Goal: Transaction & Acquisition: Purchase product/service

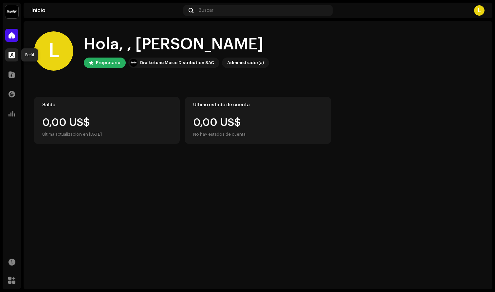
click at [9, 55] on span at bounding box center [12, 54] width 7 height 5
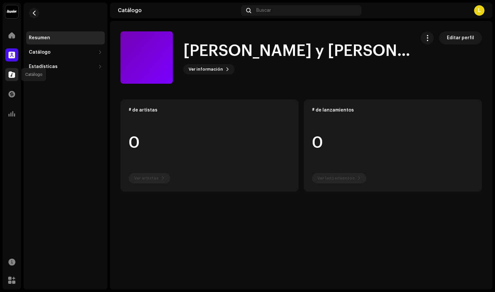
click at [12, 73] on span at bounding box center [12, 74] width 7 height 5
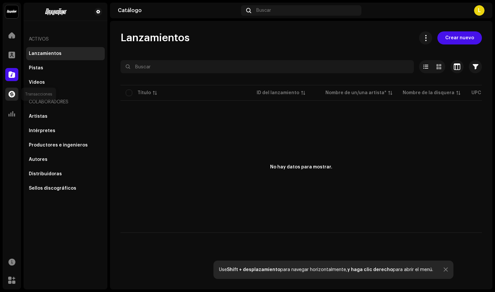
click at [12, 93] on span at bounding box center [12, 94] width 7 height 5
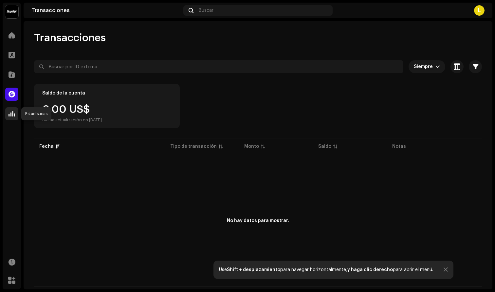
click at [13, 114] on span at bounding box center [12, 113] width 7 height 5
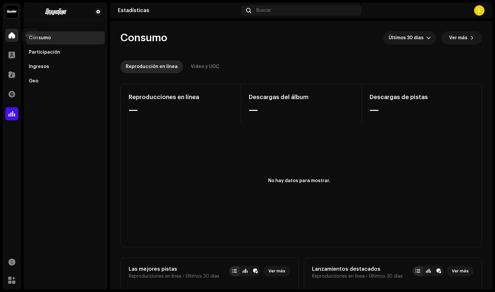
click at [10, 33] on span at bounding box center [12, 35] width 7 height 5
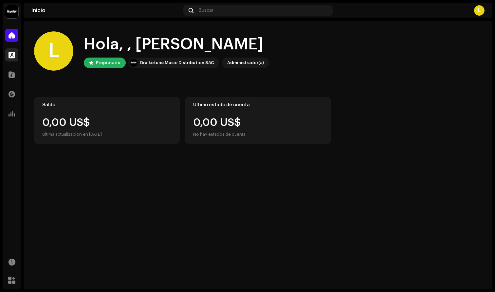
click at [6, 53] on div at bounding box center [11, 54] width 13 height 13
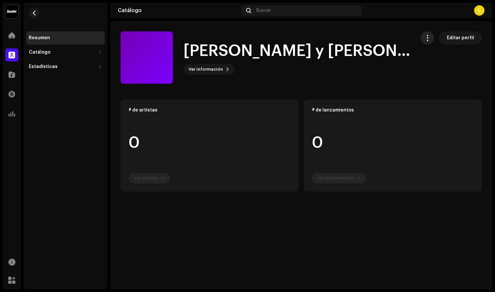
click at [428, 36] on span "button" at bounding box center [427, 37] width 6 height 5
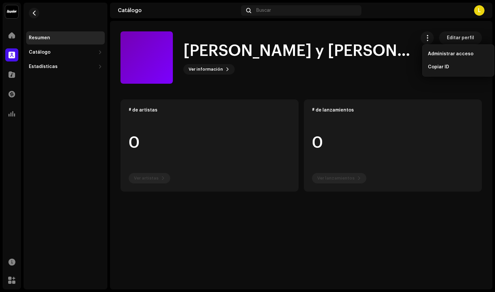
click at [403, 43] on div "[PERSON_NAME] y [PERSON_NAME] Ver información Editar perfil" at bounding box center [265, 57] width 290 height 52
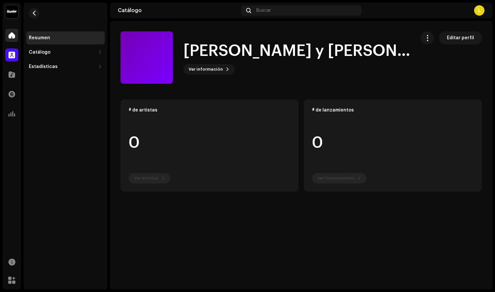
click at [15, 39] on div at bounding box center [11, 35] width 13 height 13
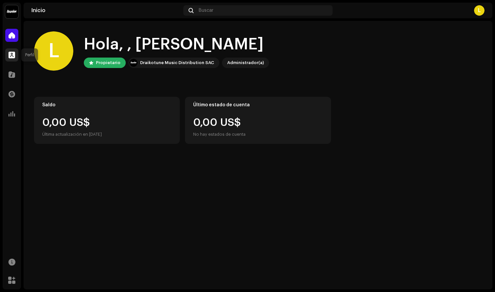
click at [12, 52] on span at bounding box center [12, 54] width 7 height 5
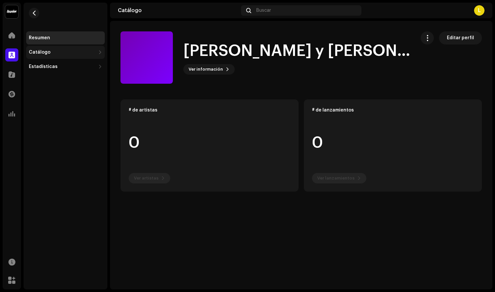
click at [43, 52] on div "Catálogo" at bounding box center [40, 52] width 22 height 5
click at [59, 66] on div "Lanzamientos" at bounding box center [47, 66] width 33 height 5
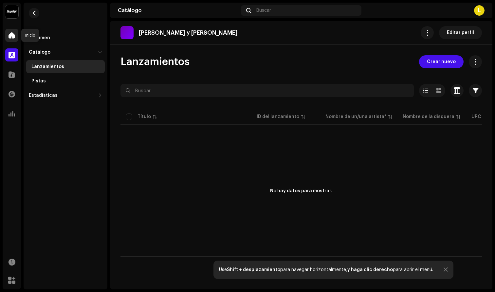
click at [14, 38] on span at bounding box center [12, 35] width 7 height 5
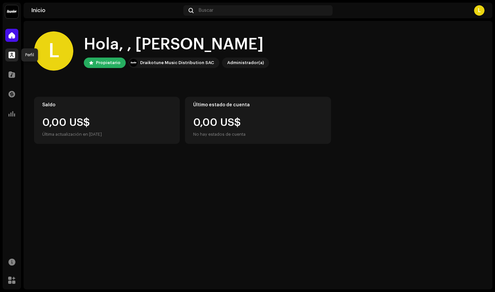
click at [10, 55] on span at bounding box center [12, 54] width 7 height 5
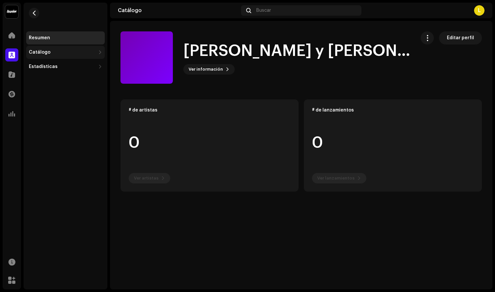
click at [51, 56] on div "Catálogo" at bounding box center [65, 52] width 79 height 13
click at [51, 68] on div "Lanzamientos" at bounding box center [47, 66] width 33 height 5
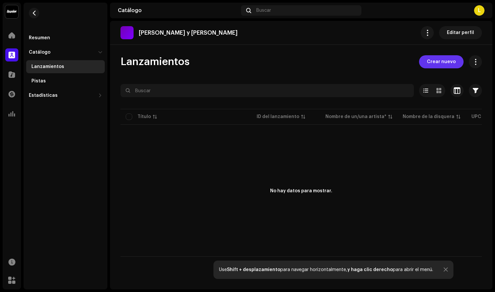
click at [442, 61] on span "Crear nuevo" at bounding box center [441, 61] width 29 height 13
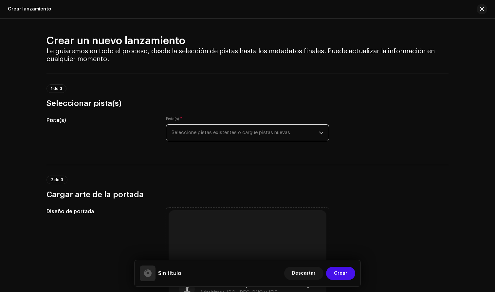
click at [201, 129] on span "Seleccione pistas existentes o cargue pistas nuevas" at bounding box center [244, 133] width 147 height 16
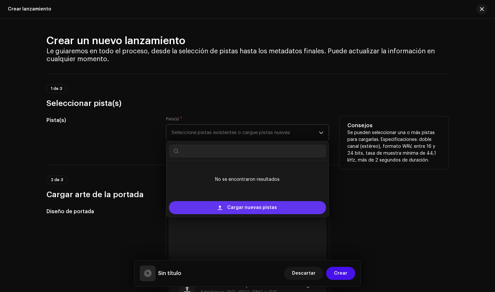
click at [251, 206] on span "Cargar nuevas pistas" at bounding box center [252, 207] width 50 height 13
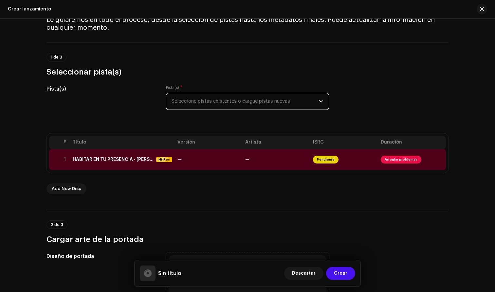
scroll to position [32, 0]
click at [392, 158] on span "Arreglar problemas" at bounding box center [401, 159] width 41 height 8
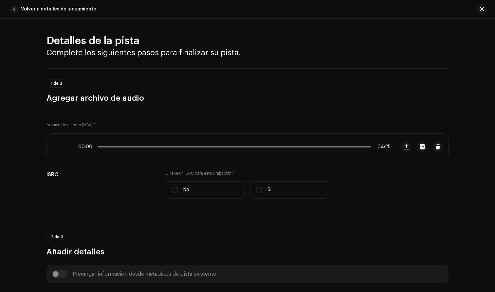
scroll to position [247, 0]
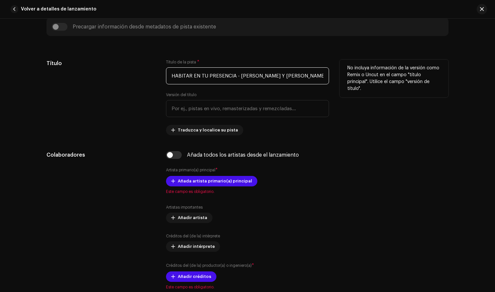
drag, startPoint x: 285, startPoint y: 76, endPoint x: 161, endPoint y: 79, distance: 124.0
click at [161, 79] on div "Título Título de la pista * HABITAR EN TU PRESENCIA - [PERSON_NAME] Y [PERSON_N…" at bounding box center [247, 98] width 402 height 76
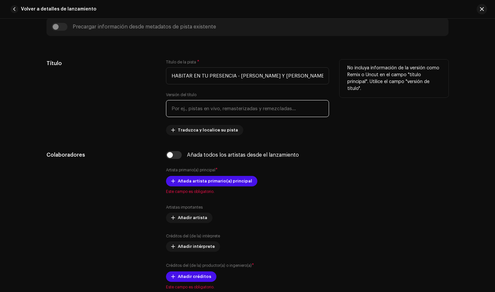
click at [213, 109] on input "text" at bounding box center [247, 108] width 163 height 17
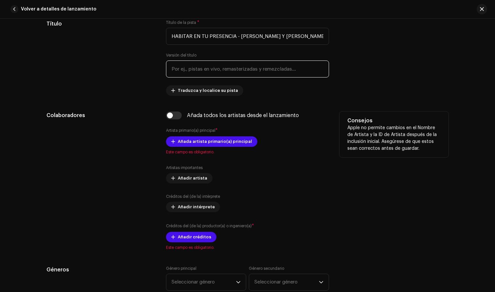
scroll to position [290, 0]
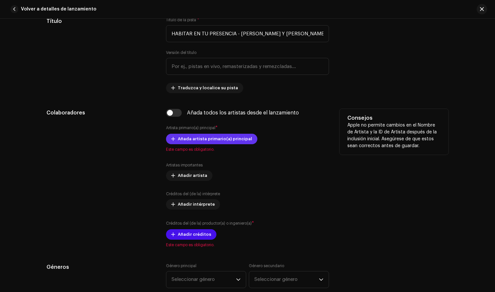
click at [205, 140] on span "Añada artista primario(a) principal" at bounding box center [215, 139] width 74 height 13
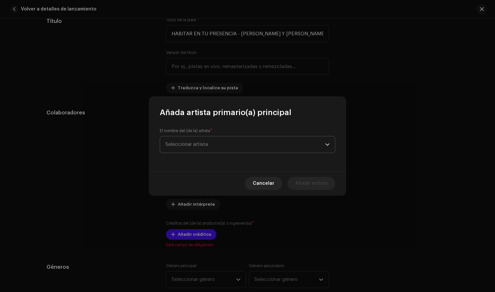
click at [199, 145] on span "Seleccionar artista" at bounding box center [186, 144] width 43 height 5
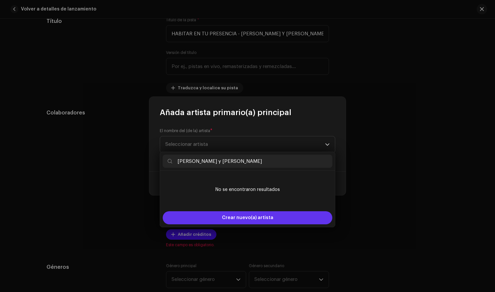
type input "[PERSON_NAME] y [PERSON_NAME]"
click at [257, 218] on span "Crear nuevo(a) artista" at bounding box center [247, 217] width 51 height 13
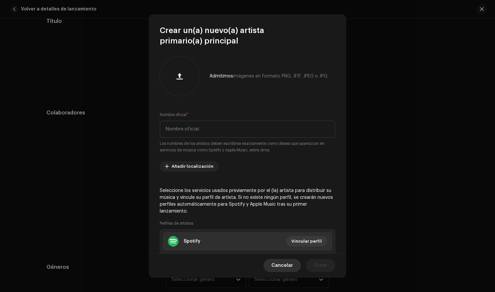
click at [289, 264] on span "Cancelar" at bounding box center [282, 265] width 22 height 13
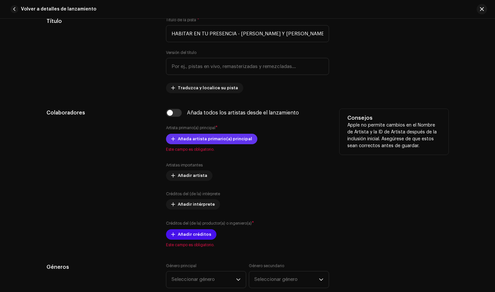
click at [213, 136] on span "Añada artista primario(a) principal" at bounding box center [215, 139] width 74 height 13
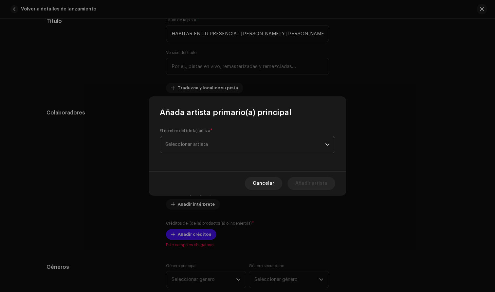
click at [209, 142] on span "Seleccionar artista" at bounding box center [245, 144] width 160 height 16
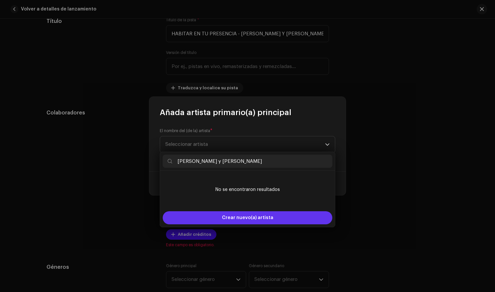
type input "[PERSON_NAME] y [PERSON_NAME]"
click at [237, 218] on span "Crear nuevo(a) artista" at bounding box center [247, 217] width 51 height 13
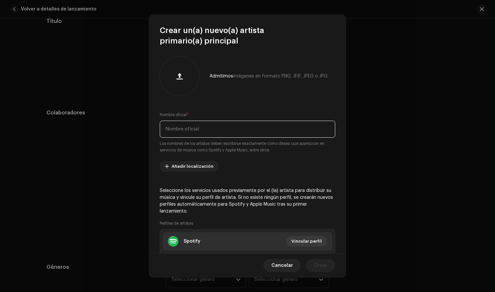
click at [199, 124] on input "text" at bounding box center [247, 129] width 175 height 17
type input "[PERSON_NAME] y [PERSON_NAME]"
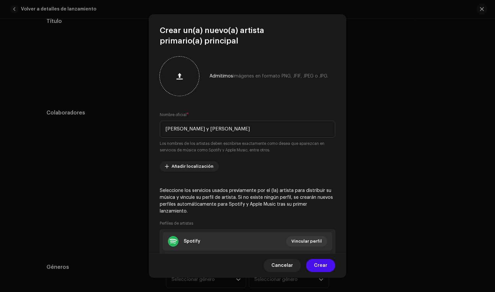
click at [182, 78] on span "button" at bounding box center [179, 76] width 6 height 5
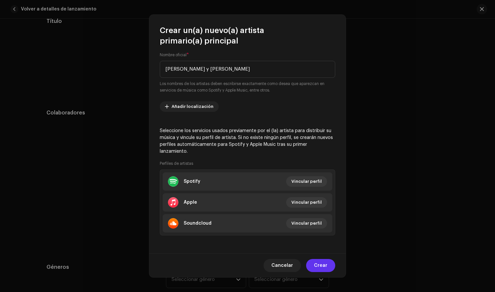
scroll to position [60, 0]
click at [324, 264] on span "Crear" at bounding box center [320, 265] width 13 height 13
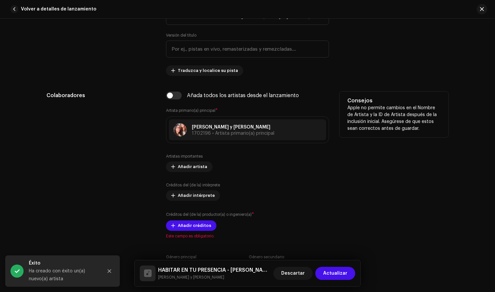
scroll to position [313, 0]
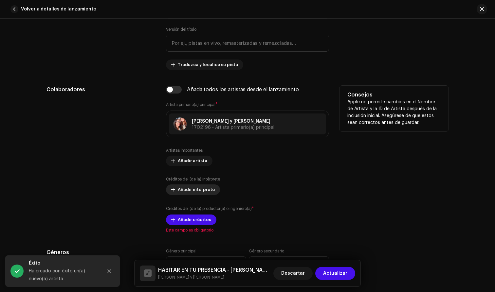
click at [190, 192] on span "Añadir intérprete" at bounding box center [196, 189] width 37 height 13
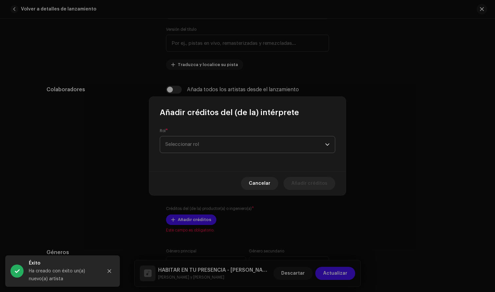
click at [198, 146] on span "Seleccionar rol" at bounding box center [245, 144] width 160 height 16
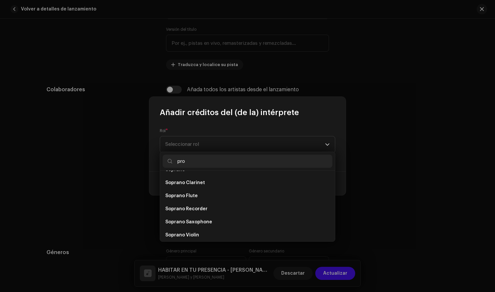
scroll to position [0, 0]
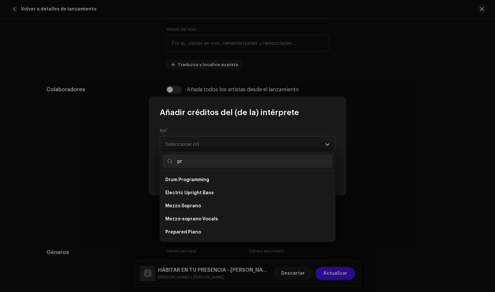
type input "p"
type input "a"
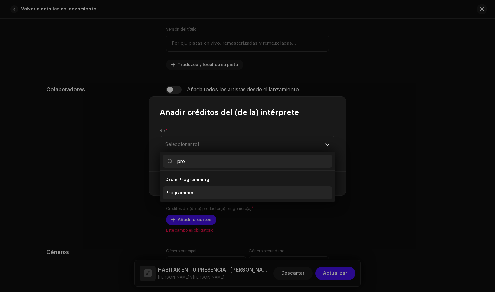
type input "pro"
click at [189, 193] on span "Programmer" at bounding box center [179, 193] width 28 height 7
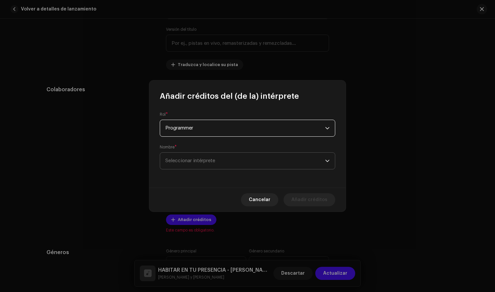
click at [201, 159] on span "Seleccionar intérprete" at bounding box center [190, 160] width 50 height 5
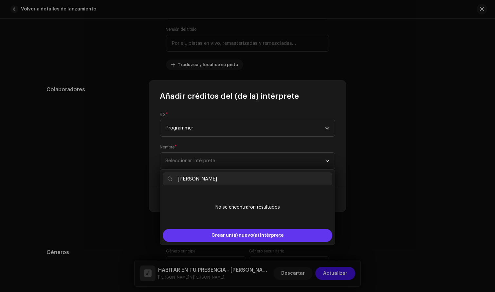
type input "[PERSON_NAME]"
click at [238, 237] on span "Crear un(a) nuevo(a) intérprete" at bounding box center [247, 235] width 72 height 13
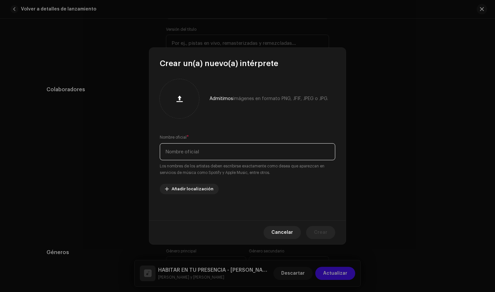
click at [200, 154] on input "text" at bounding box center [247, 151] width 175 height 17
type input "[PERSON_NAME]"
click at [181, 98] on span "button" at bounding box center [179, 98] width 6 height 5
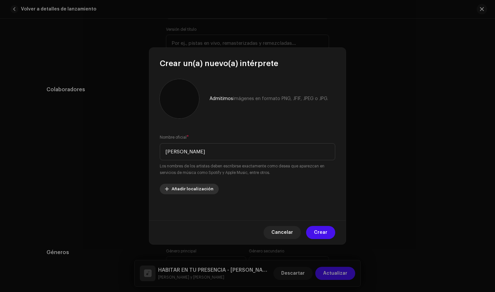
click at [187, 187] on span "Añadir localización" at bounding box center [192, 189] width 42 height 13
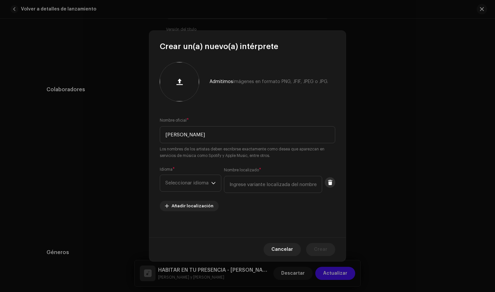
click at [330, 185] on span at bounding box center [330, 182] width 5 height 5
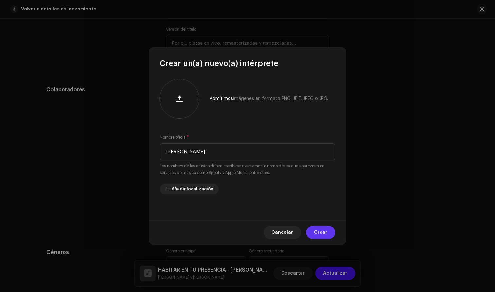
click at [322, 232] on span "Crear" at bounding box center [320, 232] width 13 height 13
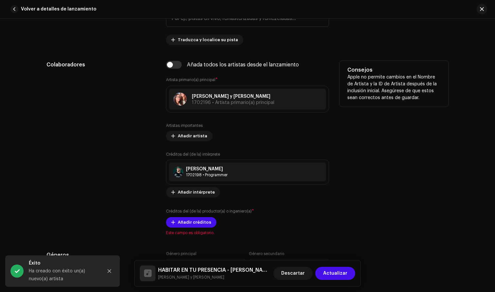
scroll to position [344, 0]
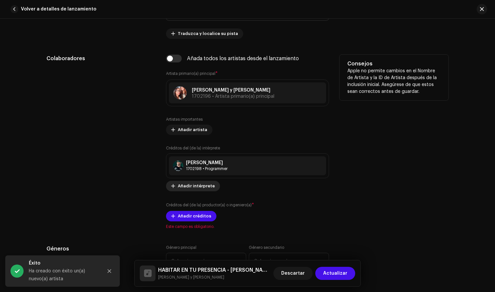
click at [203, 187] on span "Añadir intérprete" at bounding box center [196, 186] width 37 height 13
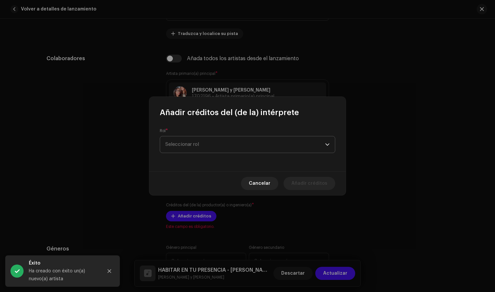
click at [210, 143] on span "Seleccionar rol" at bounding box center [245, 144] width 160 height 16
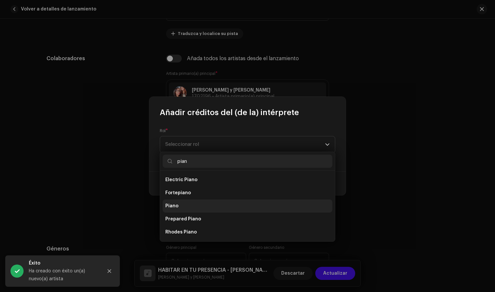
type input "pian"
click at [178, 205] on li "Piano" at bounding box center [247, 206] width 169 height 13
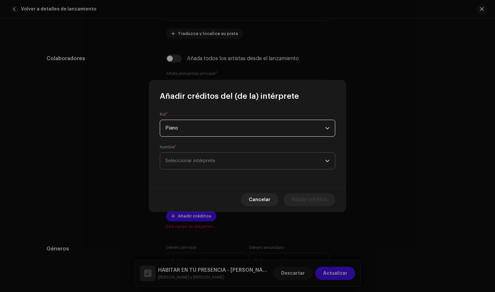
click at [189, 157] on span "Seleccionar intérprete" at bounding box center [245, 161] width 160 height 16
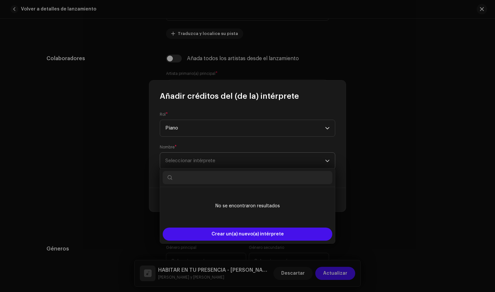
type input "l"
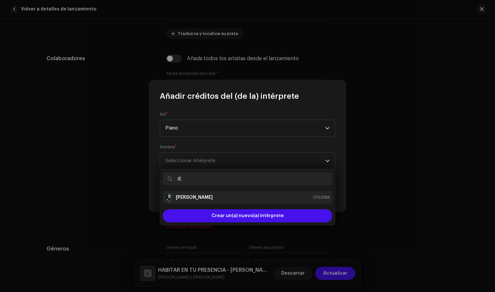
type input "lE"
click at [228, 195] on div "[PERSON_NAME] 1702198" at bounding box center [247, 198] width 164 height 8
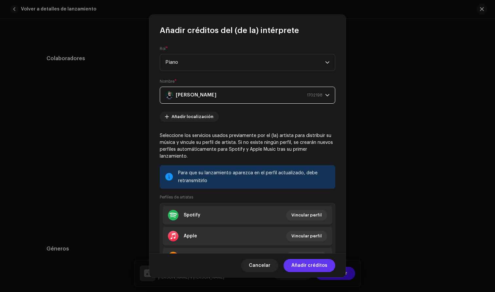
click at [308, 266] on span "Añadir créditos" at bounding box center [309, 265] width 36 height 13
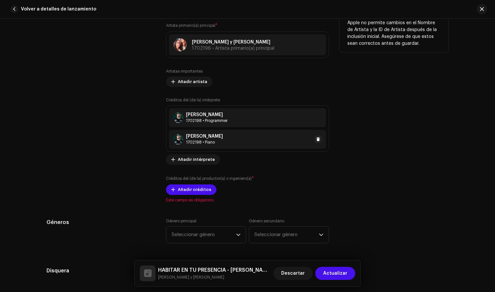
scroll to position [393, 0]
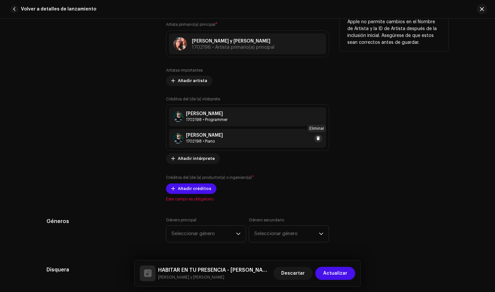
click at [317, 138] on span at bounding box center [318, 138] width 4 height 5
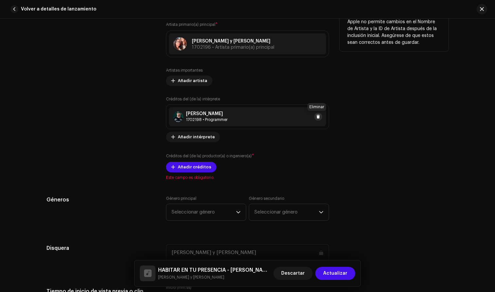
click at [320, 117] on button at bounding box center [318, 117] width 8 height 8
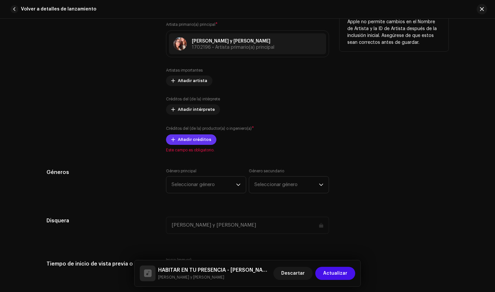
click at [195, 142] on span "Añadir créditos" at bounding box center [194, 139] width 33 height 13
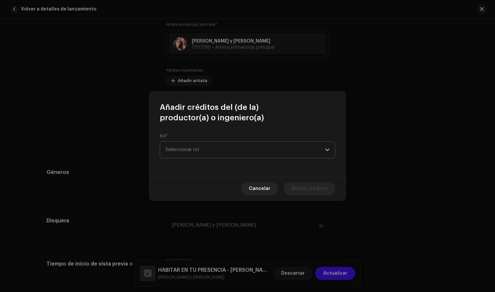
click at [205, 151] on span "Seleccionar rol" at bounding box center [245, 150] width 160 height 16
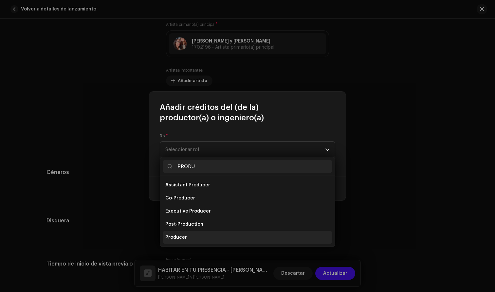
type input "PRODU"
click at [186, 238] on li "Producer" at bounding box center [247, 237] width 169 height 13
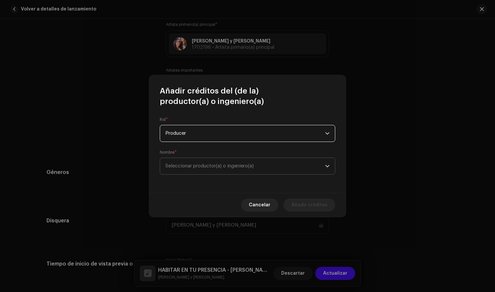
click at [203, 162] on span "Seleccionar productor(a) o ingeniero(a)" at bounding box center [245, 166] width 160 height 16
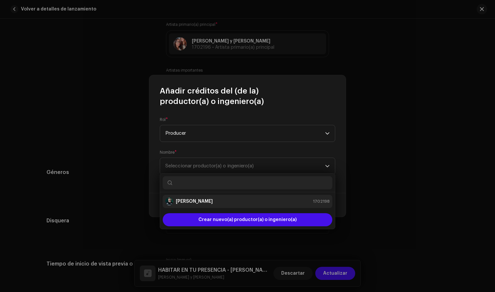
click at [201, 201] on strong "[PERSON_NAME]" at bounding box center [194, 201] width 37 height 7
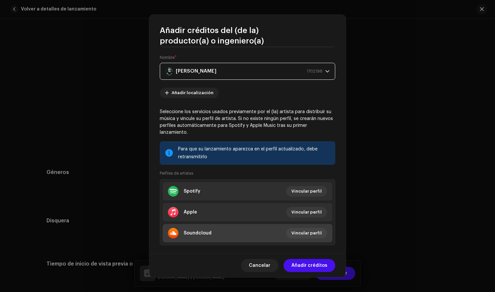
scroll to position [33, 0]
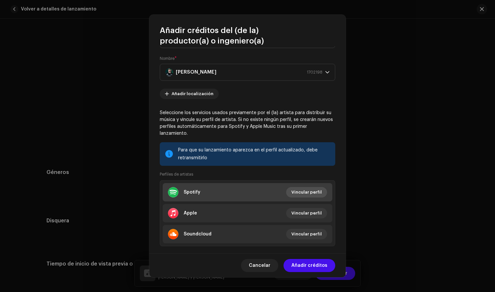
click at [303, 193] on span "Vincular perfil" at bounding box center [306, 192] width 30 height 13
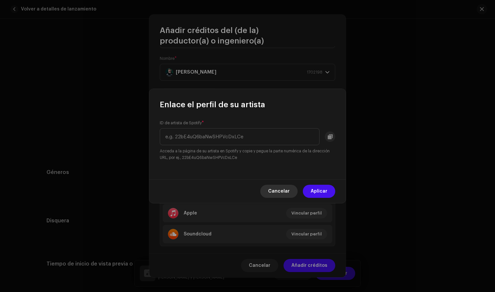
click at [281, 190] on span "Cancelar" at bounding box center [279, 191] width 22 height 13
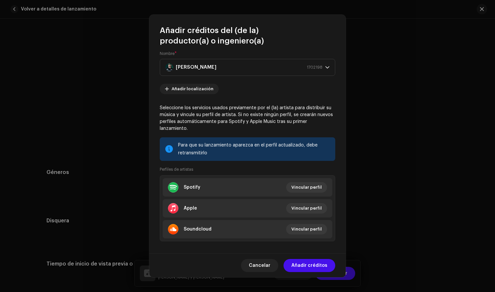
scroll to position [44, 0]
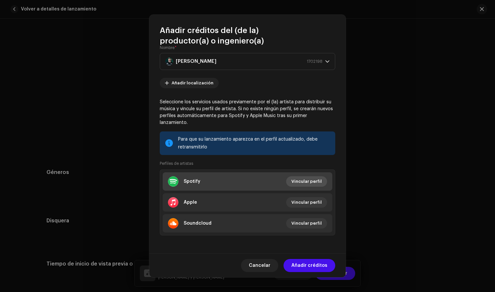
click at [307, 184] on span "Vincular perfil" at bounding box center [306, 181] width 30 height 13
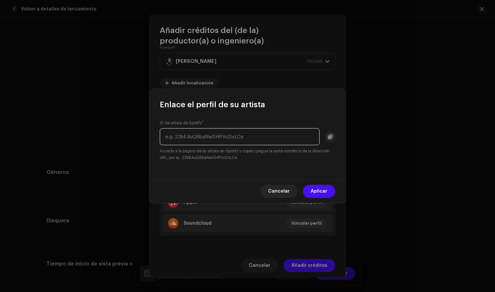
click at [210, 135] on input "text" at bounding box center [240, 136] width 160 height 17
paste input "[URL][DOMAIN_NAME]?"
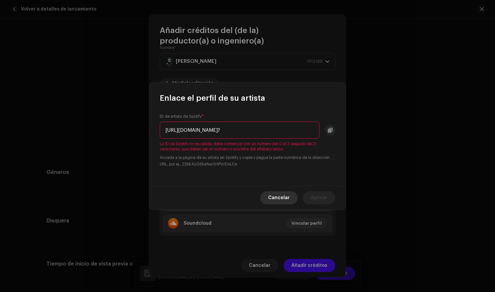
type input "[URL][DOMAIN_NAME]?"
click at [283, 196] on span "Cancelar" at bounding box center [279, 197] width 22 height 13
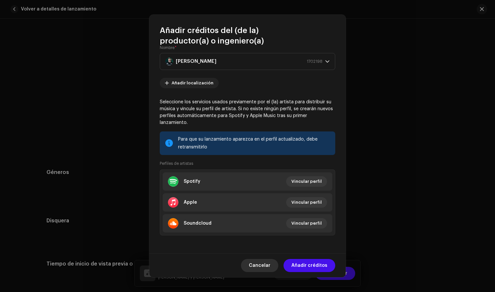
click at [270, 263] on span "Cancelar" at bounding box center [260, 265] width 22 height 13
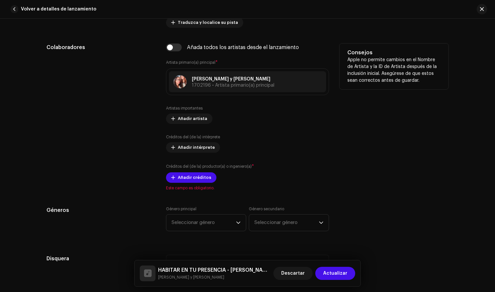
scroll to position [351, 0]
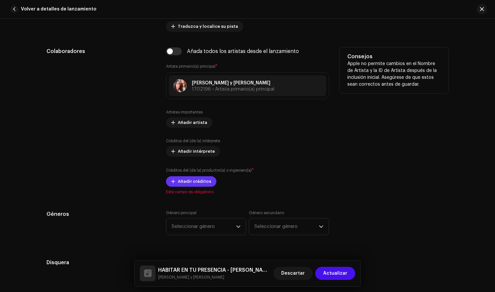
click at [197, 180] on span "Añadir créditos" at bounding box center [194, 181] width 33 height 13
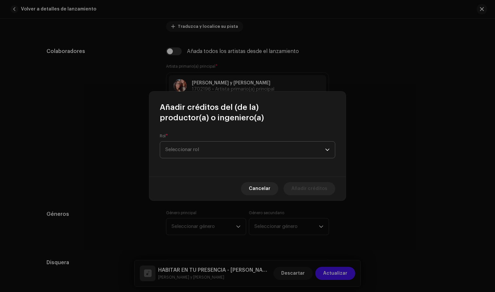
click at [211, 152] on span "Seleccionar rol" at bounding box center [245, 150] width 160 height 16
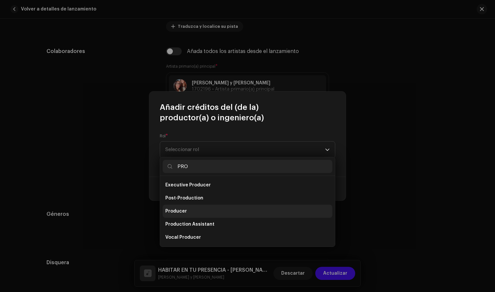
scroll to position [26, 0]
type input "PRO"
click at [193, 213] on li "Producer" at bounding box center [247, 211] width 169 height 13
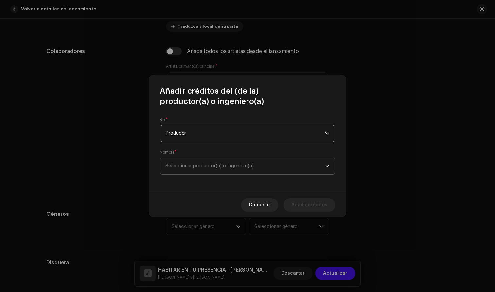
click at [220, 167] on span "Seleccionar productor(a) o ingeniero(a)" at bounding box center [209, 166] width 88 height 5
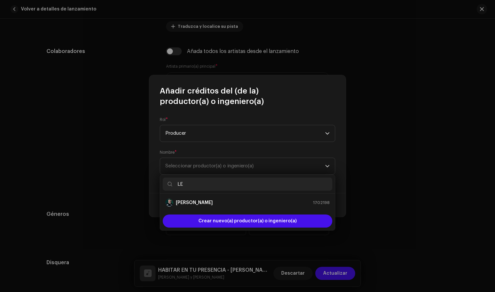
type input "L"
type input "[PERSON_NAME]"
click at [220, 205] on div "[PERSON_NAME] 1702198" at bounding box center [247, 203] width 164 height 8
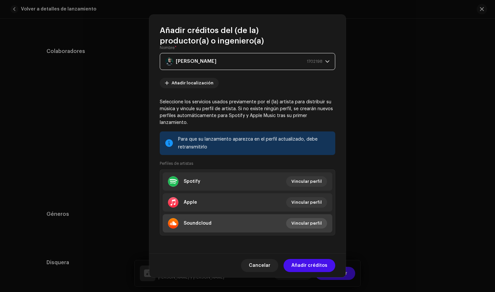
scroll to position [44, 0]
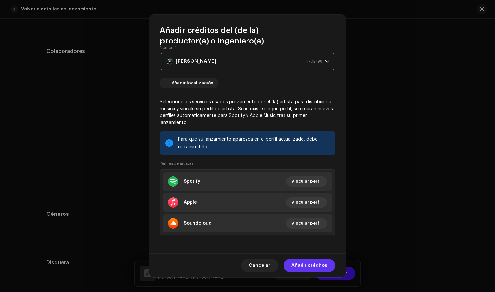
click at [306, 266] on span "Añadir créditos" at bounding box center [309, 265] width 36 height 13
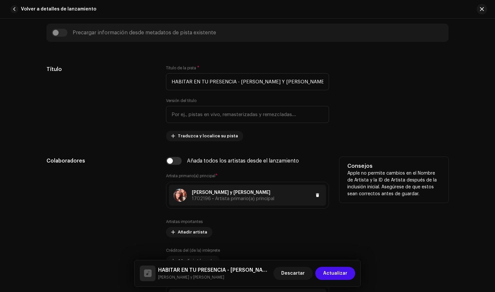
scroll to position [210, 0]
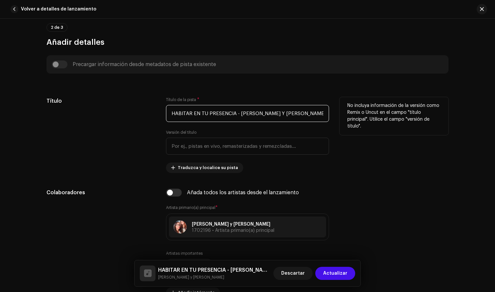
click at [285, 114] on input "HABITAR EN TU PRESENCIA - [PERSON_NAME] Y [PERSON_NAME].wav" at bounding box center [247, 113] width 163 height 17
click at [286, 114] on input "HABITAR EN TU PRESENCIA - [PERSON_NAME] Y [PERSON_NAME].wav" at bounding box center [247, 113] width 163 height 17
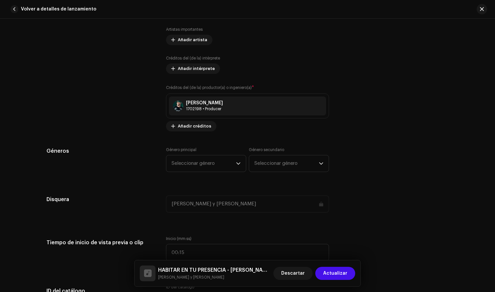
scroll to position [452, 0]
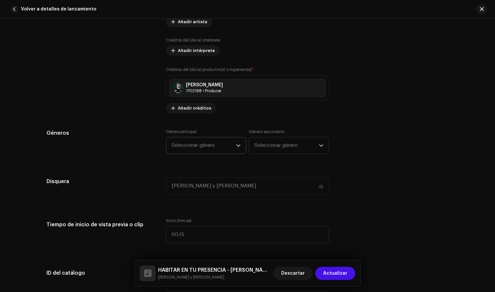
click at [205, 146] on span "Seleccionar género" at bounding box center [203, 145] width 64 height 16
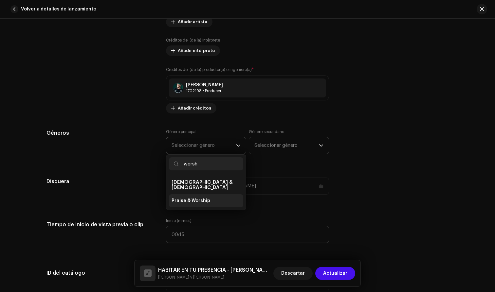
type input "worsh"
click at [196, 198] on span "Praise & Worship" at bounding box center [190, 201] width 39 height 7
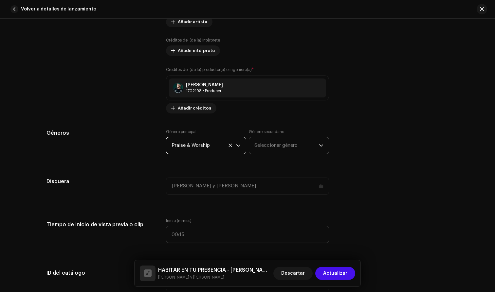
click at [282, 146] on span "Seleccionar género" at bounding box center [286, 145] width 64 height 16
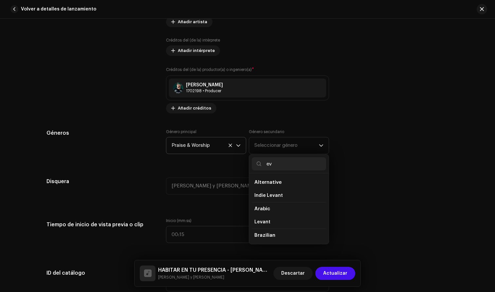
type input "e"
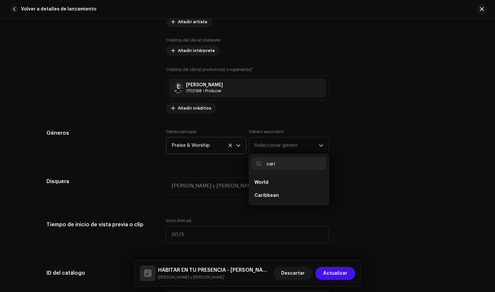
click at [289, 185] on li "World" at bounding box center [289, 182] width 74 height 13
click at [278, 167] on input "cari" at bounding box center [289, 163] width 74 height 13
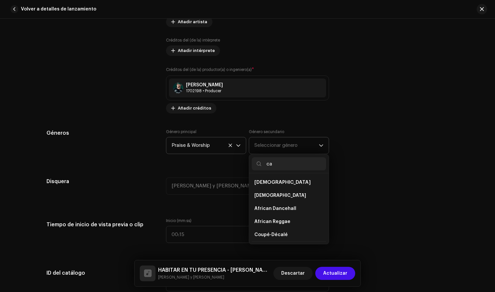
type input "c"
type input "b"
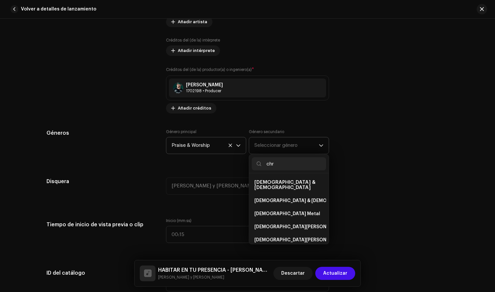
type input "chr"
click at [286, 180] on span "[DEMOGRAPHIC_DATA] & [DEMOGRAPHIC_DATA]" at bounding box center [284, 185] width 61 height 10
click at [282, 198] on span "[DEMOGRAPHIC_DATA] & [DEMOGRAPHIC_DATA]" at bounding box center [308, 201] width 109 height 7
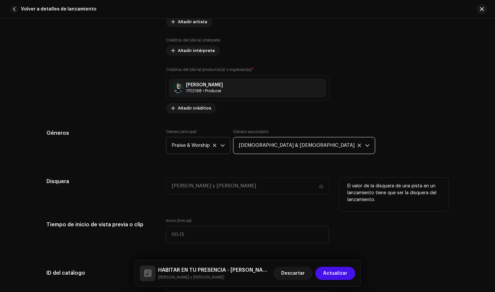
click at [185, 185] on div "[PERSON_NAME] y [PERSON_NAME]" at bounding box center [247, 186] width 163 height 17
click at [226, 186] on div "[PERSON_NAME] y [PERSON_NAME]" at bounding box center [247, 186] width 163 height 17
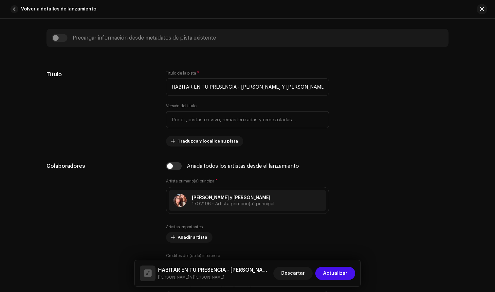
scroll to position [212, 0]
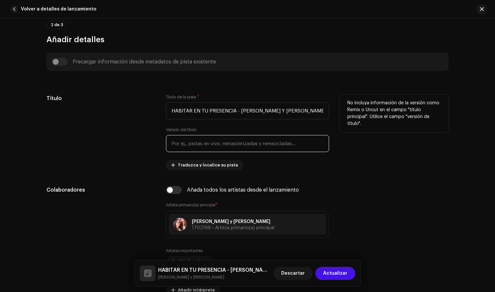
click at [191, 143] on input "text" at bounding box center [247, 143] width 163 height 17
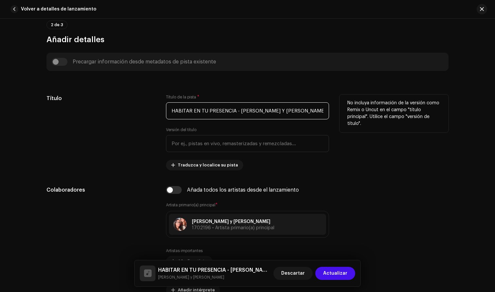
click at [277, 108] on input "HABITAR EN TU PRESENCIA - [PERSON_NAME] Y [PERSON_NAME].wav" at bounding box center [247, 110] width 163 height 17
drag, startPoint x: 284, startPoint y: 112, endPoint x: 162, endPoint y: 113, distance: 121.7
click at [162, 113] on div "Título Título de la pista * HABITAR EN TU PRESENCIA - [PERSON_NAME] Y [PERSON_N…" at bounding box center [247, 133] width 402 height 76
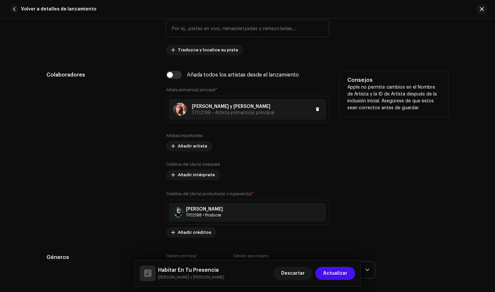
scroll to position [328, 0]
type input "Habitar En Tu Presencia"
click at [317, 110] on span at bounding box center [317, 108] width 4 height 5
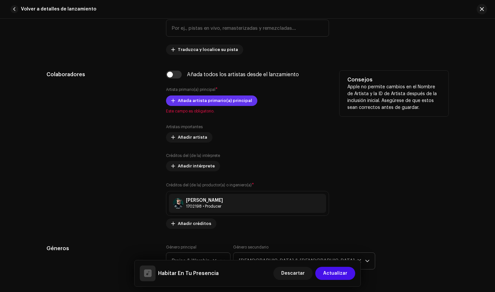
click at [219, 98] on span "Añada artista primario(a) principal" at bounding box center [215, 100] width 74 height 13
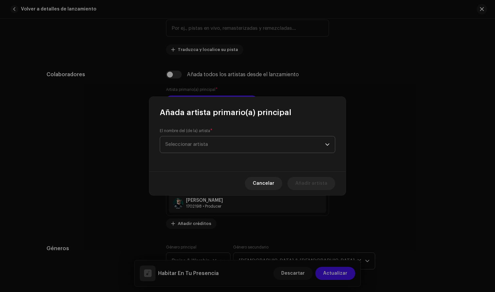
click at [214, 142] on span "Seleccionar artista" at bounding box center [245, 144] width 160 height 16
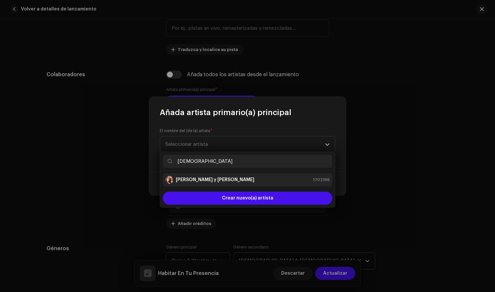
type input "[DEMOGRAPHIC_DATA]"
click at [203, 180] on div "[PERSON_NAME] y [PERSON_NAME] 1702196" at bounding box center [247, 180] width 164 height 8
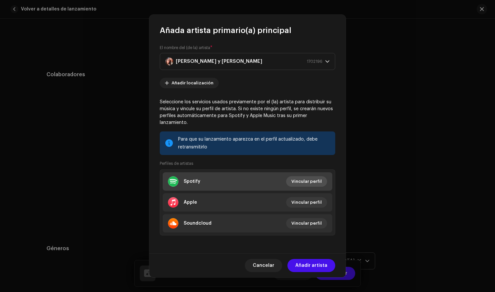
scroll to position [1, 0]
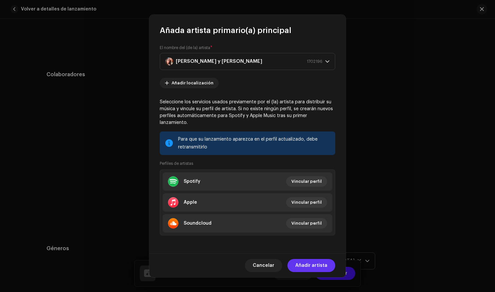
click at [314, 267] on span "Añadir artista" at bounding box center [311, 265] width 32 height 13
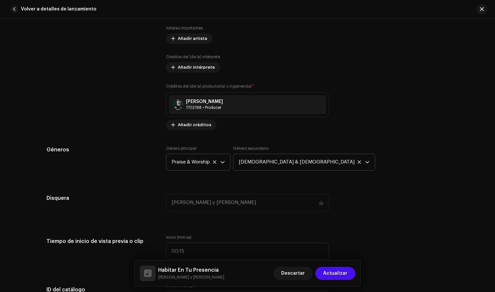
scroll to position [443, 0]
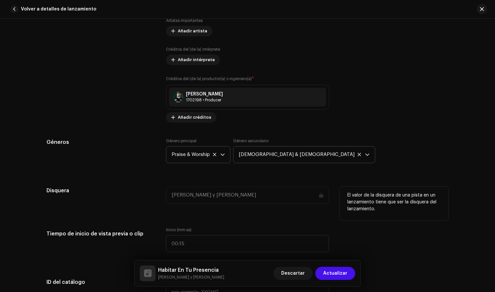
click at [195, 197] on div "[PERSON_NAME] y [PERSON_NAME]" at bounding box center [247, 195] width 163 height 17
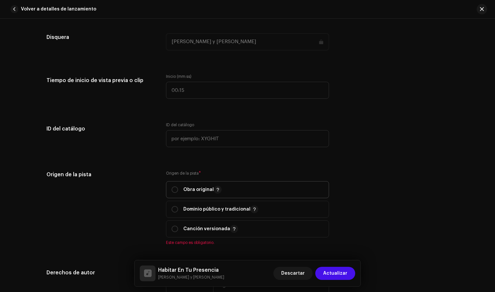
scroll to position [608, 0]
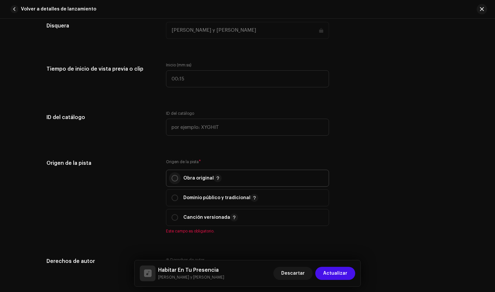
click at [175, 178] on input "radio" at bounding box center [174, 178] width 7 height 7
radio input "true"
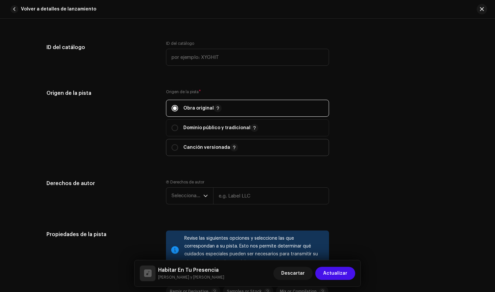
scroll to position [688, 0]
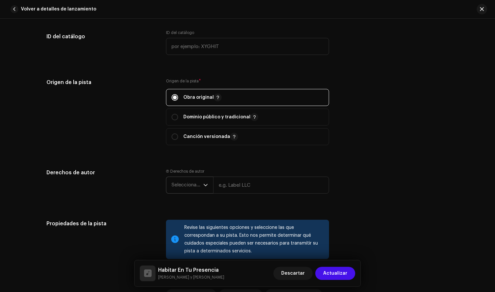
click at [199, 189] on span "Seleccionar año" at bounding box center [187, 185] width 32 height 16
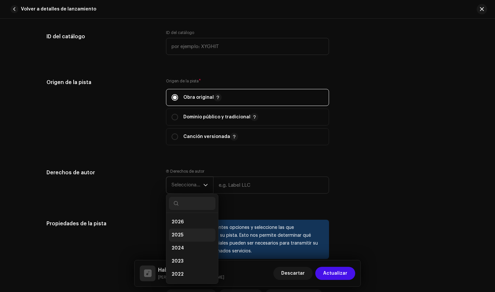
click at [185, 233] on li "2025" at bounding box center [192, 235] width 46 height 13
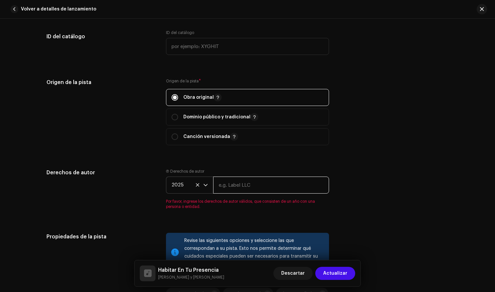
click at [230, 185] on input "text" at bounding box center [271, 185] width 116 height 17
type input "v"
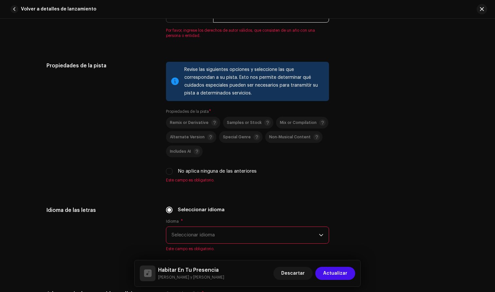
scroll to position [862, 0]
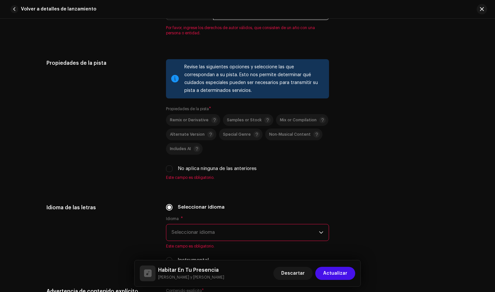
type input "[PERSON_NAME]"
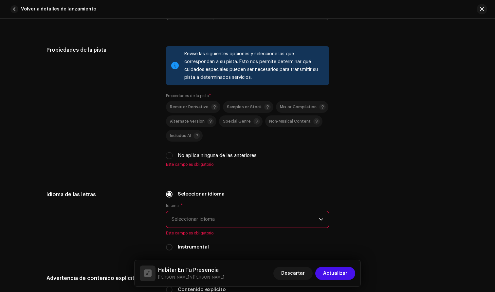
click at [167, 170] on div "Revise las siguientes opciones y seleccione las que correspondan a su pista. Es…" at bounding box center [247, 110] width 163 height 129
click at [166, 157] on input "No aplica ninguna de las anteriores" at bounding box center [169, 155] width 7 height 7
checkbox input "true"
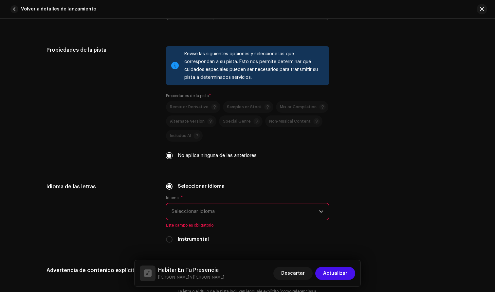
click at [205, 214] on span "Seleccionar idioma" at bounding box center [244, 212] width 147 height 16
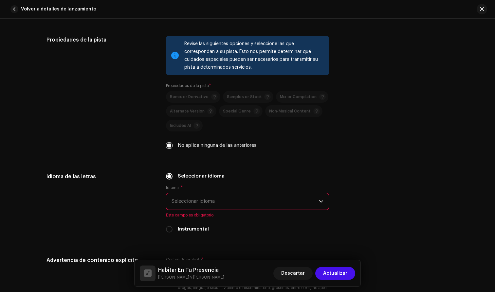
click at [192, 203] on span "Seleccionar idioma" at bounding box center [244, 201] width 147 height 16
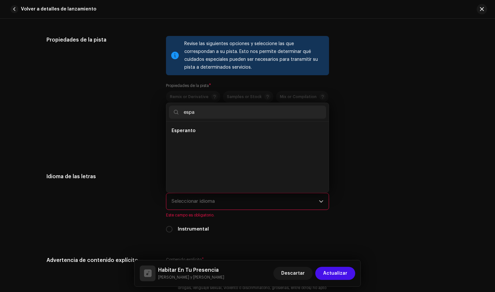
scroll to position [0, 0]
type input "e"
type input "spa"
click at [207, 144] on span "Spanish ([GEOGRAPHIC_DATA])" at bounding box center [206, 144] width 71 height 7
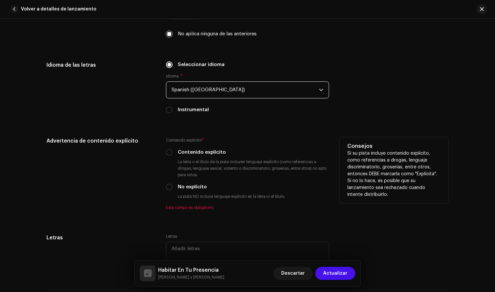
scroll to position [986, 0]
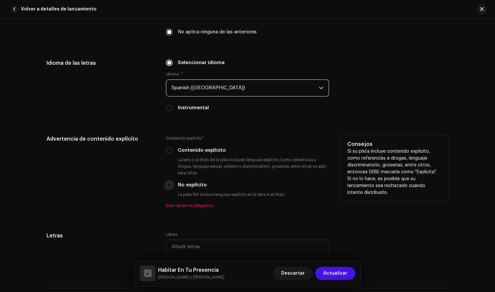
click at [166, 183] on input "No explícito" at bounding box center [169, 185] width 7 height 7
radio input "true"
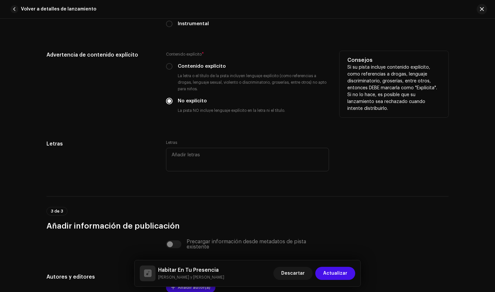
scroll to position [1084, 0]
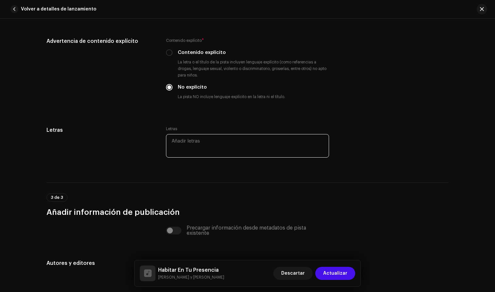
click at [194, 141] on textarea at bounding box center [247, 146] width 163 height 24
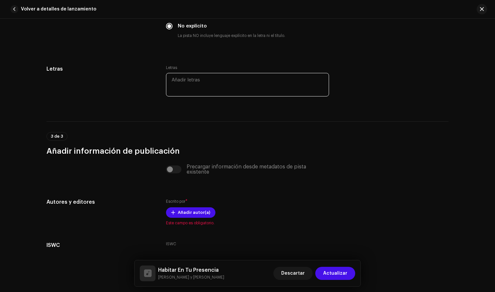
scroll to position [1162, 0]
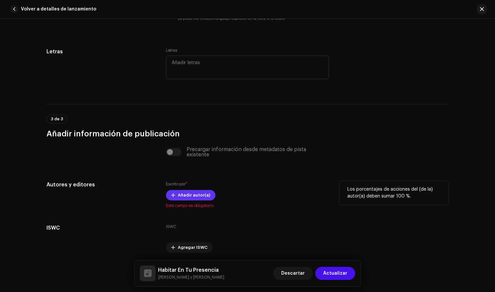
click at [187, 199] on span "Añadir autor(a)" at bounding box center [194, 195] width 32 height 13
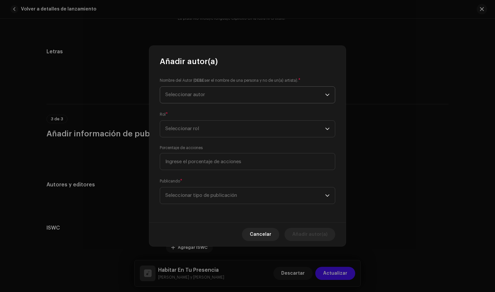
click at [210, 95] on span "Seleccionar autor" at bounding box center [245, 95] width 160 height 16
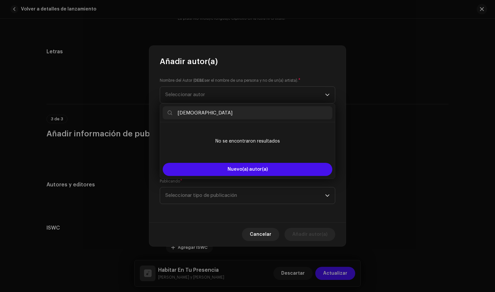
type input "[DEMOGRAPHIC_DATA]"
click at [241, 62] on div "Añadir autor(a)" at bounding box center [247, 56] width 196 height 21
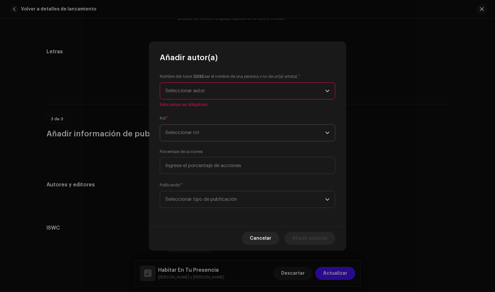
click at [192, 137] on span "Seleccionar rol" at bounding box center [245, 133] width 160 height 16
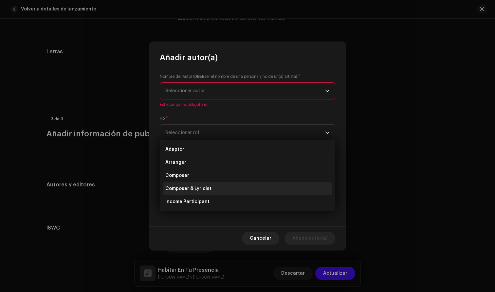
click at [192, 190] on span "Composer & Lyricist" at bounding box center [188, 189] width 46 height 7
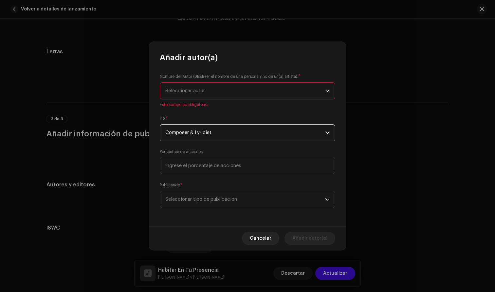
click at [199, 91] on span "Seleccionar autor" at bounding box center [185, 90] width 40 height 5
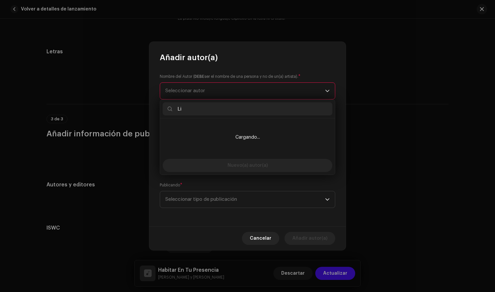
type input "L"
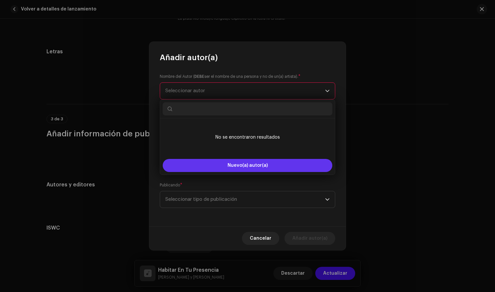
click at [236, 164] on span "Nuevo(a) autor(a)" at bounding box center [247, 165] width 40 height 5
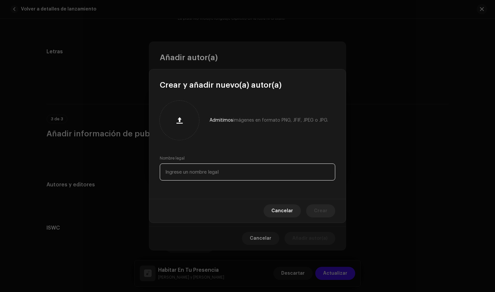
click at [190, 172] on input "text" at bounding box center [247, 172] width 175 height 17
type input "[PERSON_NAME] [PERSON_NAME]"
click at [179, 120] on span "button" at bounding box center [179, 120] width 6 height 5
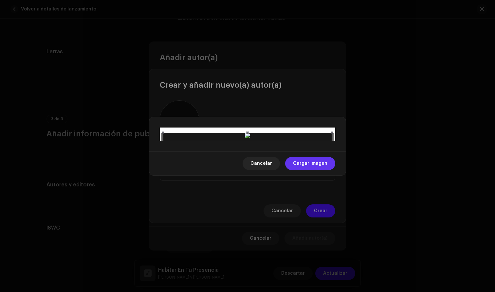
click at [313, 170] on span "Cargar imagen" at bounding box center [310, 163] width 34 height 13
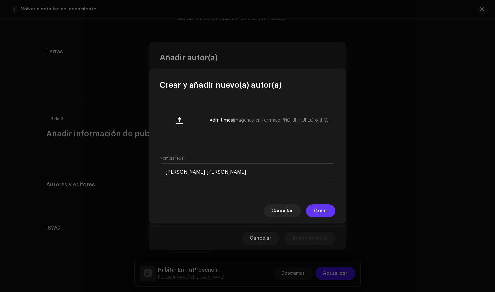
click at [323, 212] on span "Crear" at bounding box center [320, 211] width 13 height 13
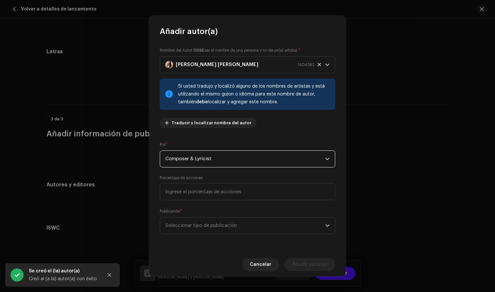
click at [207, 160] on span "Composer & Lyricist" at bounding box center [245, 159] width 160 height 16
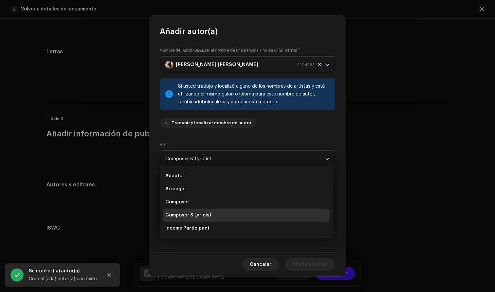
click at [245, 141] on div "Rol * Composer & Lyricist" at bounding box center [247, 154] width 175 height 26
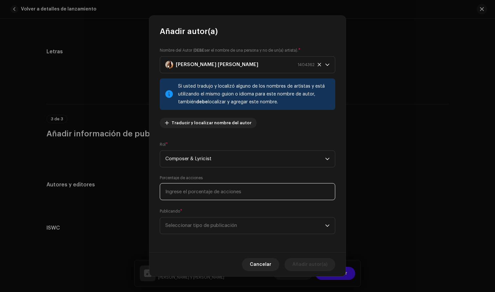
click at [211, 193] on input at bounding box center [247, 191] width 175 height 17
type input "1,00"
click at [213, 221] on span "Seleccionar tipo de publicación" at bounding box center [245, 226] width 160 height 16
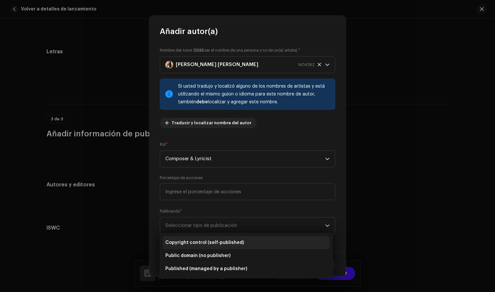
click at [221, 245] on span "Copyright control (self-published)" at bounding box center [204, 243] width 79 height 7
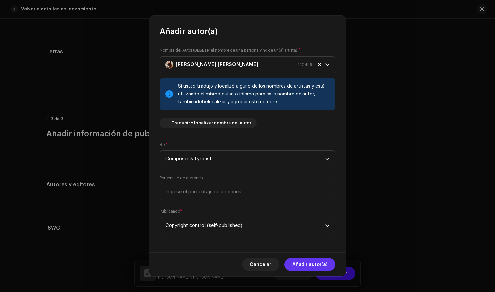
click at [304, 265] on span "Añadir autor(a)" at bounding box center [309, 264] width 35 height 13
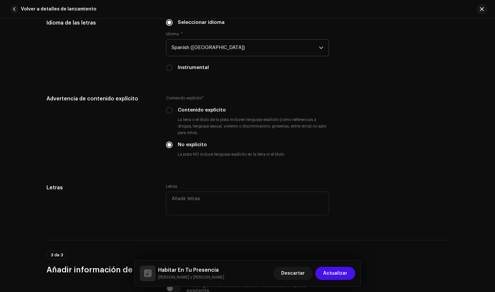
scroll to position [1027, 0]
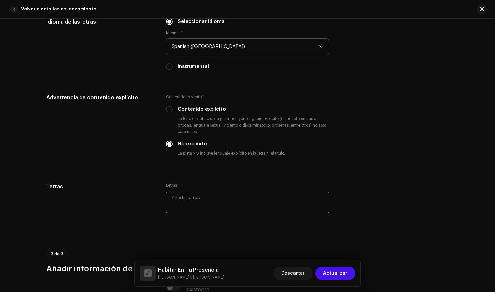
click at [213, 196] on textarea at bounding box center [247, 203] width 163 height 24
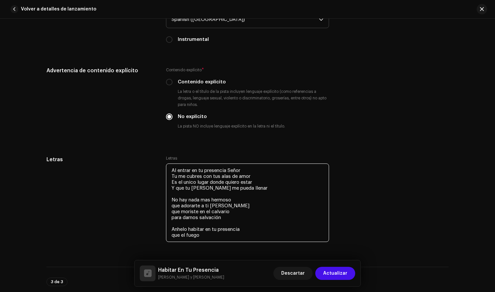
scroll to position [1057, 0]
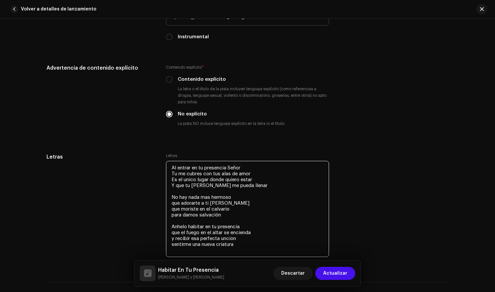
click at [237, 239] on textarea "Al entrar en tu presencia Señor Tu me cubres con tus alas de amor Es el unico l…" at bounding box center [247, 209] width 163 height 96
click at [235, 243] on textarea "Al entrar en tu presencia Señor Tu me cubres con tus alas de amor Es el unico l…" at bounding box center [247, 209] width 163 height 96
click at [239, 238] on textarea "Al entrar en tu presencia Señor Tu me cubres con tus alas de amor Es el unico l…" at bounding box center [247, 209] width 163 height 96
click at [236, 251] on textarea "Al entrar en tu presencia Señor Tu me cubres con tus alas de amor Es el unico l…" at bounding box center [247, 212] width 163 height 102
click at [173, 251] on textarea "Al entrar en tu presencia Señor Tu me cubres con tus alas de amor Es el unico l…" at bounding box center [247, 212] width 163 height 102
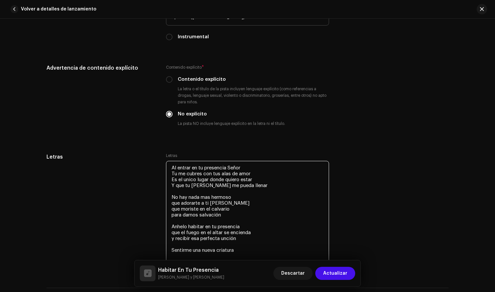
click at [238, 257] on textarea "Al entrar en tu presencia Señor Tu me cubres con tus alas de amor Es el unico l…" at bounding box center [247, 212] width 163 height 102
click at [242, 245] on textarea "Al entrar en tu presencia Señor Tu me cubres con tus alas de amor Es el unico l…" at bounding box center [247, 212] width 163 height 102
click at [239, 251] on textarea "Al entrar en tu presencia Señor Tu me cubres con tus alas de amor Es el unico l…" at bounding box center [247, 212] width 163 height 102
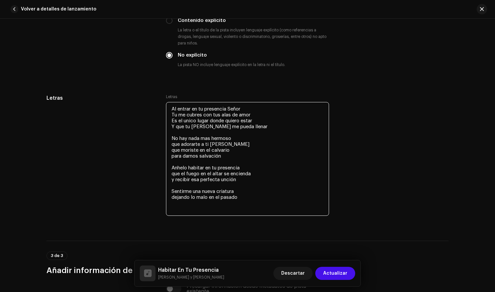
scroll to position [1116, 0]
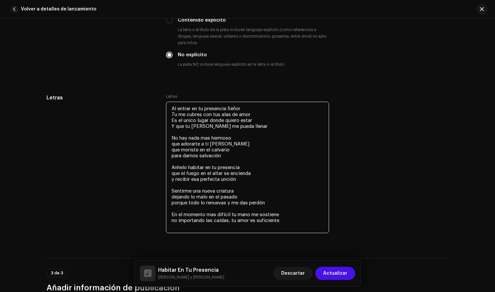
click at [231, 221] on textarea "Al entrar en tu presencia Señor Tu me cubres con tus alas de amor Es el unico l…" at bounding box center [247, 168] width 163 height 132
click at [279, 222] on textarea "Al entrar en tu presencia Señor Tu me cubres con tus alas de amor Es el unico l…" at bounding box center [247, 168] width 163 height 132
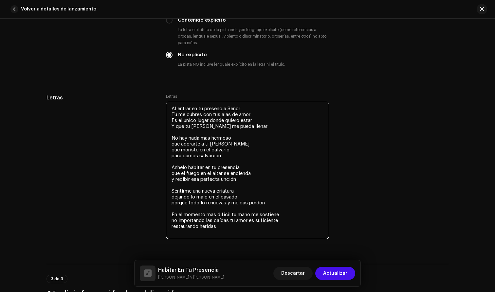
scroll to position [1098, 0]
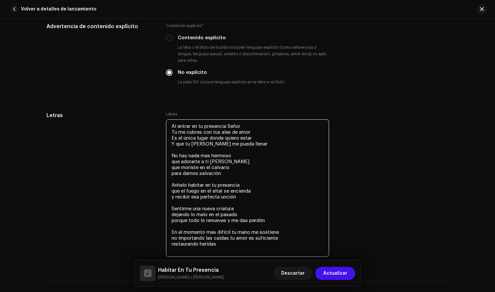
click at [194, 141] on textarea "Al entrar en tu presencia Señor Tu me cubres con tus alas de amor Es el única l…" at bounding box center [247, 187] width 163 height 137
drag, startPoint x: 193, startPoint y: 139, endPoint x: 193, endPoint y: 144, distance: 5.2
click at [193, 139] on textarea "Al entrar en tu presencia Señor Tu me cubres con tus alas de amor Es el única l…" at bounding box center [247, 187] width 163 height 137
click at [236, 158] on textarea "Al entrar en tu presencia Señor Tu me cubres con tus alas de amor Es el único l…" at bounding box center [247, 187] width 163 height 137
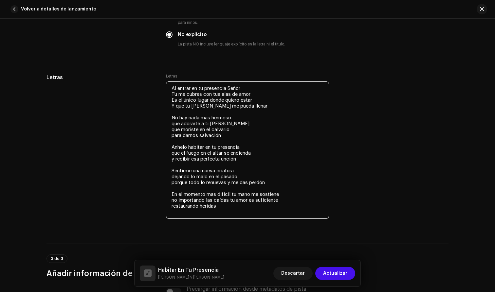
scroll to position [1138, 0]
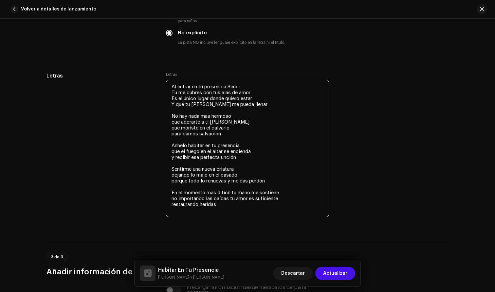
click at [188, 159] on textarea "Al entrar en tu presencia Señor Tu me cubres con tus alas de amor Es el único l…" at bounding box center [247, 148] width 163 height 137
click at [237, 169] on textarea "Al entrar en tu presencia Señor Tu me cubres con tus alas de amor Es el único l…" at bounding box center [247, 148] width 163 height 137
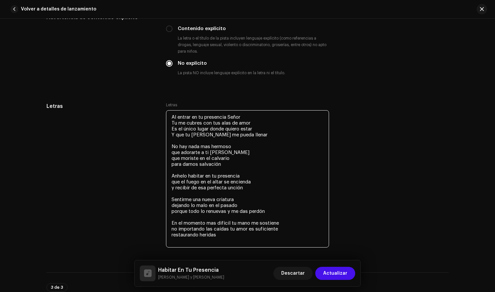
scroll to position [1106, 0]
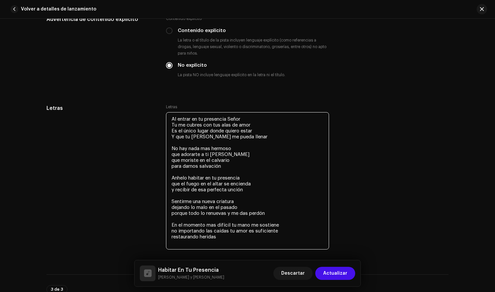
click at [173, 124] on textarea "Al entrar en tu presencia Señor Tu me cubres con tus alas de amor Es el único l…" at bounding box center [247, 180] width 163 height 137
click at [173, 132] on textarea "Al entrar en tu presencia Señor tu me cubres con tus alas de amor Es el único l…" at bounding box center [247, 180] width 163 height 137
click at [172, 137] on textarea "Al entrar en tu presencia Señor tu me cubres con tus alas de amor es el único l…" at bounding box center [247, 180] width 163 height 137
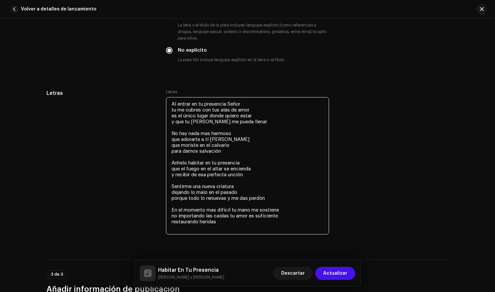
click at [239, 193] on textarea "Al entrar en tu presencia Señor tu me cubres con tus alas de amor es el único l…" at bounding box center [247, 165] width 163 height 137
click at [228, 199] on textarea "Al entrar en tu presencia Señor tu me cubres con tus alas de amor es el único l…" at bounding box center [247, 165] width 163 height 137
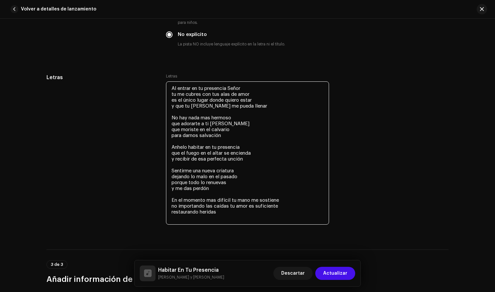
scroll to position [1143, 0]
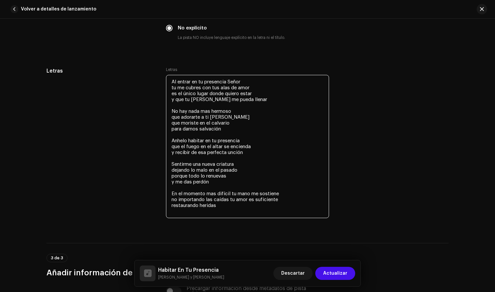
click at [230, 193] on textarea "Al entrar en tu presencia Señor tu me cubres con tus alas de amor es el único l…" at bounding box center [247, 146] width 163 height 143
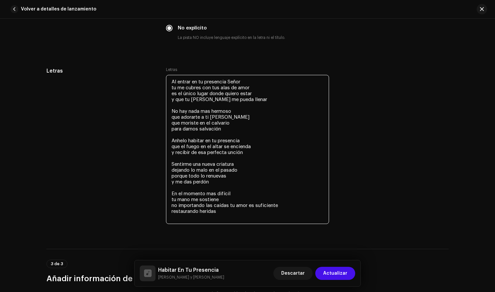
scroll to position [1158, 0]
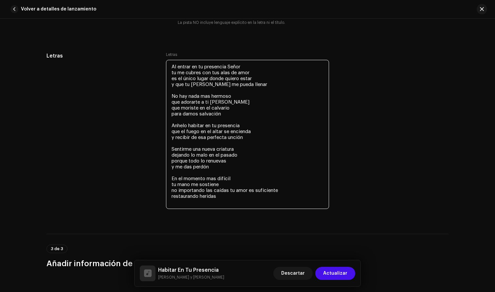
click at [230, 193] on textarea "Al entrar en tu presencia Señor tu me cubres con tus alas de amor es el único l…" at bounding box center [247, 134] width 163 height 149
click at [230, 191] on textarea "Al entrar en tu presencia Señor tu me cubres con tus alas de amor es el único l…" at bounding box center [247, 134] width 163 height 149
click at [230, 192] on textarea "Al entrar en tu presencia Señor tu me cubres con tus alas de amor es el único l…" at bounding box center [247, 134] width 163 height 149
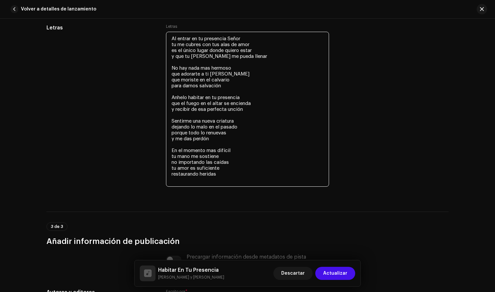
scroll to position [1190, 0]
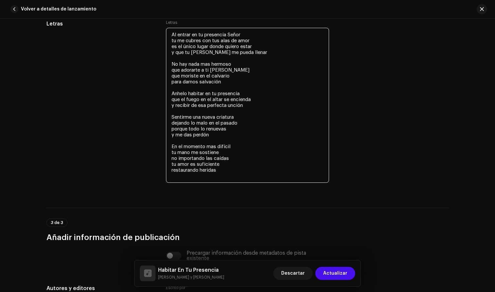
click at [220, 165] on textarea "Al entrar en tu presencia Señor tu me cubres con tus alas de amor es el único l…" at bounding box center [247, 105] width 163 height 155
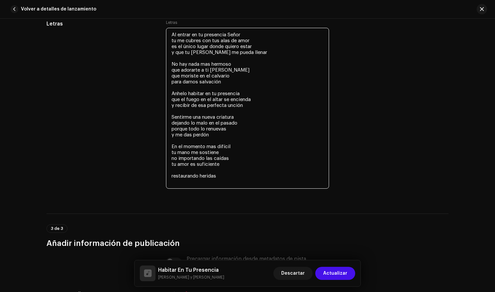
scroll to position [1213, 0]
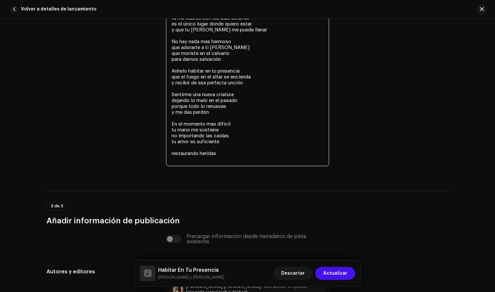
drag, startPoint x: 172, startPoint y: 154, endPoint x: 172, endPoint y: 158, distance: 3.9
click at [172, 154] on textarea "Al entrar en tu presencia Señor tu me cubres con tus alas de amor es el único l…" at bounding box center [247, 85] width 163 height 161
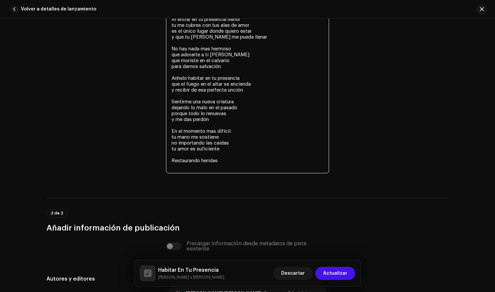
click at [219, 162] on textarea "Al entrar en tu presencia Señor tu me cubres con tus alas de amor es el único l…" at bounding box center [247, 92] width 163 height 161
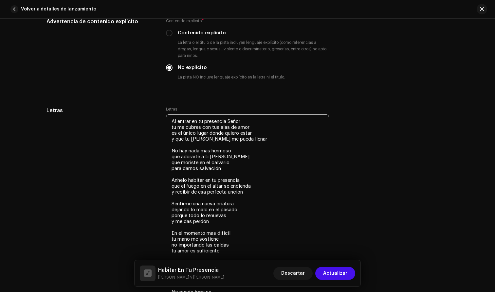
scroll to position [1157, 0]
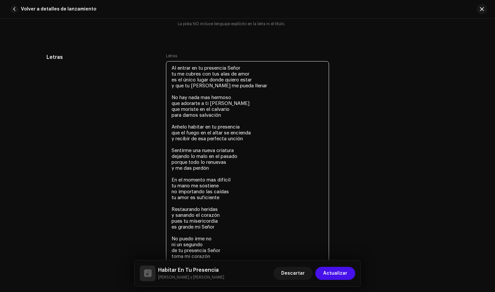
drag, startPoint x: 215, startPoint y: 168, endPoint x: 170, endPoint y: 126, distance: 61.4
click at [170, 126] on textarea "Al entrar en tu presencia Señor tu me cubres con tus alas de amor es el único l…" at bounding box center [247, 171] width 163 height 220
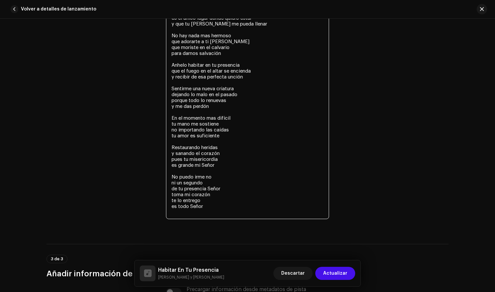
scroll to position [1272, 0]
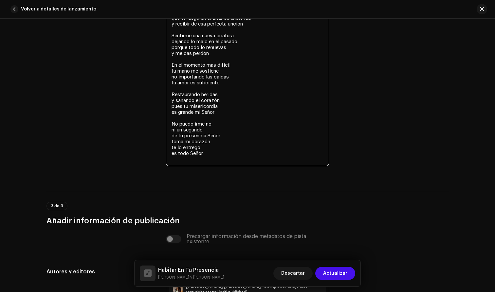
click at [206, 158] on textarea "Al entrar en tu presencia Señor tu me cubres con tus alas de amor es el único l…" at bounding box center [247, 56] width 163 height 220
click at [206, 153] on textarea "Al entrar en tu presencia Señor tu me cubres con tus alas de amor es el único l…" at bounding box center [247, 56] width 163 height 220
drag, startPoint x: 206, startPoint y: 150, endPoint x: 170, endPoint y: 123, distance: 45.2
click at [170, 123] on textarea "Al entrar en tu presencia Señor tu me cubres con tus alas de amor es el único l…" at bounding box center [247, 56] width 163 height 220
drag, startPoint x: 208, startPoint y: 157, endPoint x: 229, endPoint y: 165, distance: 22.1
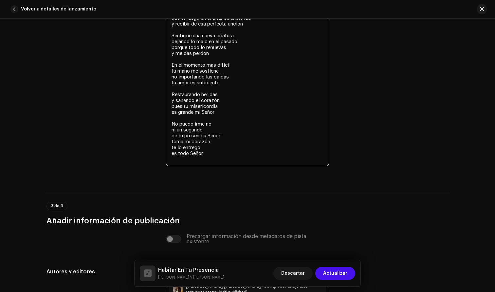
click at [229, 165] on textarea "Al entrar en tu presencia Señor tu me cubres con tus alas de amor es el único l…" at bounding box center [247, 56] width 163 height 220
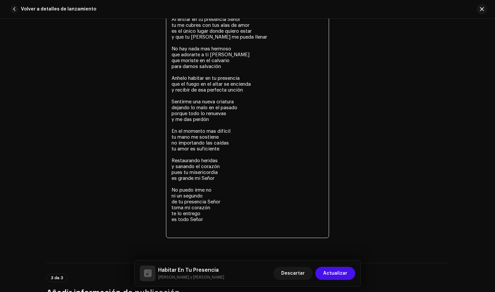
paste textarea "Anhelo habitar en tu presencia que el fuego en el altar se encienda y recibir d…"
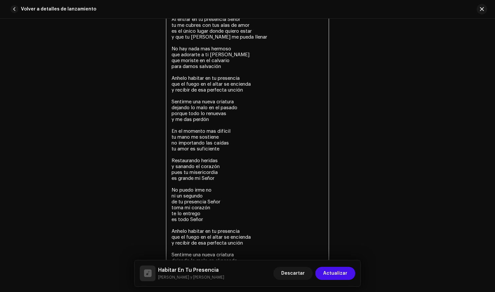
scroll to position [1228, 0]
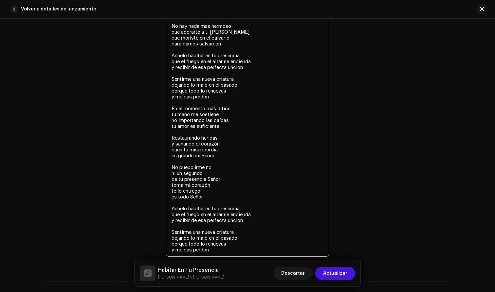
drag, startPoint x: 206, startPoint y: 197, endPoint x: 166, endPoint y: 166, distance: 50.3
click at [166, 166] on textarea "Al entrar en tu presencia Señor tu me cubres con tus alas de amor es el único l…" at bounding box center [247, 123] width 163 height 267
click at [208, 200] on textarea "Al entrar en tu presencia Señor tu me cubres con tus alas de amor es el único l…" at bounding box center [247, 123] width 163 height 267
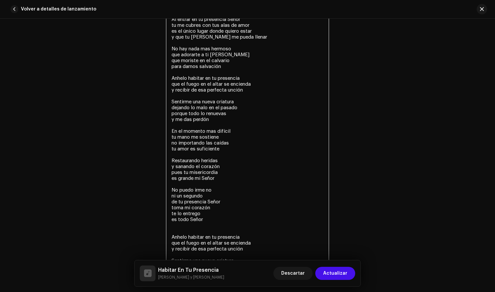
paste textarea "No puedo irme no ni un segundo de tu presencia Señor toma mi corazón te lo entr…"
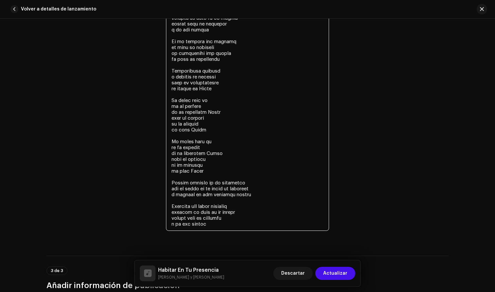
scroll to position [1296, 0]
click at [214, 225] on textarea at bounding box center [247, 76] width 163 height 308
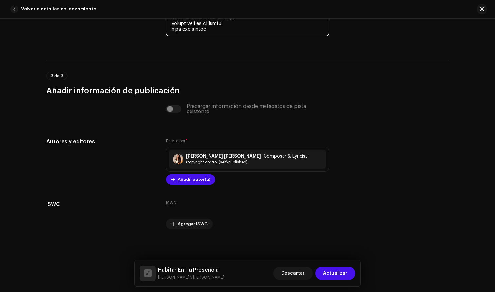
scroll to position [1490, 0]
type textarea "Lo ipsumd si am consectet Adipi el se doeius tem inc utla et dolo ma al enima m…"
click at [331, 275] on span "Actualizar" at bounding box center [335, 273] width 24 height 13
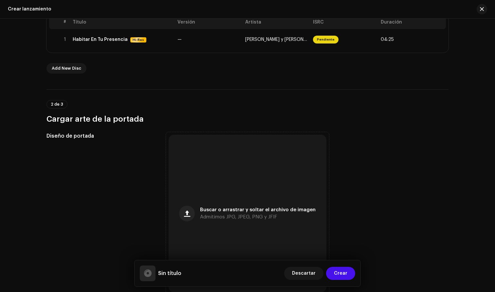
scroll to position [199, 0]
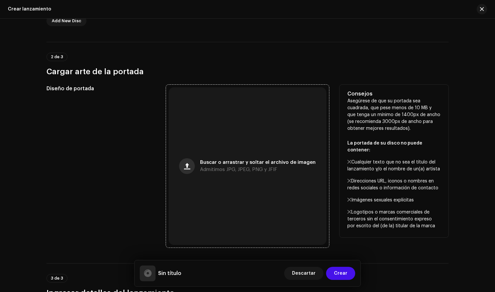
click at [191, 161] on button "button" at bounding box center [187, 166] width 16 height 16
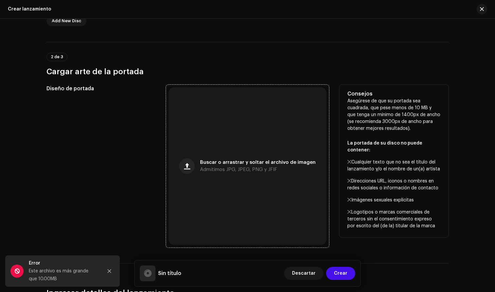
click at [221, 163] on span "Buscar o arrastrar y soltar el archivo de imagen" at bounding box center [258, 162] width 116 height 5
click at [255, 169] on span "Admitimos JPG, JPEG, PNG y JFIF" at bounding box center [238, 170] width 77 height 5
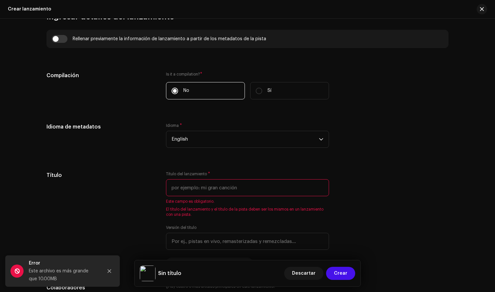
scroll to position [481, 0]
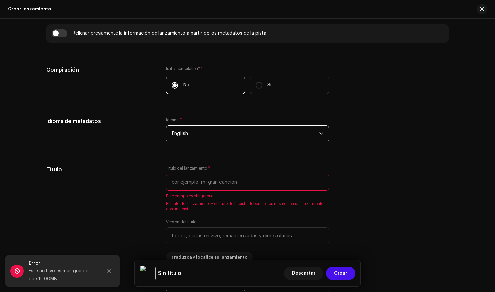
click at [219, 128] on span "English" at bounding box center [244, 134] width 147 height 16
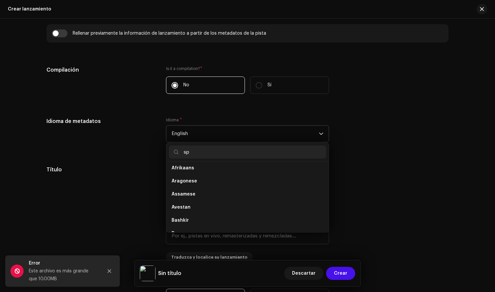
scroll to position [0, 0]
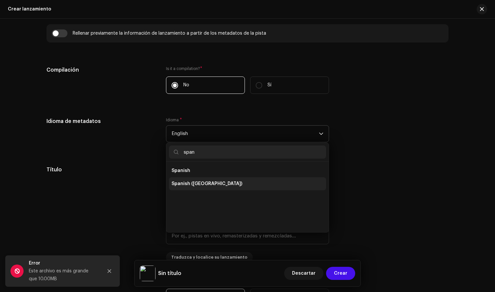
type input "span"
click at [193, 186] on span "Spanish ([GEOGRAPHIC_DATA])" at bounding box center [206, 184] width 71 height 7
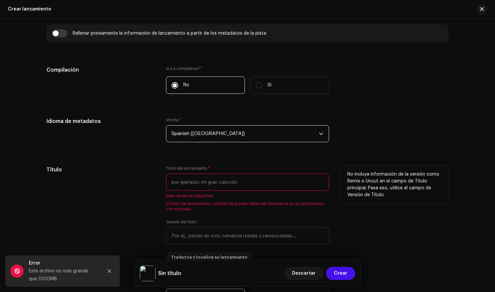
scroll to position [489, 0]
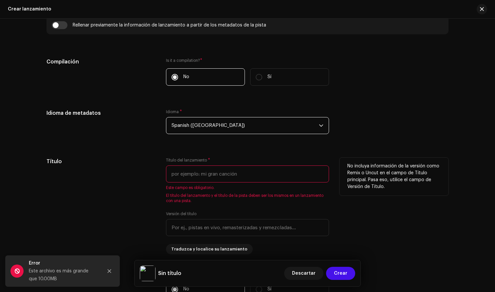
click at [210, 176] on input "text" at bounding box center [247, 174] width 163 height 17
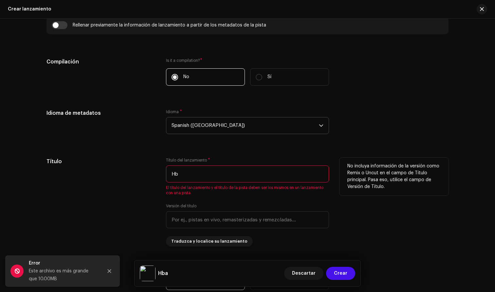
type input "H"
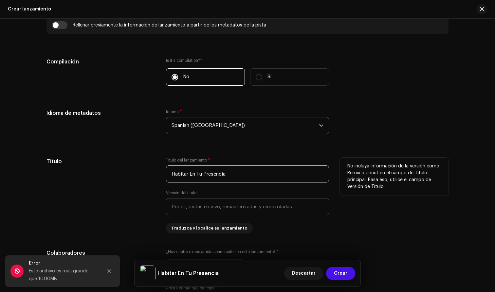
type input "Habitar En Tu Presencia"
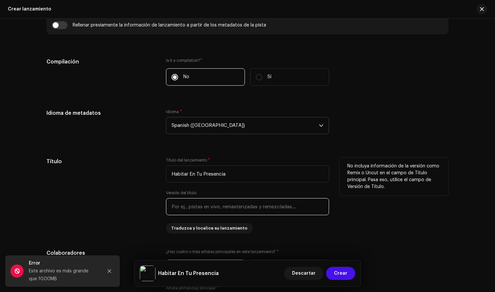
click at [183, 208] on input "text" at bounding box center [247, 206] width 163 height 17
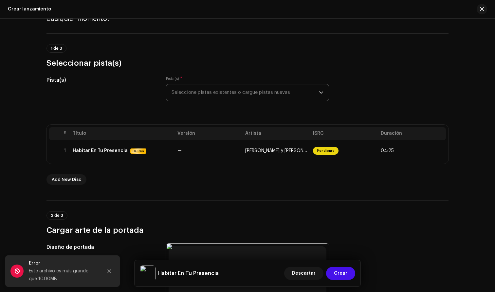
scroll to position [52, 0]
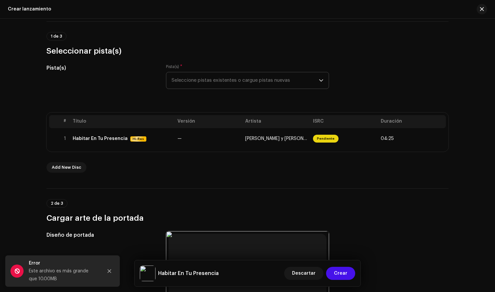
click at [203, 80] on span "Seleccione pistas existentes o cargue pistas nuevas" at bounding box center [244, 80] width 147 height 16
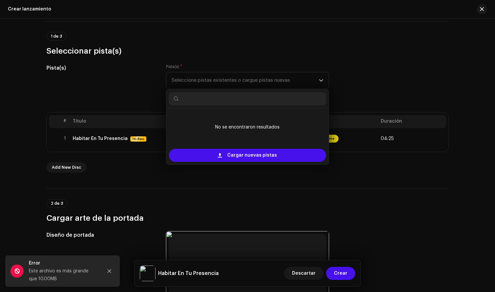
click at [295, 43] on div "1 de 3 Seleccionar pista(s)" at bounding box center [247, 44] width 402 height 24
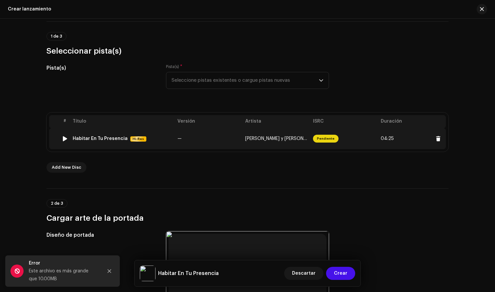
click at [62, 138] on div at bounding box center [64, 138] width 5 height 5
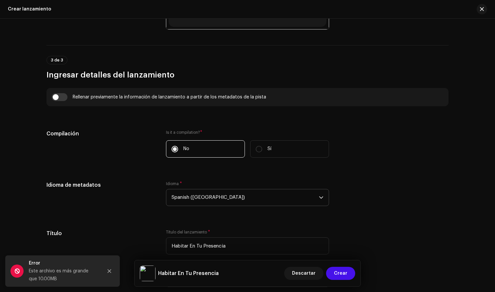
scroll to position [417, 0]
click at [58, 98] on input "checkbox" at bounding box center [60, 98] width 16 height 8
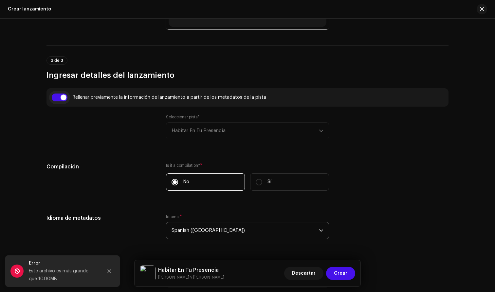
click at [59, 98] on input "checkbox" at bounding box center [60, 98] width 16 height 8
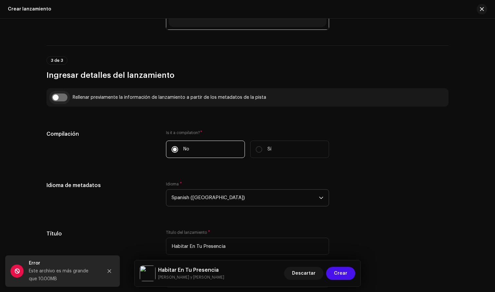
click at [59, 98] on input "checkbox" at bounding box center [60, 98] width 16 height 8
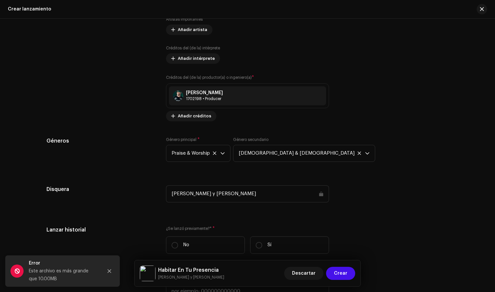
scroll to position [833, 0]
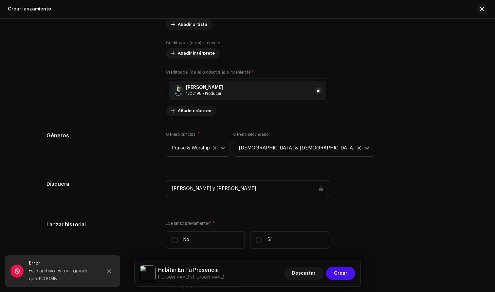
click at [209, 91] on div "1702198 • Producer" at bounding box center [204, 93] width 37 height 5
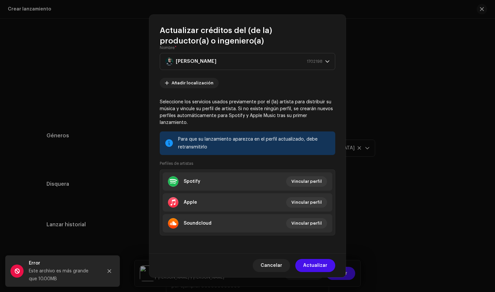
scroll to position [44, 0]
click at [311, 266] on span "Actualizar" at bounding box center [315, 265] width 24 height 13
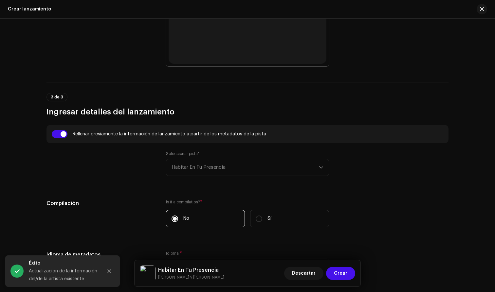
scroll to position [357, 0]
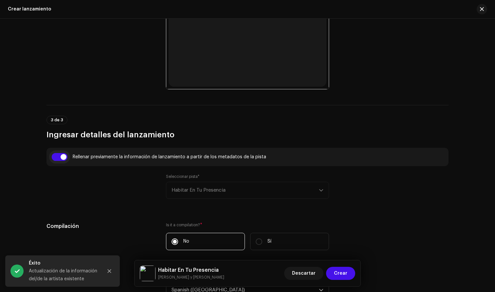
click at [62, 159] on input "checkbox" at bounding box center [60, 157] width 16 height 8
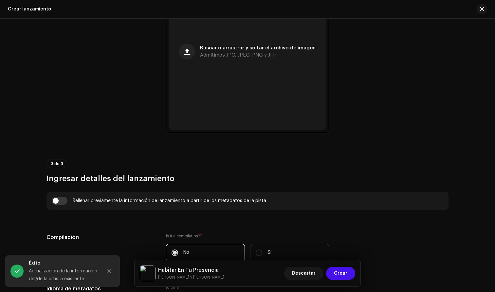
scroll to position [309, 0]
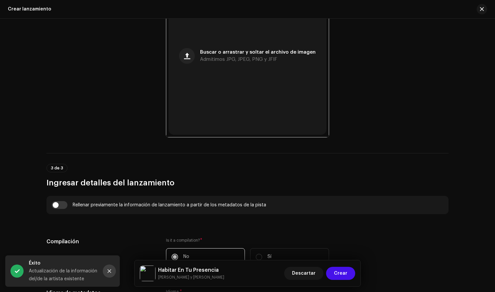
click at [110, 272] on icon "Close" at bounding box center [110, 272] width 4 height 4
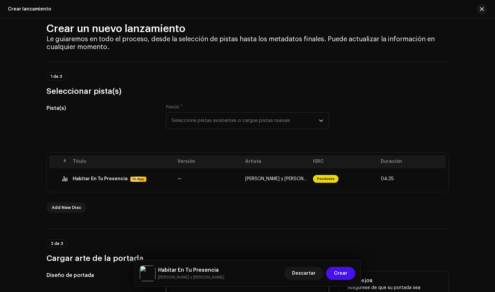
scroll to position [11, 0]
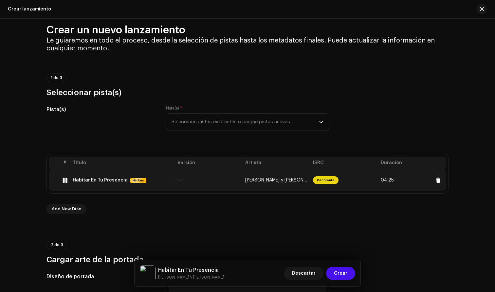
click at [66, 180] on div at bounding box center [64, 180] width 5 height 5
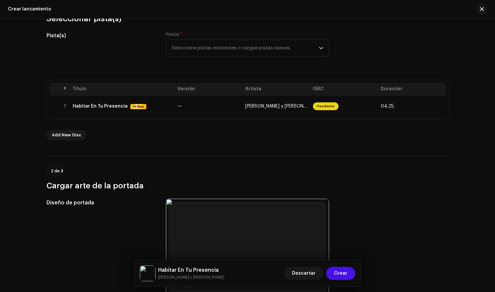
scroll to position [70, 0]
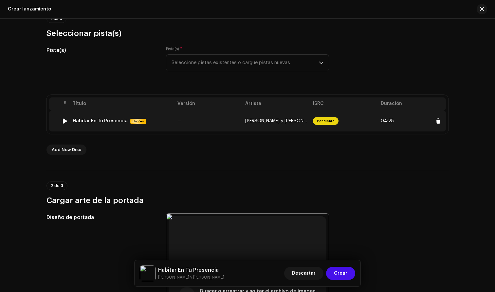
click at [62, 120] on div at bounding box center [64, 120] width 5 height 5
click at [62, 121] on div at bounding box center [64, 120] width 5 height 5
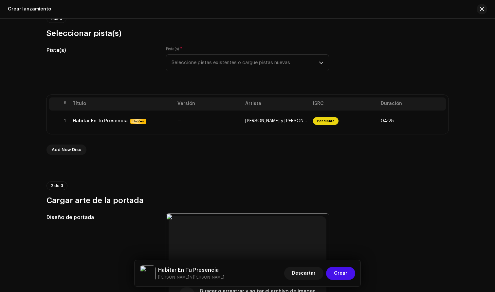
click at [385, 195] on h3 "Cargar arte de la portada" at bounding box center [247, 200] width 402 height 10
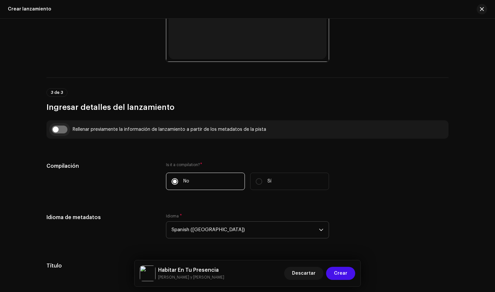
scroll to position [392, 0]
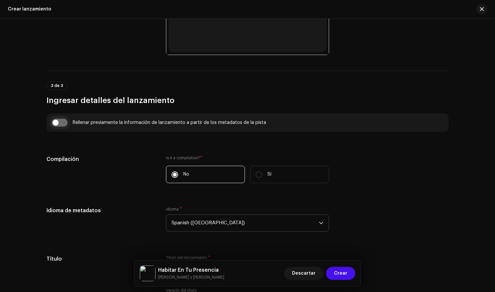
click at [58, 124] on input "checkbox" at bounding box center [60, 123] width 16 height 8
checkbox input "true"
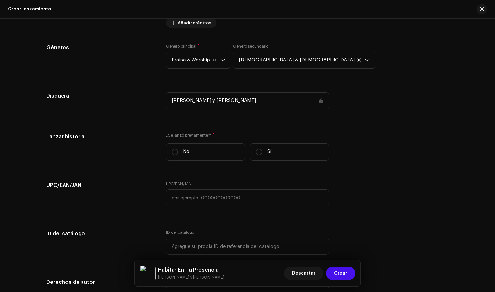
scroll to position [922, 0]
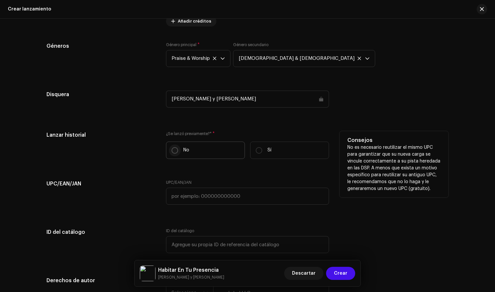
click at [174, 150] on input "No" at bounding box center [174, 150] width 7 height 7
radio input "true"
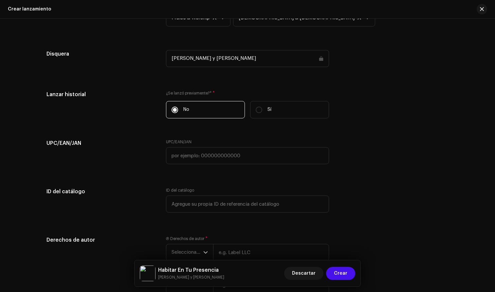
scroll to position [972, 0]
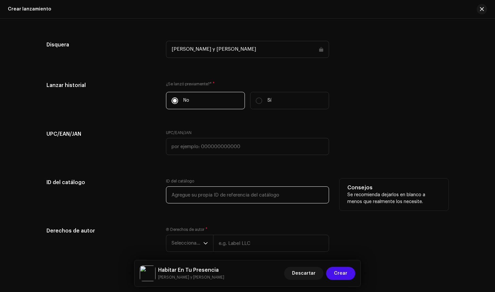
click at [191, 192] on input "text" at bounding box center [247, 195] width 163 height 17
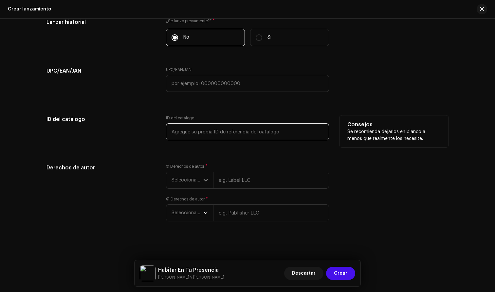
scroll to position [1034, 0]
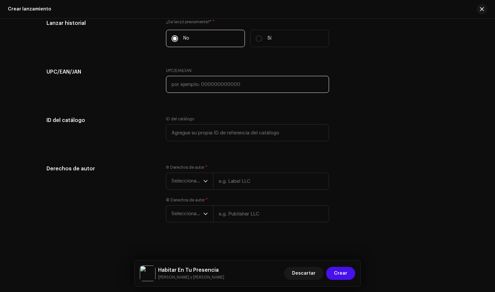
click at [190, 83] on input "text" at bounding box center [247, 84] width 163 height 17
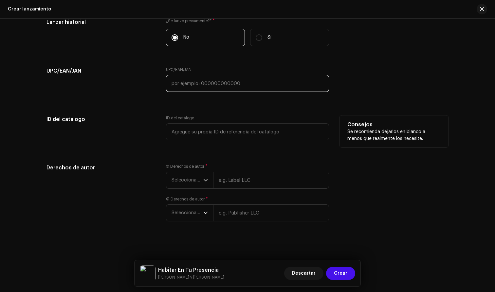
scroll to position [1035, 0]
click at [191, 127] on input "text" at bounding box center [247, 131] width 163 height 17
click at [197, 85] on input "text" at bounding box center [247, 83] width 163 height 17
click at [193, 131] on input "text" at bounding box center [247, 131] width 163 height 17
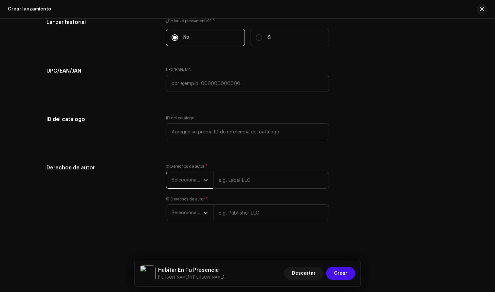
click at [201, 180] on span "Seleccionar año" at bounding box center [187, 180] width 32 height 16
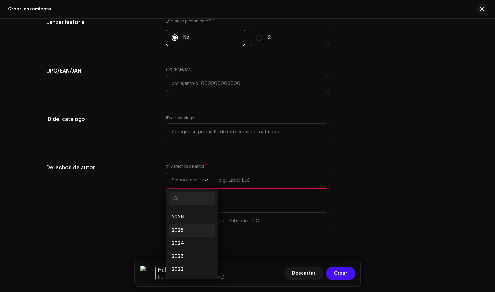
click at [182, 228] on li "2025" at bounding box center [192, 230] width 46 height 13
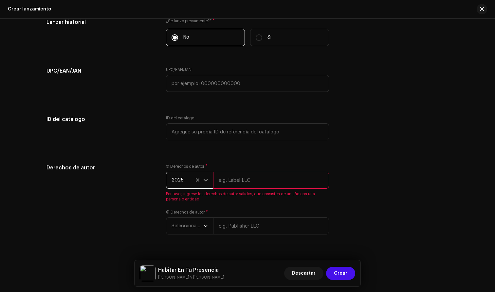
click at [229, 180] on input "text" at bounding box center [271, 180] width 116 height 17
type input "[PERSON_NAME]"
click at [202, 227] on div "Ⓟ Derechos de autor * 2025 [PERSON_NAME] Por favor, ingrese los derechos de aut…" at bounding box center [247, 203] width 163 height 79
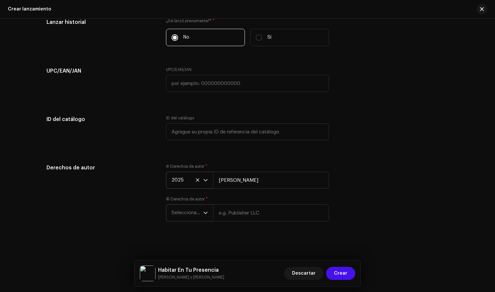
click at [205, 210] on div "dropdown trigger" at bounding box center [205, 213] width 5 height 16
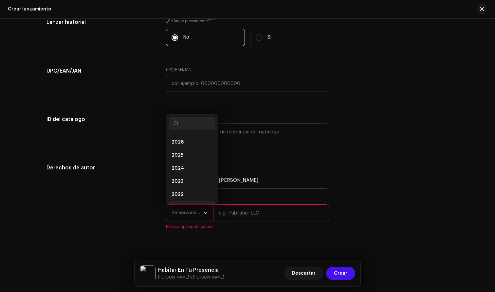
scroll to position [10, 0]
click at [196, 143] on li "2025" at bounding box center [192, 144] width 46 height 13
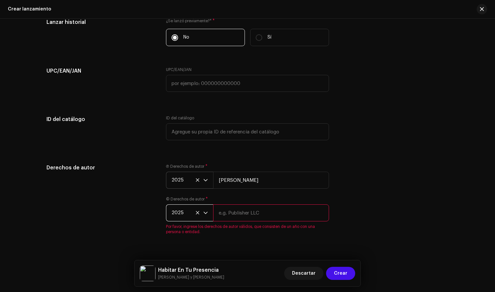
click at [228, 212] on input "text" at bounding box center [271, 213] width 116 height 17
click at [230, 213] on input "[PERSON_NAME]" at bounding box center [271, 213] width 116 height 17
click at [254, 211] on input "[PERSON_NAME]" at bounding box center [271, 213] width 116 height 17
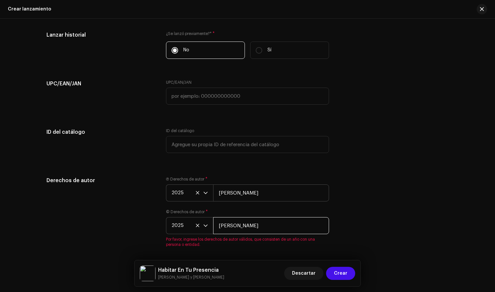
type input "[PERSON_NAME]"
click at [258, 191] on input "[PERSON_NAME]" at bounding box center [271, 193] width 116 height 17
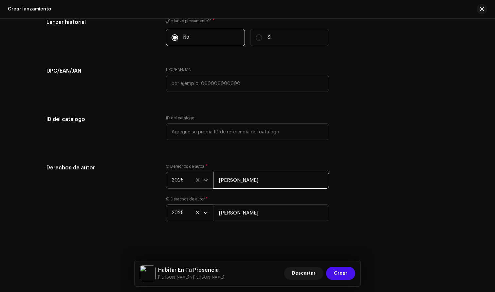
scroll to position [1035, 0]
click at [197, 179] on icon at bounding box center [197, 180] width 4 height 4
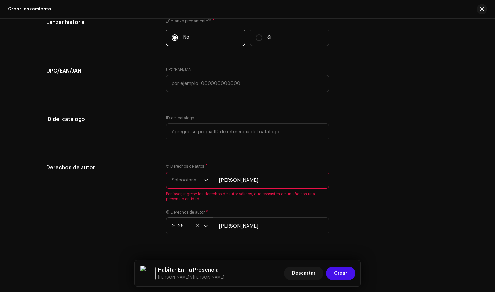
click at [197, 223] on span "2025" at bounding box center [187, 226] width 32 height 16
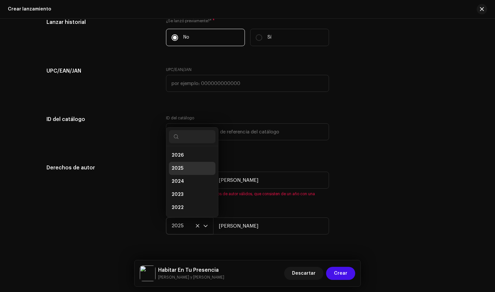
scroll to position [3, 0]
click at [198, 226] on icon at bounding box center [197, 226] width 4 height 4
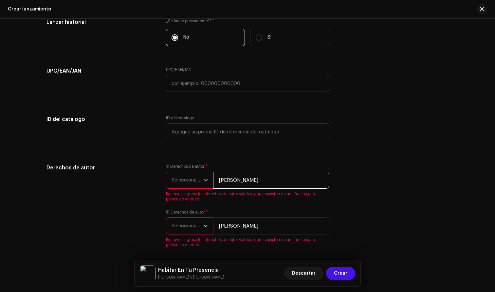
click at [223, 185] on input "[PERSON_NAME]" at bounding box center [271, 180] width 116 height 17
click at [205, 181] on icon "dropdown trigger" at bounding box center [205, 180] width 5 height 5
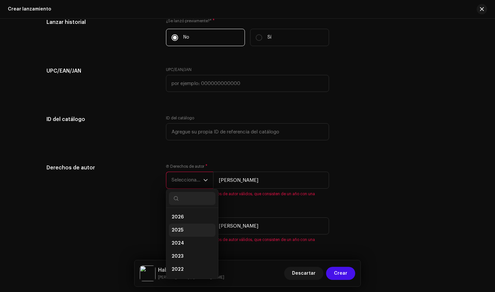
click at [184, 228] on li "2025" at bounding box center [192, 230] width 46 height 13
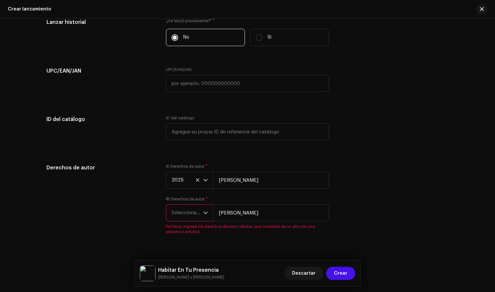
click at [204, 214] on icon "dropdown trigger" at bounding box center [205, 213] width 5 height 5
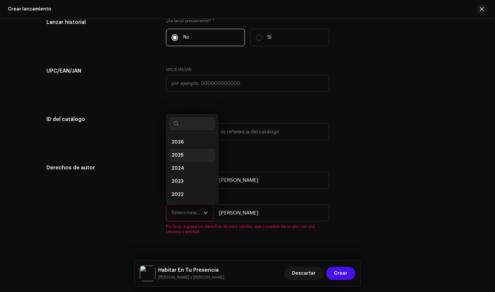
click at [183, 150] on li "2025" at bounding box center [192, 155] width 46 height 13
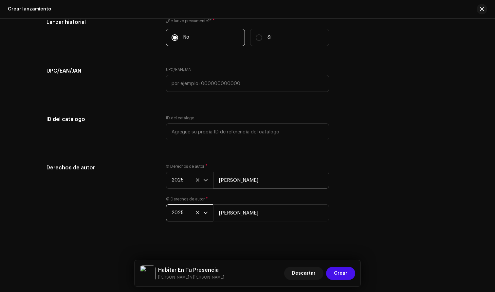
scroll to position [1035, 0]
click at [252, 181] on input "[PERSON_NAME]" at bounding box center [271, 180] width 116 height 17
click at [340, 275] on span "Crear" at bounding box center [340, 273] width 13 height 13
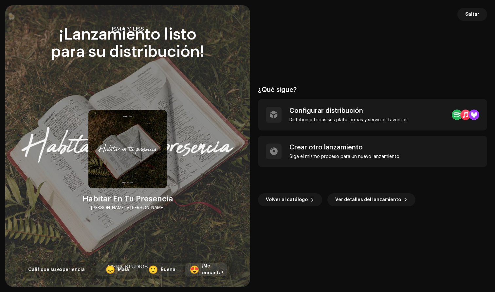
click at [211, 275] on div "¡Me encanta!" at bounding box center [212, 270] width 21 height 14
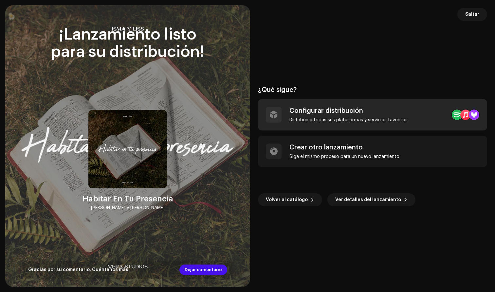
click at [342, 115] on div "Configurar distribución Distribuir a todas sus plataformas y servicios favoritos" at bounding box center [348, 115] width 118 height 16
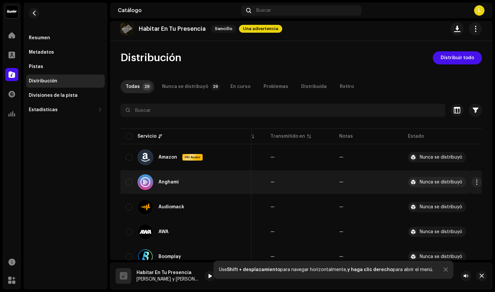
scroll to position [4, 0]
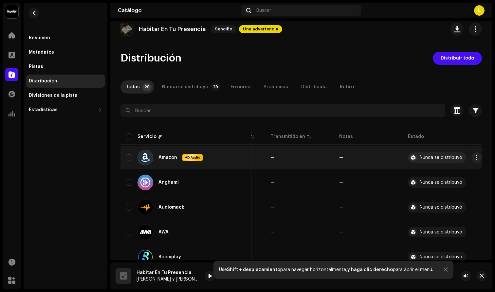
click at [446, 158] on div "Nunca se distribuyó" at bounding box center [440, 157] width 43 height 5
click at [476, 157] on button "button" at bounding box center [476, 157] width 10 height 10
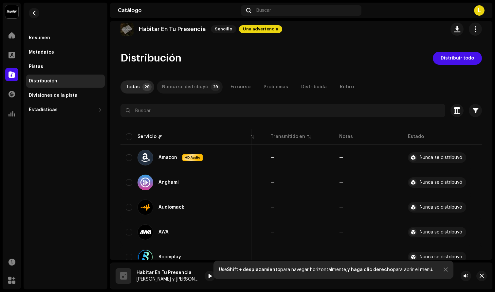
click at [189, 87] on div "Nunca se distribuyó" at bounding box center [185, 86] width 46 height 13
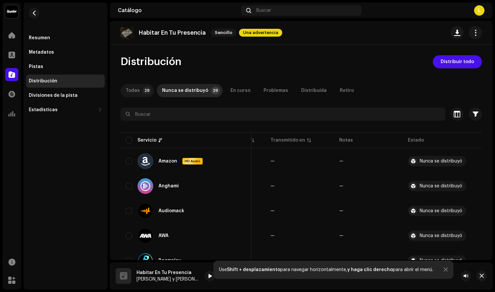
click at [138, 91] on div "Todas" at bounding box center [133, 90] width 14 height 13
click at [253, 33] on span "Una advertencia" at bounding box center [260, 33] width 43 height 8
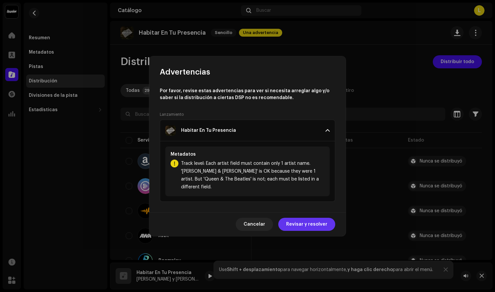
click at [311, 219] on span "Revisar y resolver" at bounding box center [306, 224] width 41 height 13
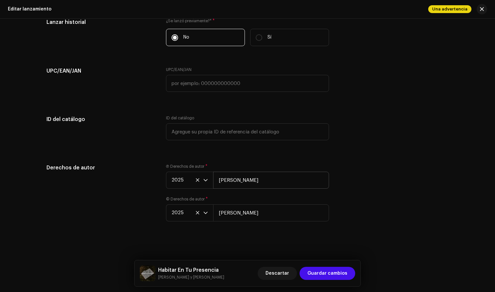
scroll to position [995, 0]
click at [251, 179] on input "[PERSON_NAME]" at bounding box center [271, 180] width 116 height 17
drag, startPoint x: 252, startPoint y: 181, endPoint x: 194, endPoint y: 181, distance: 57.9
click at [194, 181] on div "2025 [PERSON_NAME]" at bounding box center [247, 180] width 163 height 17
type input "IsmayLiss"
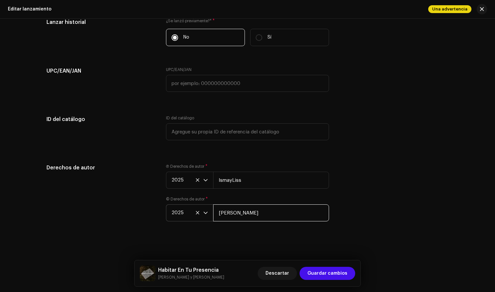
drag, startPoint x: 251, startPoint y: 215, endPoint x: 200, endPoint y: 214, distance: 50.7
click at [201, 214] on div "2025 [PERSON_NAME]" at bounding box center [247, 213] width 163 height 17
drag, startPoint x: 246, startPoint y: 181, endPoint x: 208, endPoint y: 182, distance: 38.3
click at [208, 182] on div "2025 IsmayLiss" at bounding box center [247, 180] width 163 height 17
drag, startPoint x: 256, startPoint y: 215, endPoint x: 200, endPoint y: 214, distance: 55.6
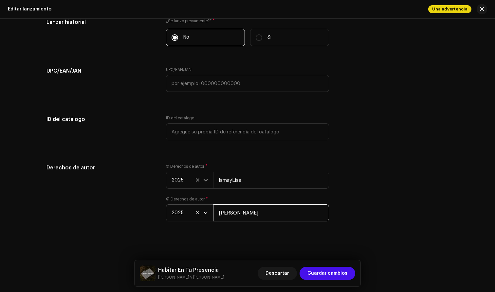
click at [200, 214] on div "2025 [PERSON_NAME]" at bounding box center [247, 213] width 163 height 17
paste input "IsmayLiss"
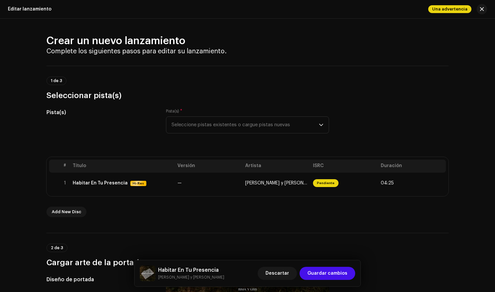
scroll to position [0, 0]
type input "IsmayLiss"
click at [224, 125] on span "Seleccione pistas existentes o cargue pistas nuevas" at bounding box center [244, 125] width 147 height 16
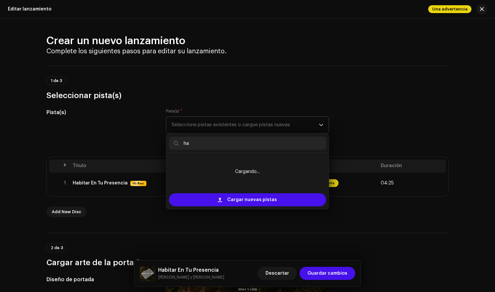
type input "h"
type input "Habitar"
click at [345, 112] on div "Pista(s) Pista(s) * Seleccione pistas existentes o cargue pistas nuevas Habitar…" at bounding box center [247, 125] width 402 height 33
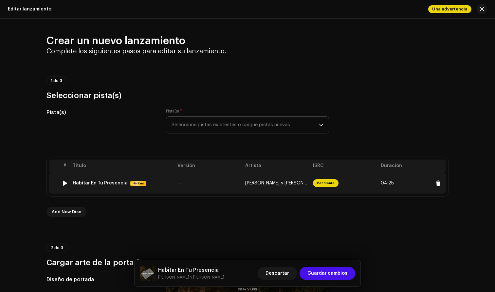
click at [355, 182] on td "Pendiente" at bounding box center [344, 183] width 68 height 21
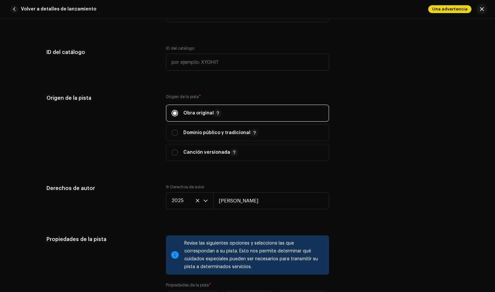
scroll to position [691, 0]
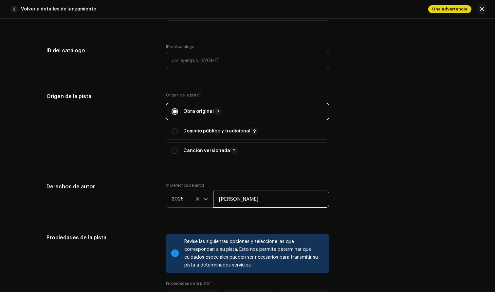
drag, startPoint x: 255, startPoint y: 197, endPoint x: 205, endPoint y: 197, distance: 50.7
click at [204, 197] on div "2025 [PERSON_NAME]" at bounding box center [247, 199] width 163 height 17
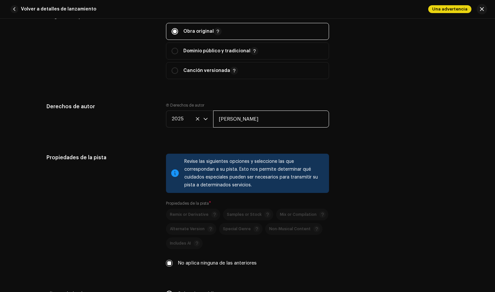
scroll to position [774, 0]
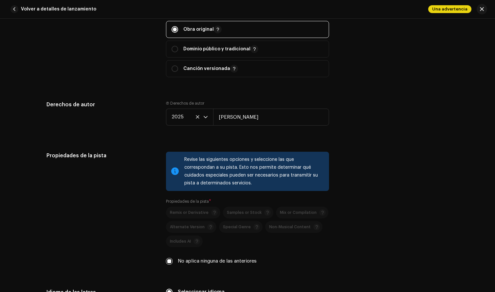
click at [197, 227] on p-selectbutton "Remix or Derivative Samples or Stock Mix or Compilation Alternate Version Speci…" at bounding box center [247, 227] width 163 height 41
click at [203, 227] on p-selectbutton "Remix or Derivative Samples or Stock Mix or Compilation Alternate Version Speci…" at bounding box center [247, 227] width 163 height 41
click at [209, 202] on span "*" at bounding box center [210, 201] width 2 height 5
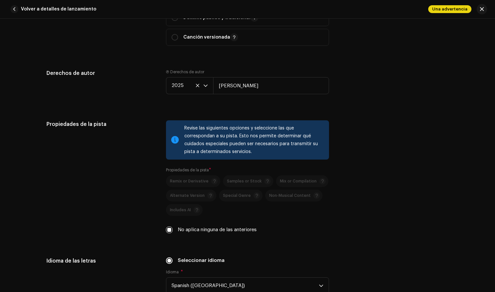
scroll to position [808, 0]
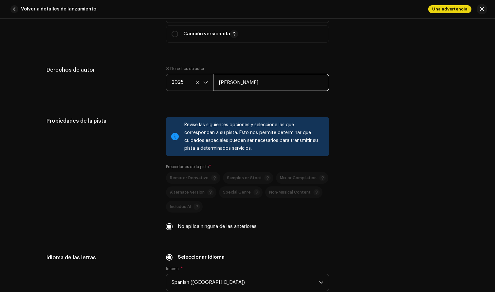
drag, startPoint x: 249, startPoint y: 80, endPoint x: 197, endPoint y: 80, distance: 52.0
click at [197, 80] on div "2025 [PERSON_NAME]" at bounding box center [247, 82] width 163 height 17
type input "S"
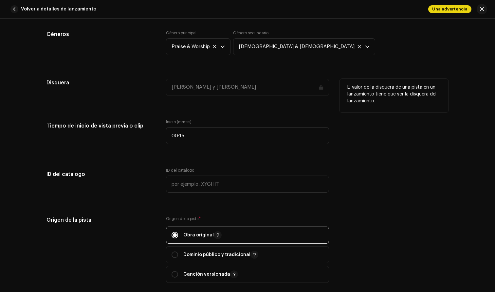
scroll to position [566, 0]
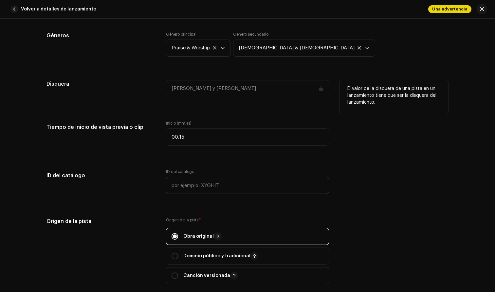
type input "IsmayLiss"
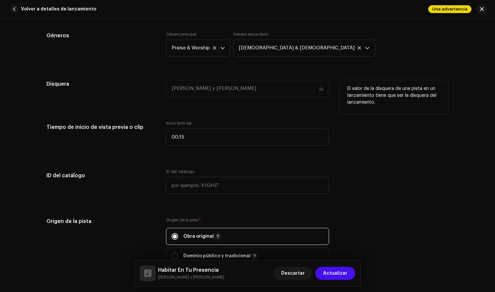
click at [205, 86] on div "[PERSON_NAME] y [PERSON_NAME]" at bounding box center [247, 88] width 163 height 17
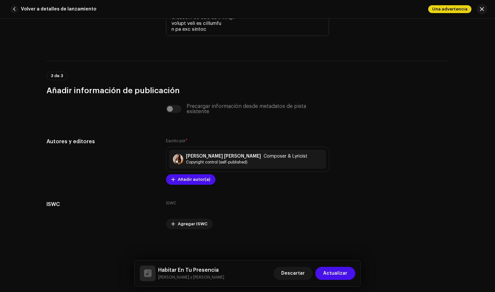
scroll to position [1507, 0]
click at [173, 110] on div "Precargar información desde metadatos de pista existente" at bounding box center [247, 109] width 163 height 10
click at [330, 275] on span "Actualizar" at bounding box center [335, 273] width 24 height 13
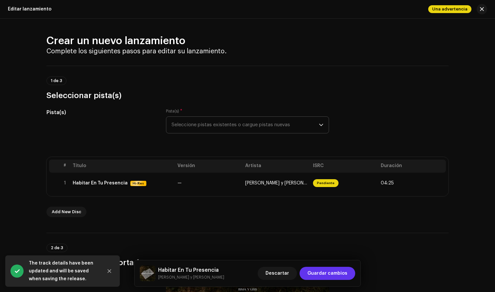
click at [338, 273] on span "Guardar cambios" at bounding box center [327, 273] width 40 height 13
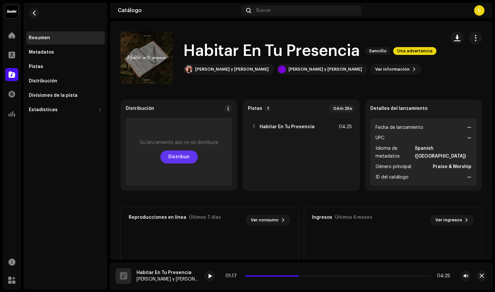
click at [181, 158] on span "Distribuir" at bounding box center [179, 157] width 22 height 13
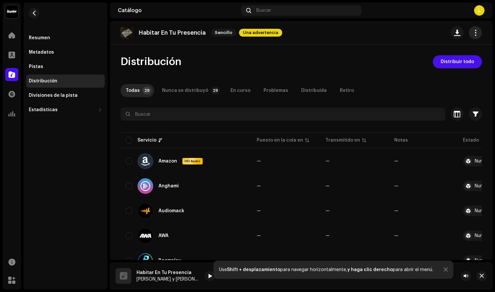
click at [476, 32] on button "button" at bounding box center [475, 32] width 13 height 13
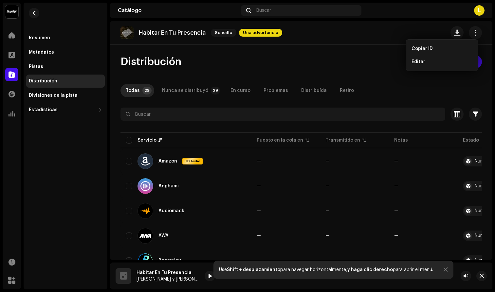
click at [430, 31] on div "Habitar En Tu Presencia Sencillo Una advertencia" at bounding box center [300, 32] width 361 height 13
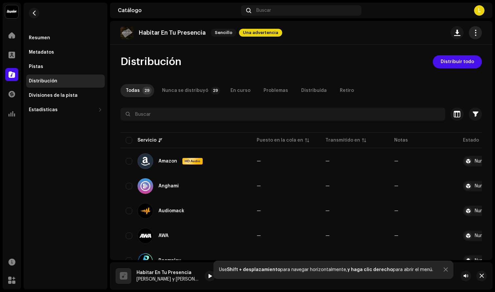
click at [472, 30] on span "button" at bounding box center [475, 32] width 6 height 5
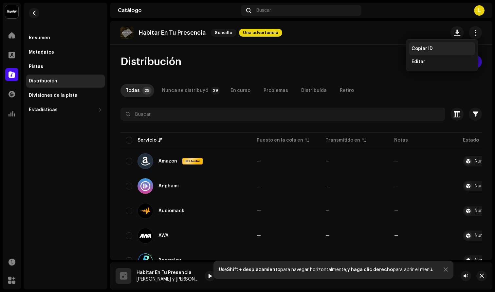
click at [430, 49] on span "Copiar ID" at bounding box center [421, 48] width 21 height 5
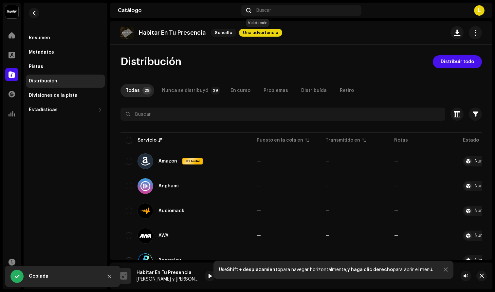
click at [252, 31] on span "Una advertencia" at bounding box center [260, 33] width 43 height 8
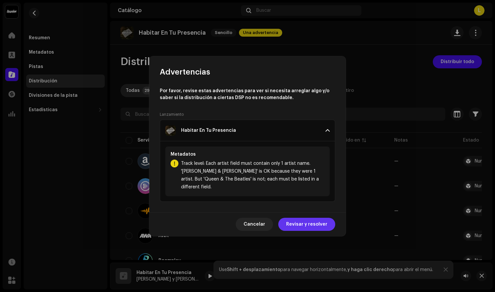
click at [304, 218] on span "Revisar y resolver" at bounding box center [306, 224] width 41 height 13
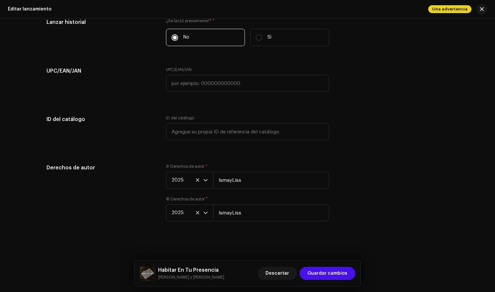
scroll to position [995, 0]
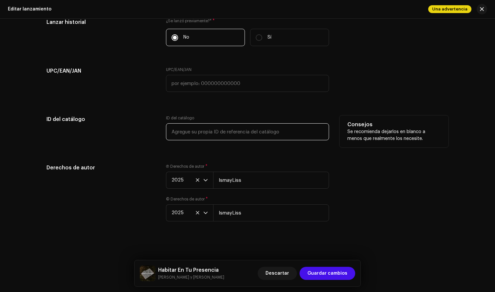
click at [203, 131] on input "text" at bounding box center [247, 131] width 163 height 17
paste input "3048763"
type input "3"
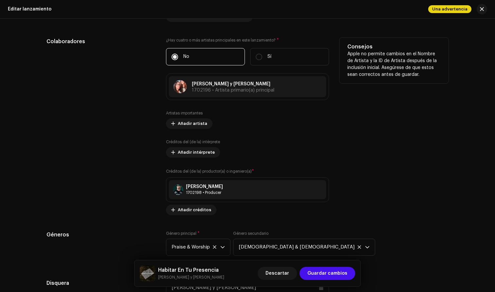
scroll to position [683, 0]
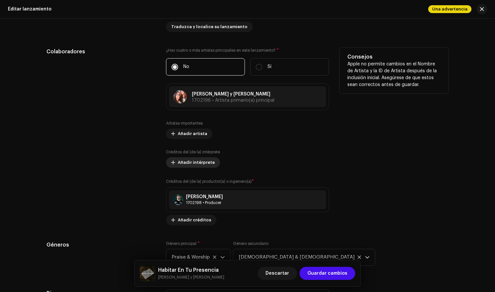
click at [202, 163] on span "Añadir intérprete" at bounding box center [196, 162] width 37 height 13
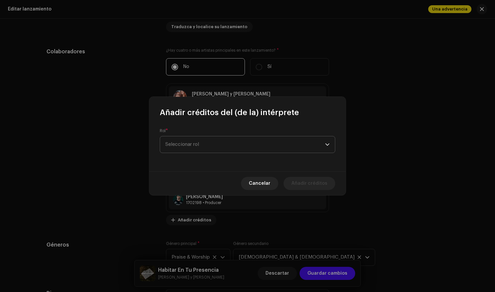
click at [216, 150] on span "Seleccionar rol" at bounding box center [245, 144] width 160 height 16
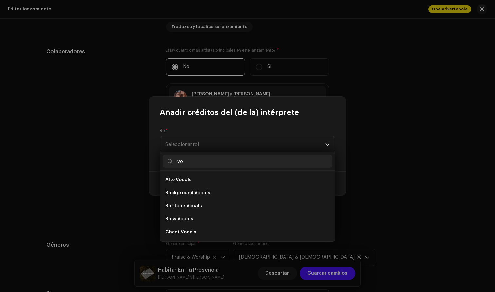
type input "v"
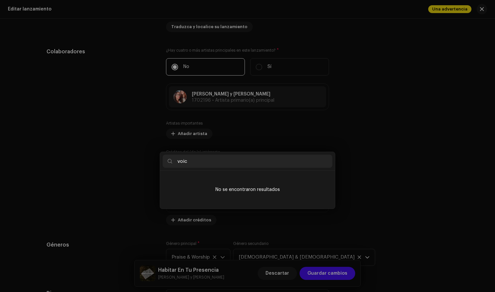
type input "viic"
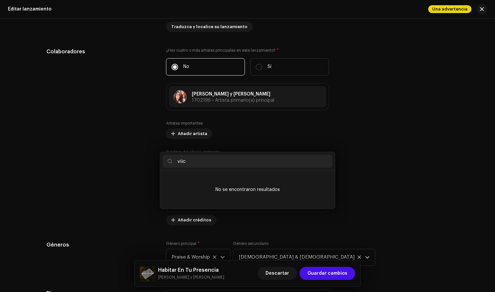
drag, startPoint x: 258, startPoint y: 138, endPoint x: 393, endPoint y: 65, distance: 153.3
click at [393, 65] on div "Añadir créditos del (de la) intérprete Rol * Seleccionar rol Cancelar Añadir cr…" at bounding box center [247, 146] width 495 height 292
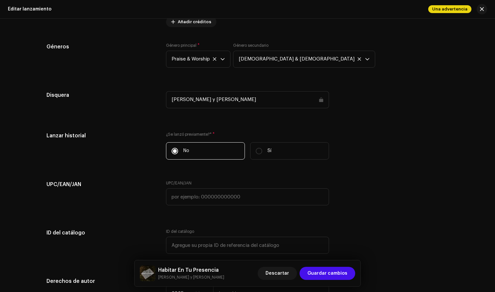
scroll to position [870, 0]
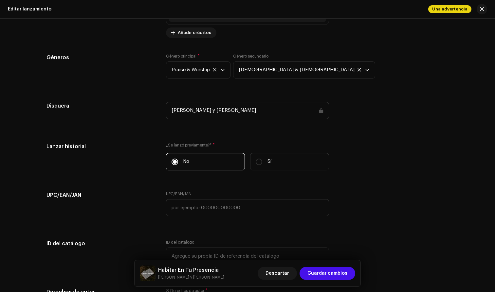
click at [268, 116] on div "[PERSON_NAME] y [PERSON_NAME]" at bounding box center [247, 110] width 163 height 17
click at [318, 111] on div "[PERSON_NAME] y [PERSON_NAME]" at bounding box center [247, 110] width 163 height 17
click at [180, 111] on div "[PERSON_NAME] y [PERSON_NAME]" at bounding box center [247, 110] width 163 height 17
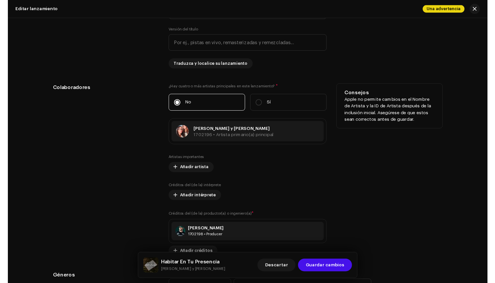
scroll to position [639, 0]
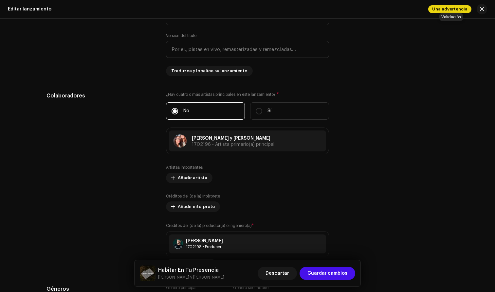
click at [442, 11] on span "Una advertencia" at bounding box center [449, 9] width 43 height 8
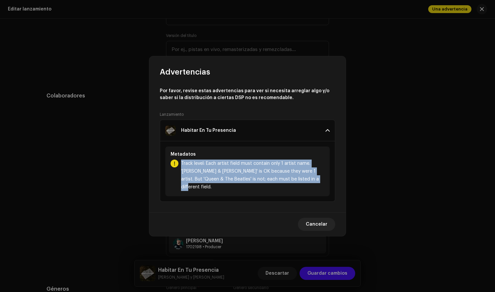
drag, startPoint x: 295, startPoint y: 183, endPoint x: 179, endPoint y: 167, distance: 116.6
click at [179, 167] on div "Track level: Each artist field must contain only 1 artist name. '[PERSON_NAME] …" at bounding box center [247, 175] width 154 height 31
copy span "Track level: Each artist field must contain only 1 artist name. '[PERSON_NAME] …"
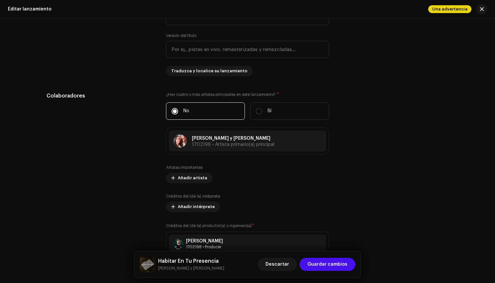
click at [382, 110] on div "Advertencias Por favor, revise estas advertencias para ver si necesita arreglar…" at bounding box center [247, 141] width 495 height 283
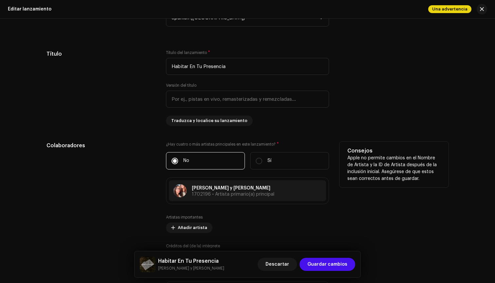
scroll to position [583, 0]
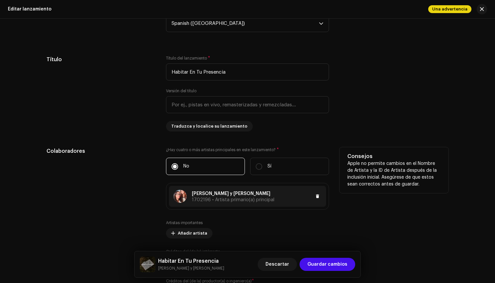
click at [245, 196] on p "[PERSON_NAME] y [PERSON_NAME]" at bounding box center [233, 193] width 82 height 7
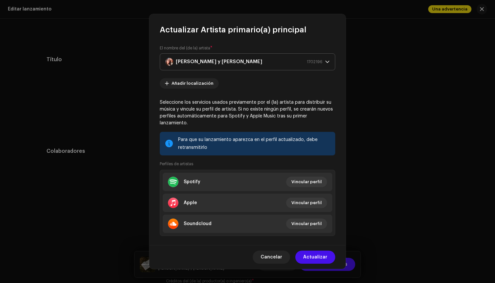
click at [204, 63] on div "[PERSON_NAME] y [PERSON_NAME] 1702196" at bounding box center [243, 62] width 157 height 16
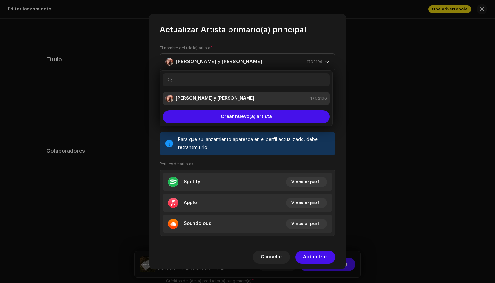
click at [261, 40] on div "El nombre del (de la) artista * [PERSON_NAME] y [PERSON_NAME] 1702196 Añadir lo…" at bounding box center [247, 140] width 196 height 210
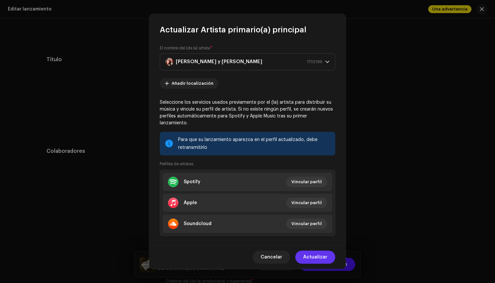
click at [319, 257] on span "Actualizar" at bounding box center [315, 257] width 24 height 13
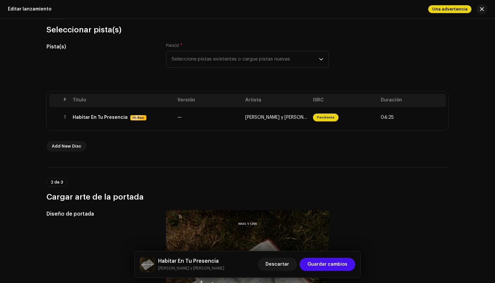
scroll to position [0, 0]
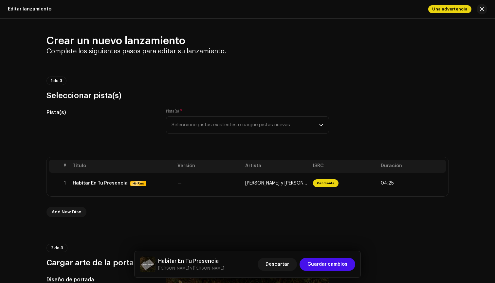
click at [226, 70] on div "1 de 3 Seleccionar pista(s)" at bounding box center [247, 83] width 402 height 35
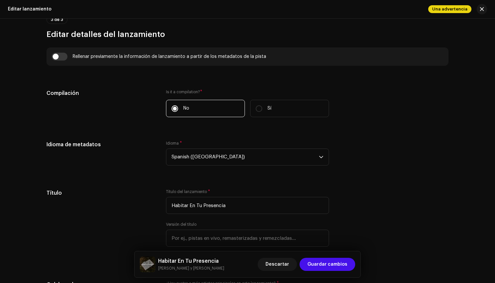
scroll to position [450, 0]
click at [58, 56] on input "checkbox" at bounding box center [60, 56] width 16 height 8
checkbox input "true"
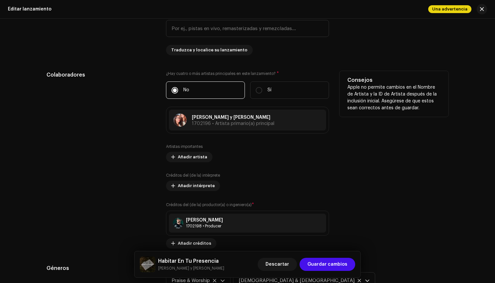
scroll to position [683, 0]
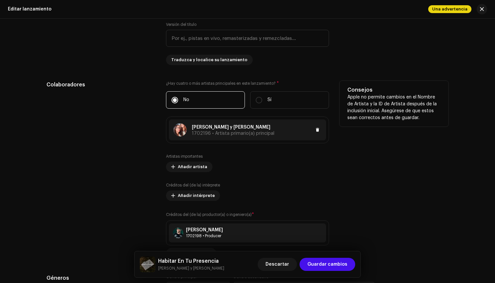
click at [223, 132] on span "1702196 • Artista primario(a) principal" at bounding box center [233, 133] width 82 height 5
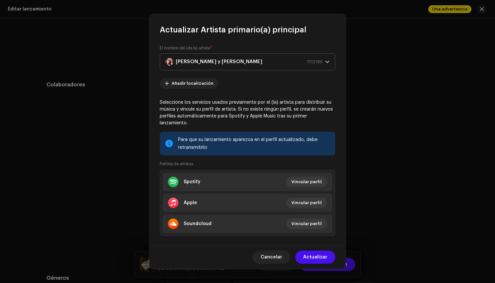
click at [318, 62] on span "1702196" at bounding box center [315, 62] width 16 height 16
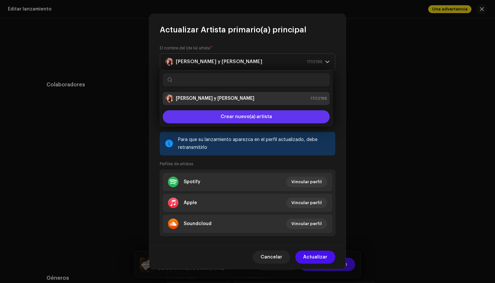
click at [260, 119] on span "Crear nuevo(a) artista" at bounding box center [246, 116] width 51 height 13
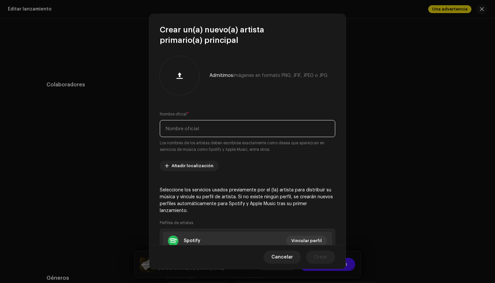
click at [184, 129] on input "text" at bounding box center [247, 128] width 175 height 17
type input "Isma & Liss"
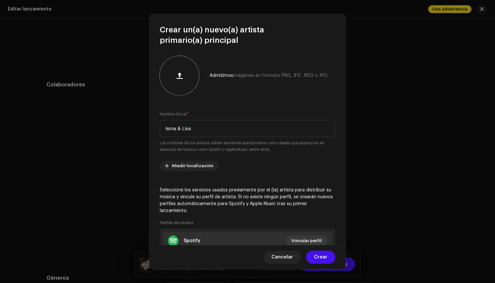
click at [182, 79] on button "button" at bounding box center [179, 76] width 16 height 16
click at [323, 257] on span "Crear" at bounding box center [320, 257] width 13 height 13
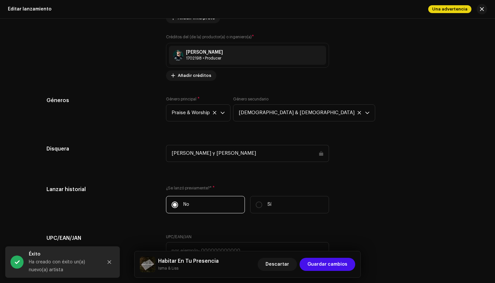
scroll to position [861, 0]
click at [207, 152] on div "[PERSON_NAME] y [PERSON_NAME]" at bounding box center [247, 152] width 163 height 17
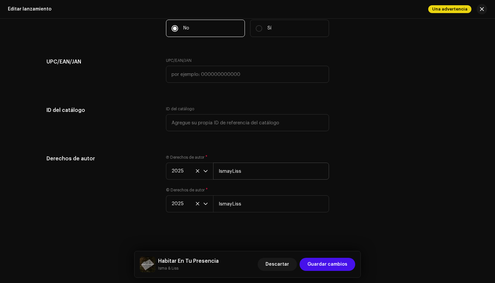
scroll to position [1037, 0]
click at [246, 171] on input "IsmayLiss" at bounding box center [271, 171] width 116 height 17
type input "IsmayLiss"
click at [323, 267] on span "Guardar cambios" at bounding box center [327, 264] width 40 height 13
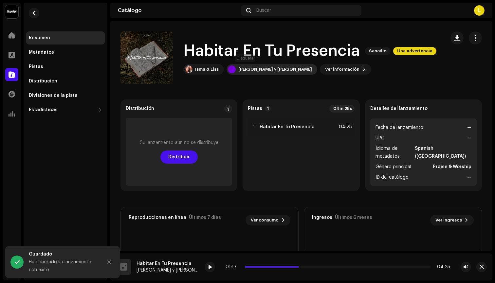
click at [250, 70] on div "[PERSON_NAME] y [PERSON_NAME]" at bounding box center [275, 69] width 74 height 5
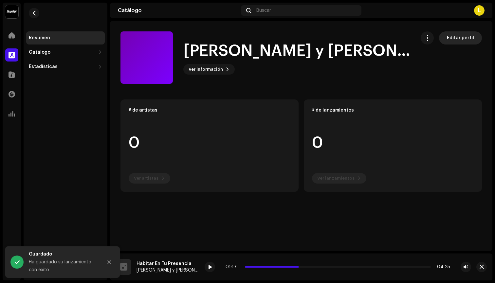
click at [458, 35] on span "Editar perfil" at bounding box center [460, 37] width 27 height 13
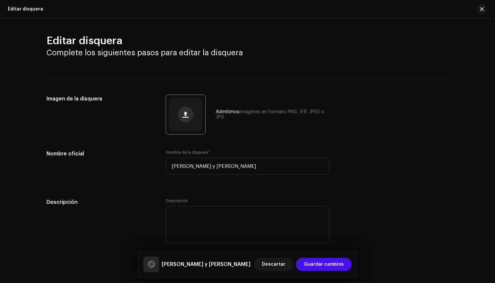
click at [186, 118] on button "button" at bounding box center [186, 115] width 16 height 16
click at [199, 169] on input "[PERSON_NAME] y [PERSON_NAME]" at bounding box center [247, 166] width 163 height 17
drag, startPoint x: 197, startPoint y: 163, endPoint x: 154, endPoint y: 163, distance: 42.5
click at [151, 163] on div "Nombre oficial Nombre de la disquera * [PERSON_NAME] y [PERSON_NAME]" at bounding box center [247, 166] width 402 height 33
drag, startPoint x: 213, startPoint y: 165, endPoint x: 145, endPoint y: 165, distance: 68.1
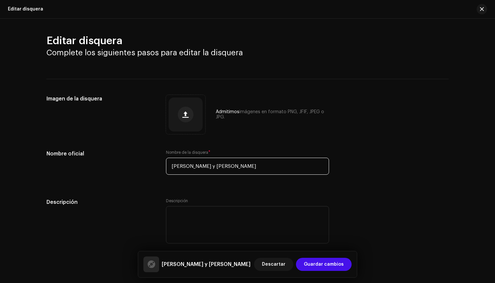
click at [145, 165] on div "Nombre oficial Nombre de la disquera * [PERSON_NAME] y [PERSON_NAME]" at bounding box center [247, 166] width 402 height 33
type input "Vera Studios"
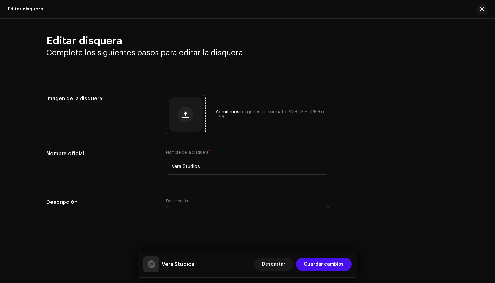
click at [195, 117] on div at bounding box center [186, 115] width 34 height 34
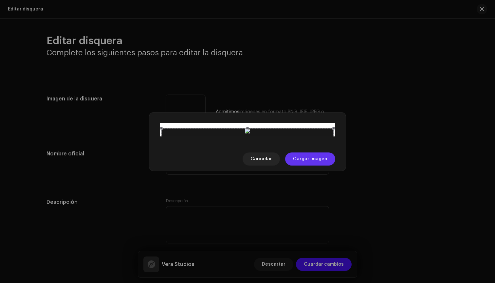
click at [312, 166] on span "Cargar imagen" at bounding box center [310, 158] width 34 height 13
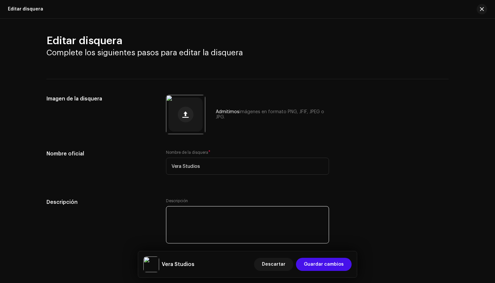
click at [187, 214] on textarea at bounding box center [247, 224] width 163 height 37
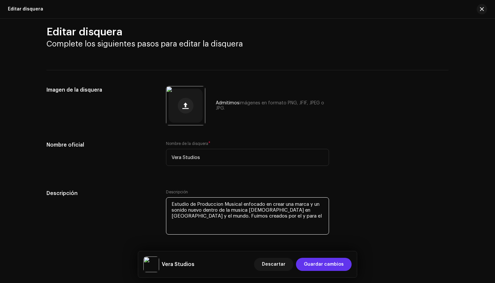
scroll to position [9, 0]
type textarea "Estudio de Produccion Musical enfocado en crear una marca y un sonido nuevo den…"
click at [318, 265] on span "Guardar cambios" at bounding box center [324, 264] width 40 height 13
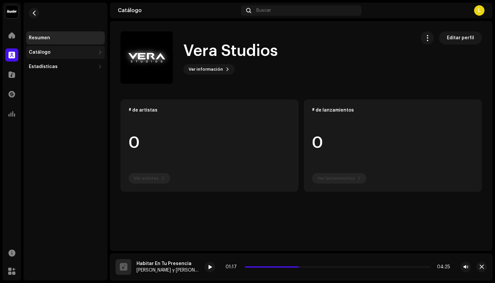
click at [52, 53] on div "Catálogo" at bounding box center [62, 52] width 67 height 5
click at [51, 66] on div "Lanzamientos" at bounding box center [47, 66] width 33 height 5
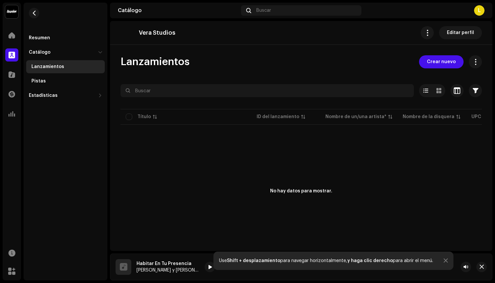
click at [165, 264] on div "Habitar En Tu Presencia" at bounding box center [167, 263] width 63 height 5
click at [186, 265] on div "Habitar En Tu Presencia" at bounding box center [167, 263] width 63 height 5
click at [195, 34] on div "Vera Studios Editar perfil" at bounding box center [300, 32] width 361 height 13
click at [472, 62] on span at bounding box center [475, 61] width 6 height 5
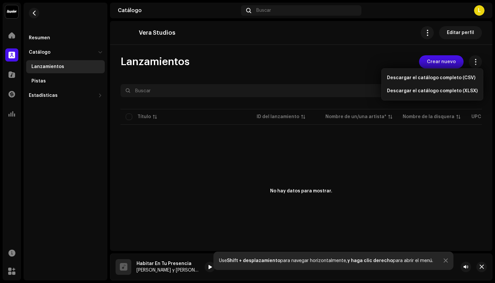
click at [391, 63] on div "Lanzamientos Crear nuevo" at bounding box center [300, 61] width 361 height 13
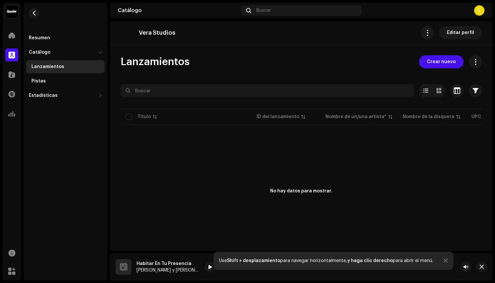
click at [370, 260] on strong "y haga clic derecho" at bounding box center [369, 260] width 45 height 5
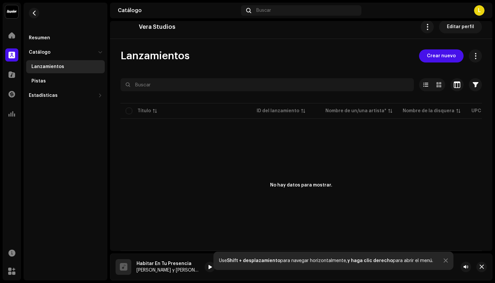
click at [349, 261] on strong "y haga clic derecho" at bounding box center [369, 260] width 45 height 5
click at [48, 97] on div "Estadísticas" at bounding box center [43, 95] width 29 height 5
click at [16, 76] on div at bounding box center [11, 74] width 13 height 13
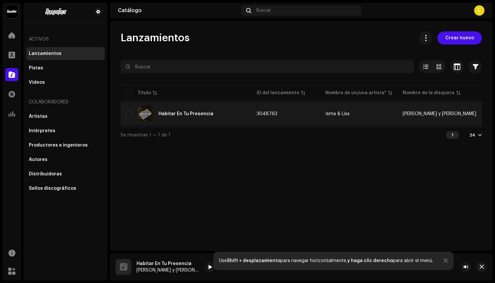
click at [212, 113] on div "Habitar En Tu Presencia" at bounding box center [186, 114] width 120 height 16
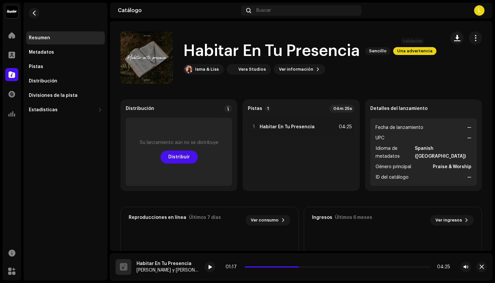
click at [413, 50] on span "Una advertencia" at bounding box center [414, 51] width 43 height 8
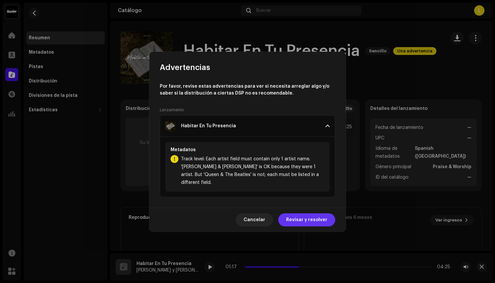
click at [296, 214] on span "Revisar y resolver" at bounding box center [306, 219] width 41 height 13
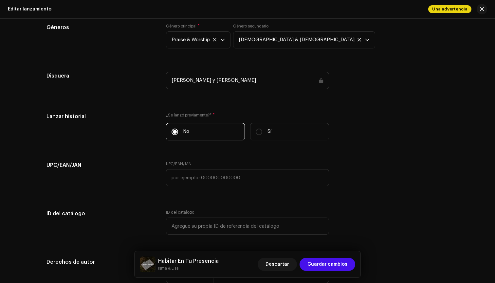
scroll to position [915, 0]
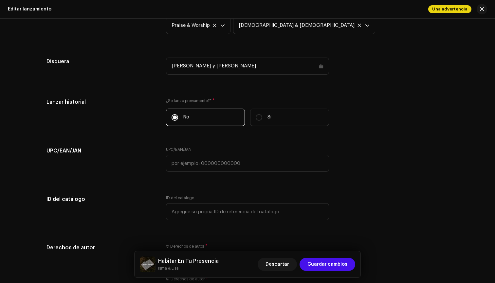
click at [217, 65] on div "[PERSON_NAME] y [PERSON_NAME]" at bounding box center [247, 66] width 163 height 17
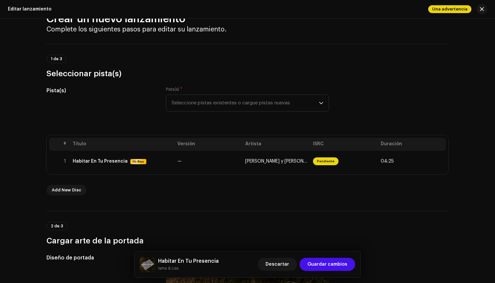
scroll to position [28, 0]
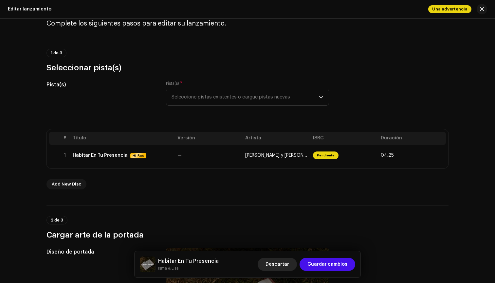
click at [288, 266] on span "Descartar" at bounding box center [277, 264] width 24 height 13
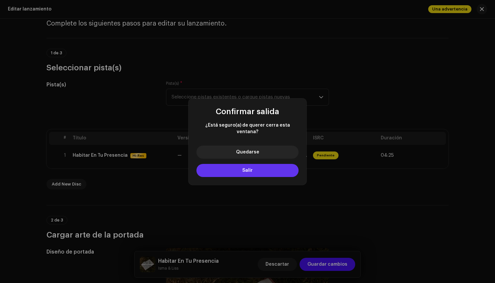
click at [265, 167] on button "Salir" at bounding box center [247, 170] width 102 height 13
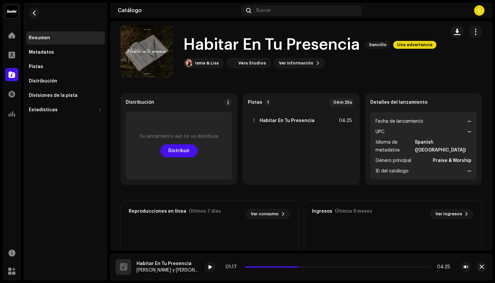
scroll to position [0, 0]
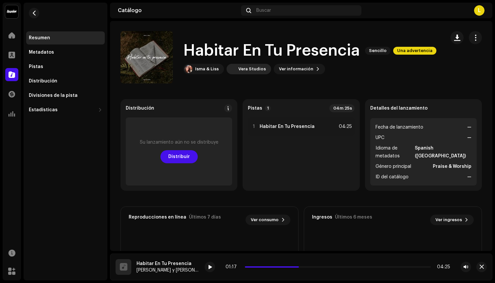
click at [257, 64] on div "Vera Studios" at bounding box center [248, 69] width 45 height 10
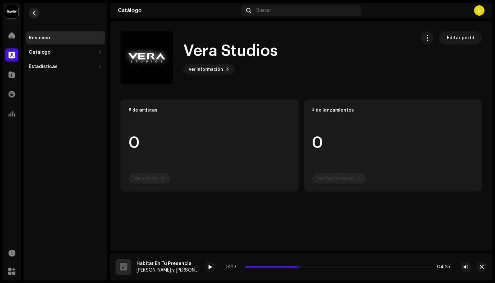
click at [34, 12] on span "button" at bounding box center [34, 12] width 5 height 5
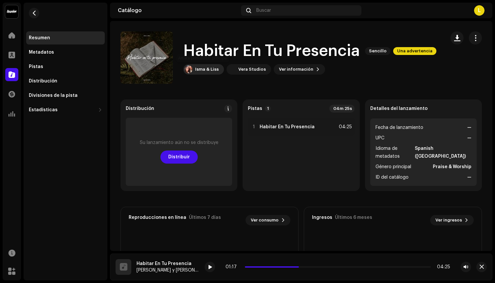
click at [212, 69] on div "Isma & Liss" at bounding box center [207, 69] width 24 height 5
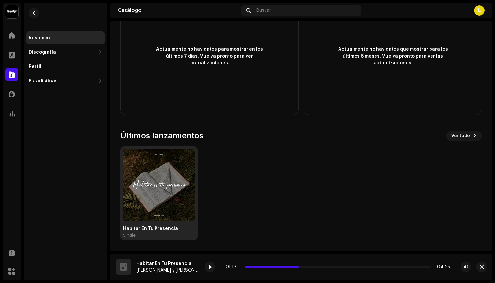
click at [153, 190] on img at bounding box center [159, 185] width 72 height 72
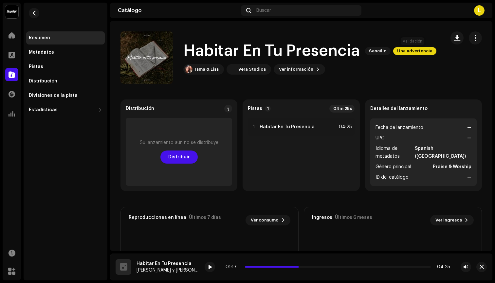
click at [417, 52] on span "Una advertencia" at bounding box center [414, 51] width 43 height 8
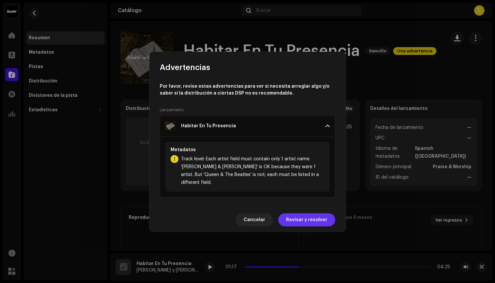
click at [300, 214] on span "Revisar y resolver" at bounding box center [306, 219] width 41 height 13
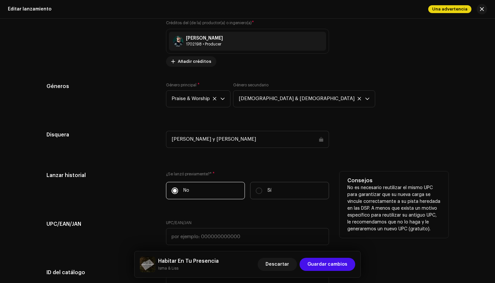
scroll to position [856, 0]
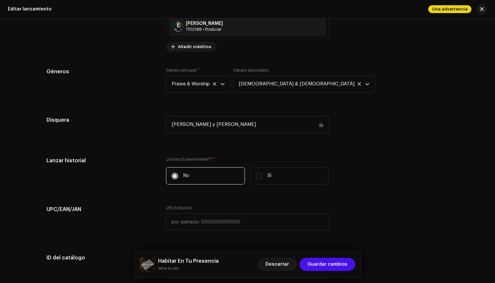
click at [245, 118] on div "[PERSON_NAME] y [PERSON_NAME]" at bounding box center [247, 124] width 163 height 17
click at [322, 265] on span "Guardar cambios" at bounding box center [327, 264] width 40 height 13
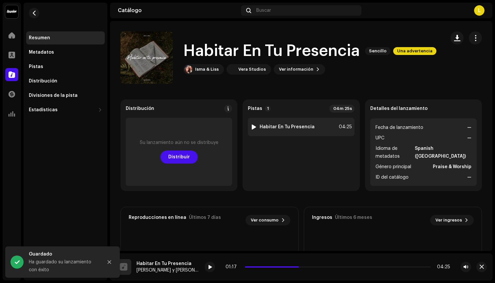
scroll to position [12, 0]
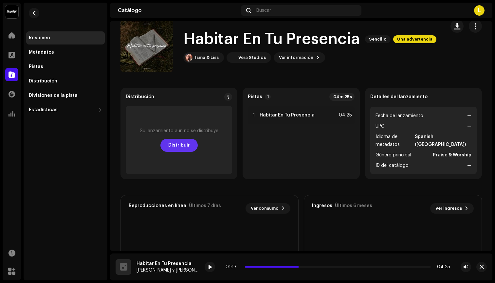
click at [190, 144] on button "Distribuir" at bounding box center [178, 145] width 37 height 13
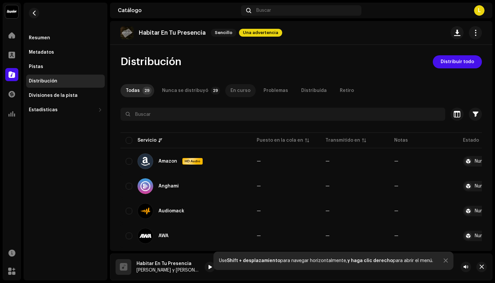
click at [231, 92] on div "En curso" at bounding box center [240, 90] width 20 height 13
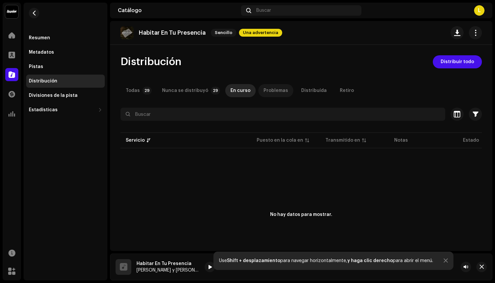
click at [272, 92] on div "Problemas" at bounding box center [275, 90] width 25 height 13
click at [187, 90] on div "Nunca se distribuyó" at bounding box center [185, 90] width 46 height 13
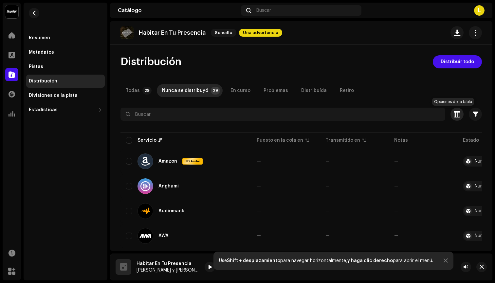
click at [454, 112] on span "button" at bounding box center [457, 114] width 7 height 5
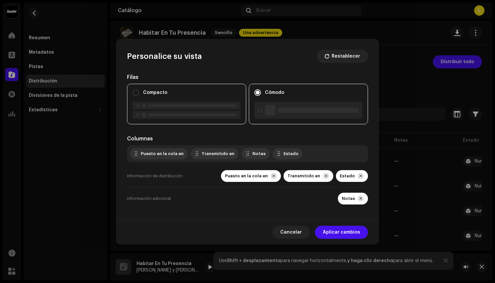
click at [171, 93] on div "Compacto" at bounding box center [187, 93] width 108 height 8
radio input "true"
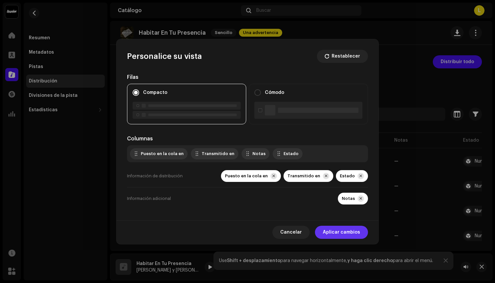
click at [329, 229] on span "Aplicar cambios" at bounding box center [341, 232] width 37 height 13
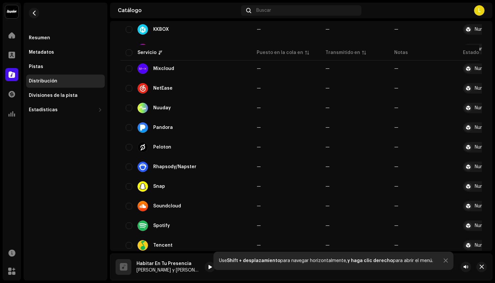
scroll to position [474, 0]
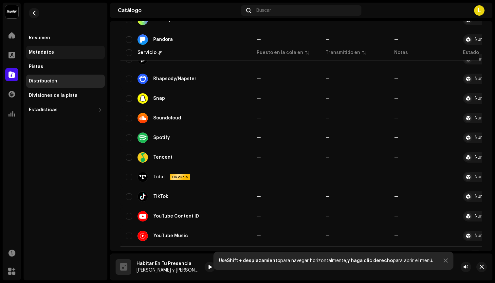
click at [66, 51] on div "Metadatos" at bounding box center [65, 52] width 73 height 5
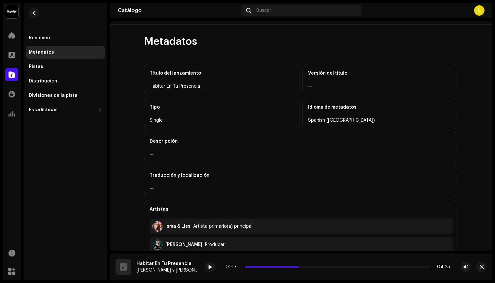
scroll to position [23, 0]
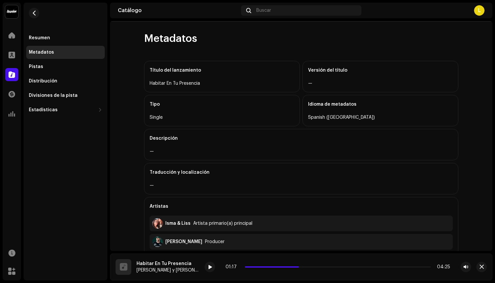
click at [179, 116] on div "Single" at bounding box center [222, 118] width 145 height 8
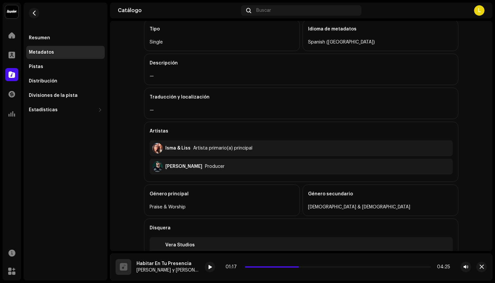
scroll to position [102, 0]
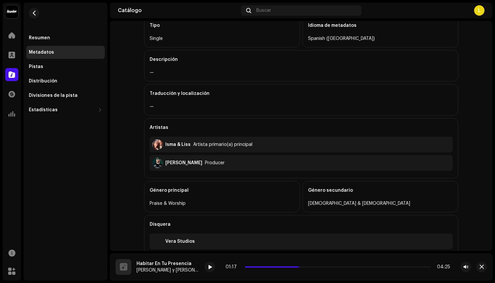
click at [205, 163] on div "Producer" at bounding box center [215, 162] width 20 height 5
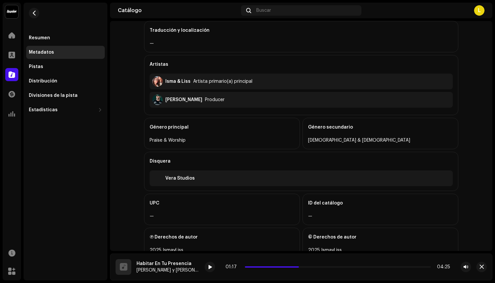
scroll to position [156, 0]
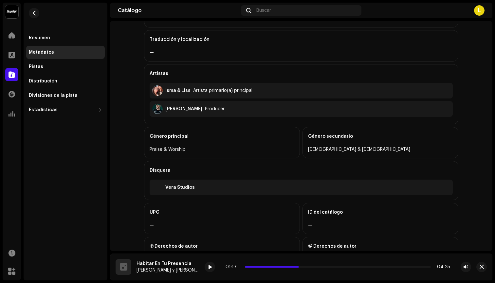
click at [203, 102] on div "[PERSON_NAME] Producer" at bounding box center [301, 109] width 303 height 16
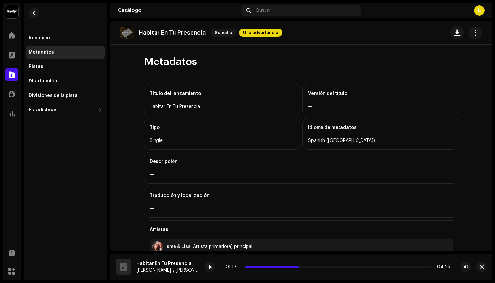
scroll to position [0, 0]
click at [48, 68] on div "Pistas" at bounding box center [65, 66] width 73 height 5
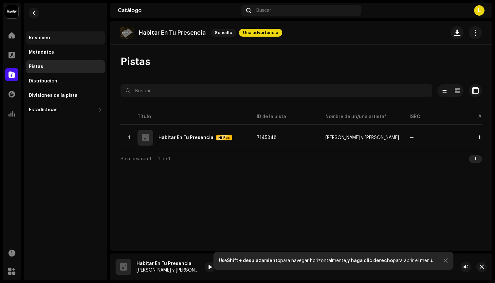
click at [56, 41] on div "Resumen" at bounding box center [65, 37] width 79 height 13
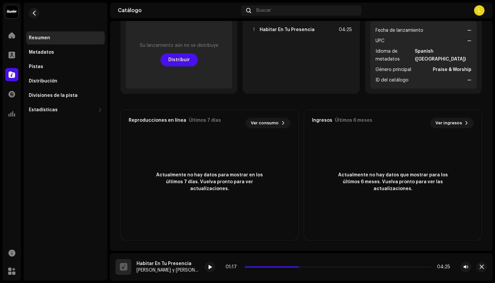
scroll to position [97, 0]
click at [47, 49] on div "Metadatos" at bounding box center [65, 52] width 79 height 13
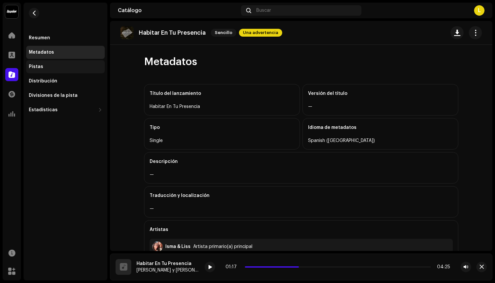
click at [53, 72] on div "Pistas" at bounding box center [65, 66] width 79 height 13
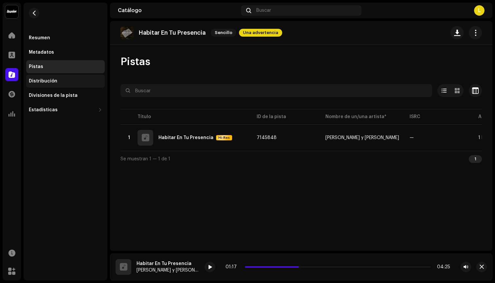
click at [55, 81] on div "Distribución" at bounding box center [43, 81] width 28 height 5
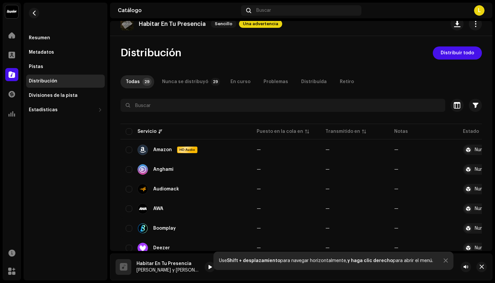
scroll to position [13, 0]
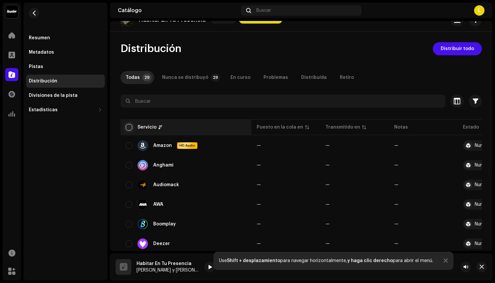
click at [128, 127] on input "checkbox" at bounding box center [129, 127] width 7 height 7
checkbox input "true"
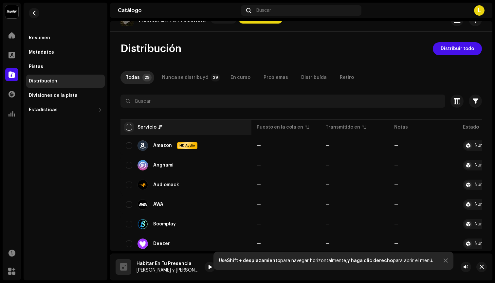
checkbox input "true"
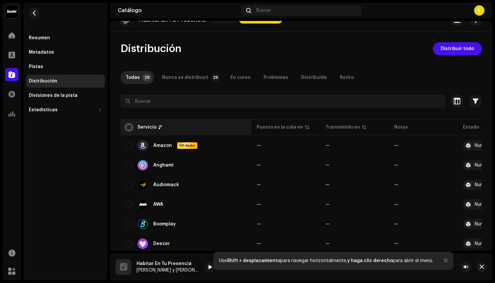
checkbox input "true"
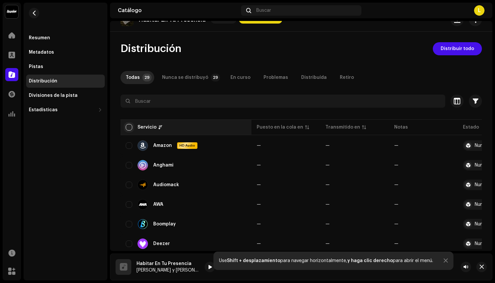
checkbox input "true"
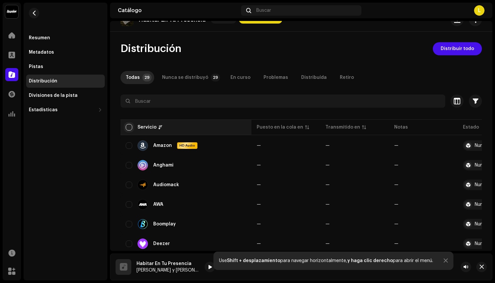
checkbox input "true"
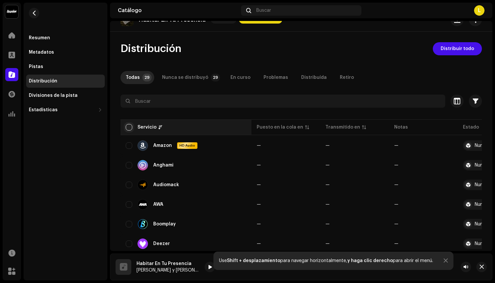
checkbox input "true"
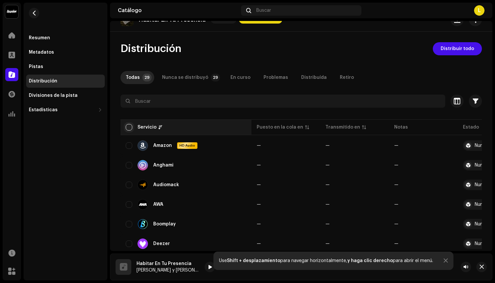
checkbox input "true"
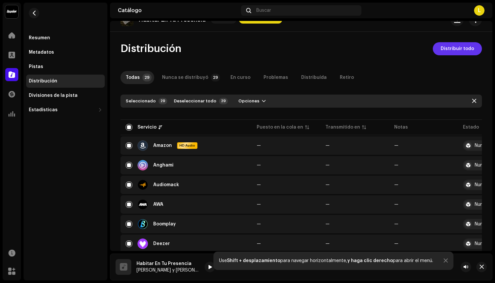
click at [453, 50] on span "Distribuir todo" at bounding box center [456, 48] width 33 height 13
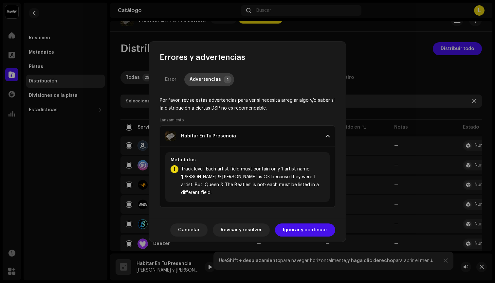
click at [224, 82] on p-badge "1" at bounding box center [227, 80] width 8 height 8
click at [299, 225] on span "Ignorar y continuar" at bounding box center [305, 229] width 45 height 13
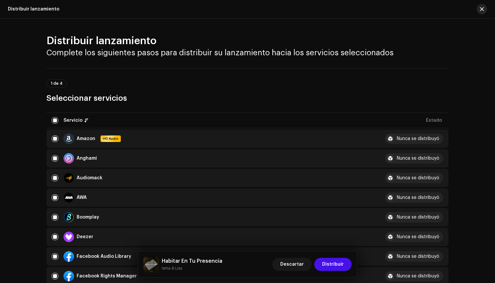
click at [480, 8] on span "button" at bounding box center [482, 9] width 4 height 5
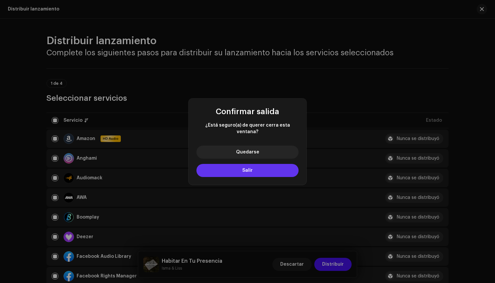
click at [247, 170] on button "Salir" at bounding box center [247, 170] width 102 height 13
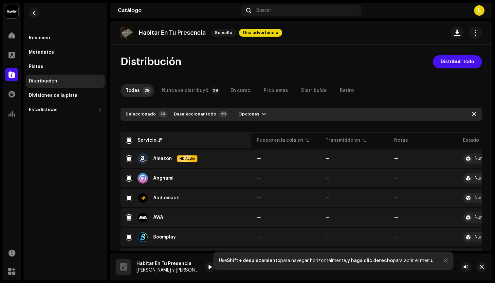
scroll to position [0, 0]
click at [257, 33] on span "Una advertencia" at bounding box center [260, 33] width 43 height 8
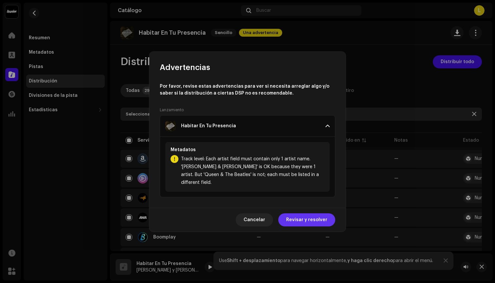
click at [300, 213] on span "Revisar y resolver" at bounding box center [306, 219] width 41 height 13
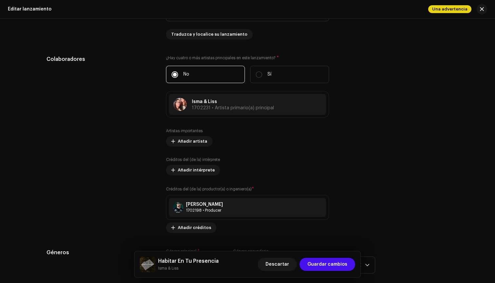
scroll to position [679, 0]
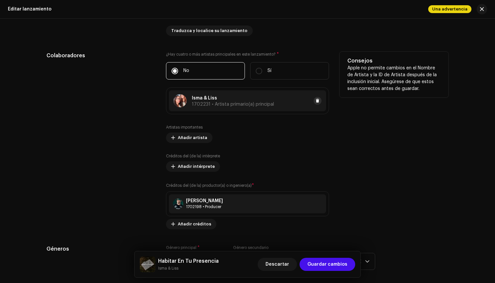
click at [317, 100] on span at bounding box center [317, 100] width 4 height 5
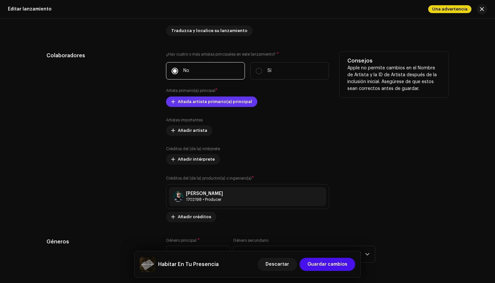
click at [217, 100] on span "Añada artista primario(a) principal" at bounding box center [215, 101] width 74 height 13
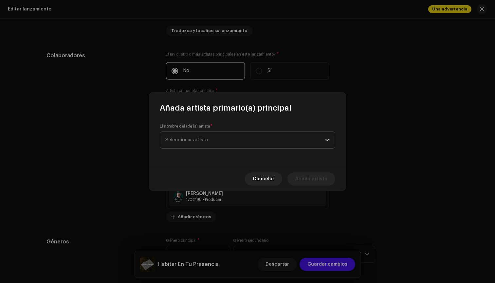
click at [200, 142] on span "Seleccionar artista" at bounding box center [245, 140] width 160 height 16
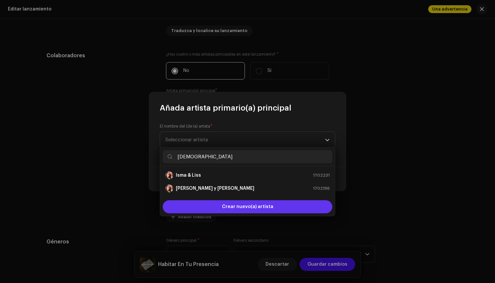
type input "[DEMOGRAPHIC_DATA]"
click at [225, 208] on span "Crear nuevo(a) artista" at bounding box center [247, 206] width 51 height 13
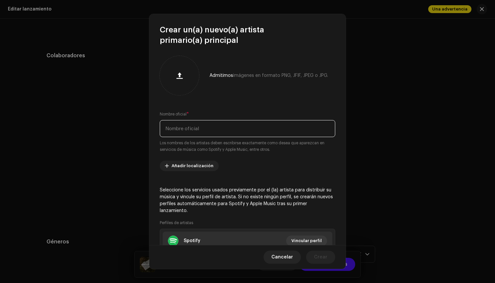
click at [186, 131] on input "text" at bounding box center [247, 128] width 175 height 17
click at [179, 130] on input "IsmayLiss" at bounding box center [247, 128] width 175 height 17
type input "IsmayLiss"
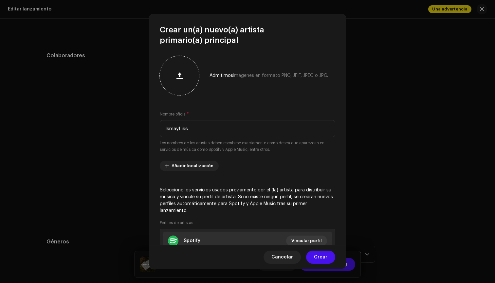
click at [179, 76] on span "button" at bounding box center [179, 75] width 6 height 5
click at [324, 257] on span "Crear" at bounding box center [320, 257] width 13 height 13
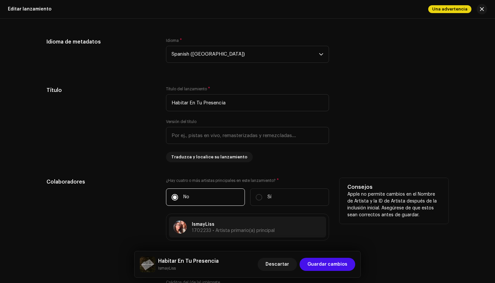
scroll to position [532, 0]
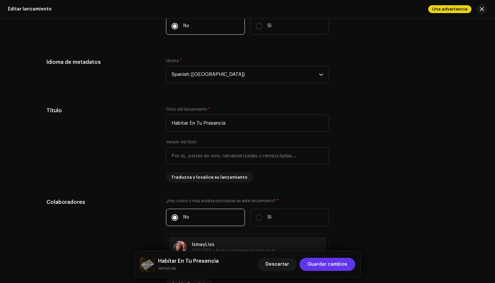
click at [325, 265] on span "Guardar cambios" at bounding box center [327, 264] width 40 height 13
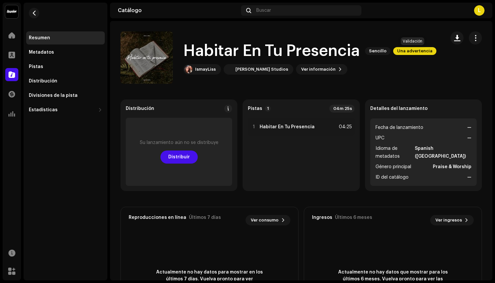
click at [405, 53] on span "Una advertencia" at bounding box center [414, 51] width 43 height 8
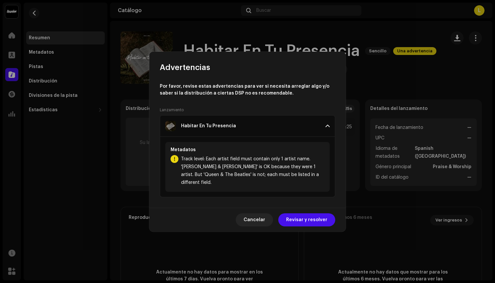
click at [326, 129] on span at bounding box center [327, 125] width 4 height 5
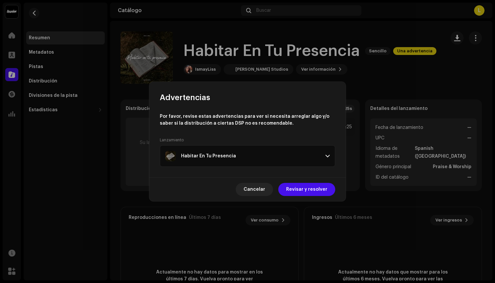
click at [272, 148] on p-accordion-header "Habitar En Tu Presencia" at bounding box center [247, 156] width 175 height 22
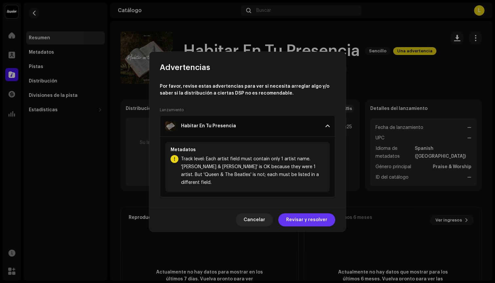
click at [315, 217] on span "Revisar y resolver" at bounding box center [306, 219] width 41 height 13
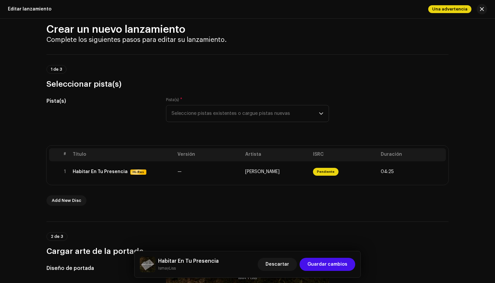
scroll to position [12, 0]
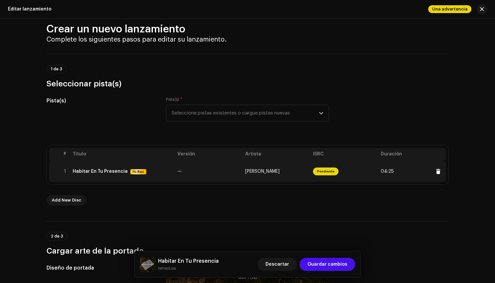
click at [212, 166] on td "—" at bounding box center [209, 171] width 68 height 21
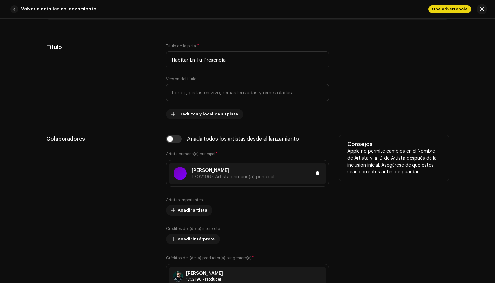
scroll to position [287, 0]
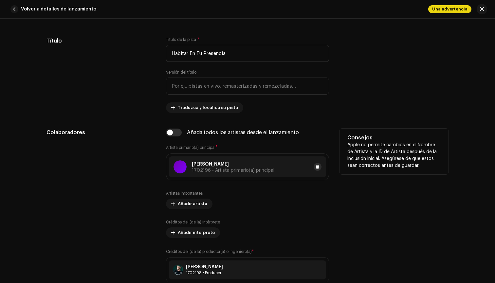
click at [315, 167] on span at bounding box center [317, 166] width 4 height 5
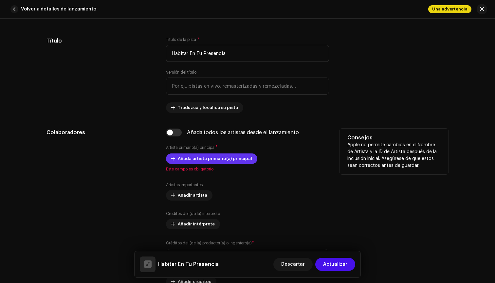
click at [217, 159] on span "Añada artista primario(a) principal" at bounding box center [215, 158] width 74 height 13
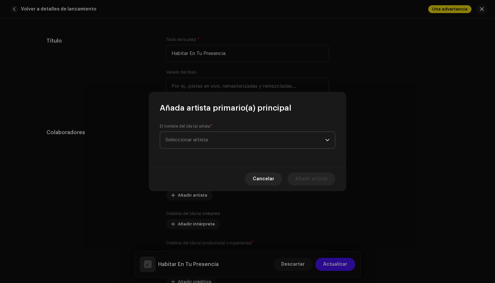
click at [248, 142] on span "Seleccionar artista" at bounding box center [245, 140] width 160 height 16
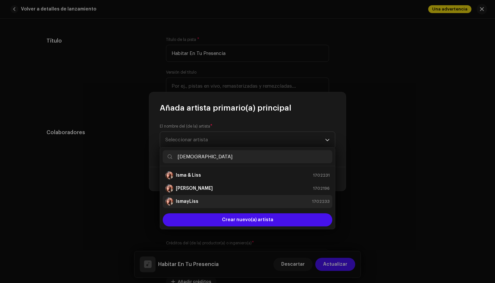
type input "[DEMOGRAPHIC_DATA]"
click at [200, 203] on div "IsmayLiss 1702233" at bounding box center [247, 202] width 164 height 8
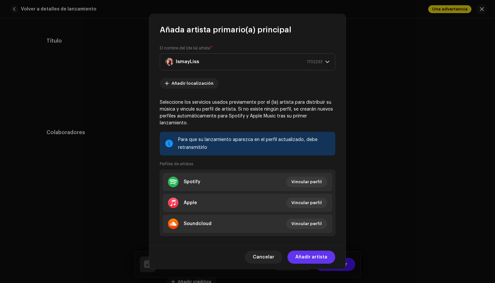
click at [321, 257] on span "Añadir artista" at bounding box center [311, 257] width 32 height 13
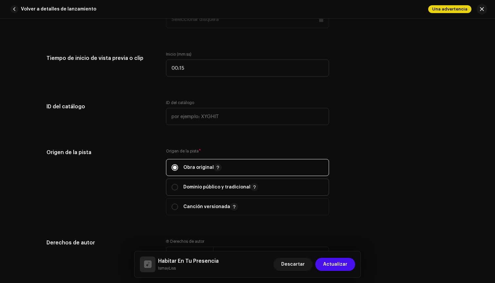
scroll to position [637, 0]
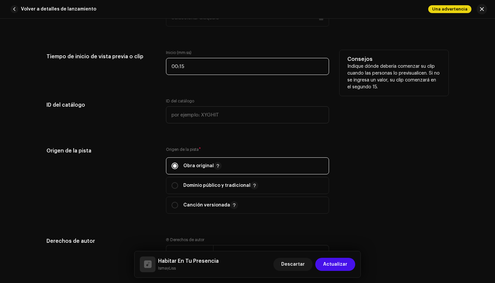
click at [193, 64] on input "00:15" at bounding box center [247, 66] width 163 height 17
type input ":"
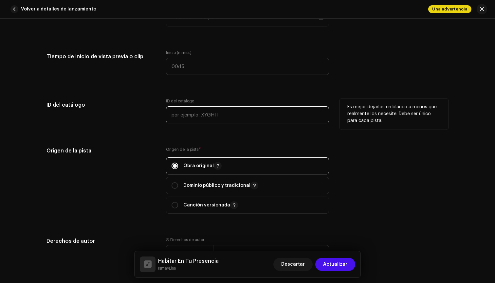
click at [190, 119] on input "text" at bounding box center [247, 114] width 163 height 17
type input "1"
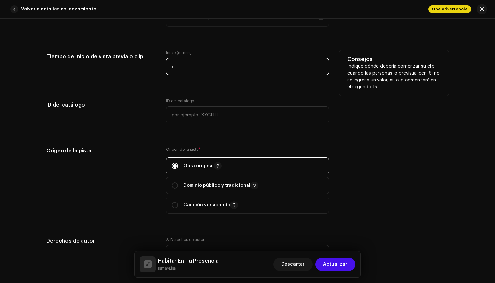
click at [200, 63] on input ":" at bounding box center [247, 66] width 163 height 17
type input "01:02"
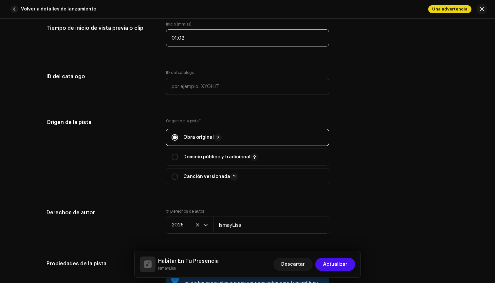
scroll to position [687, 0]
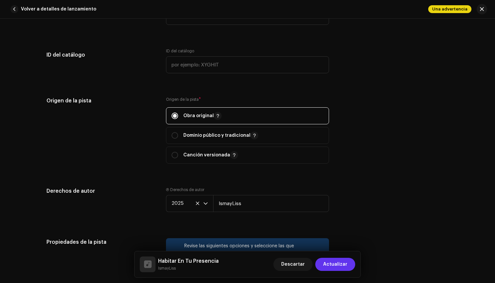
click at [332, 267] on span "Actualizar" at bounding box center [335, 264] width 24 height 13
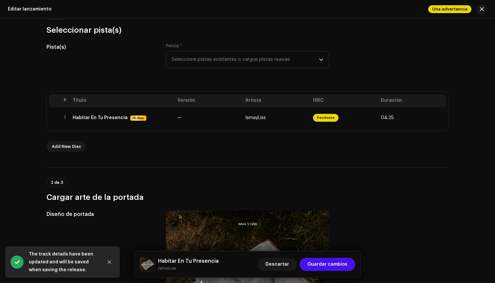
scroll to position [66, 0]
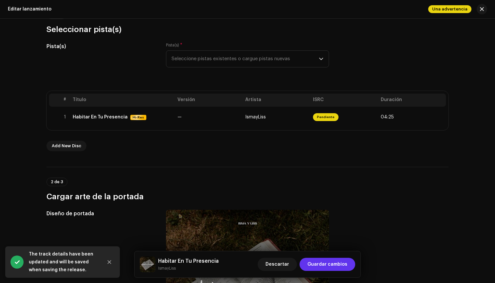
click at [326, 262] on span "Guardar cambios" at bounding box center [327, 264] width 40 height 13
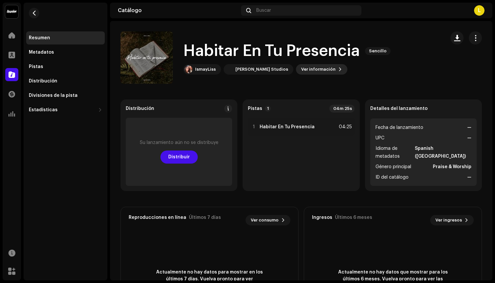
click at [301, 71] on span "Ver información" at bounding box center [318, 69] width 34 height 13
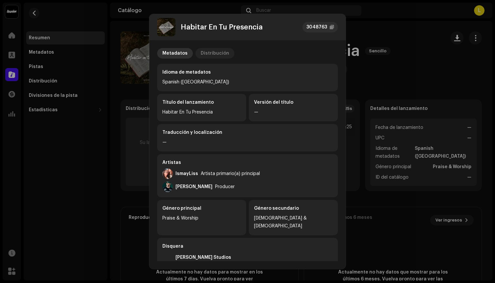
click at [216, 53] on div "Distribución" at bounding box center [215, 53] width 28 height 10
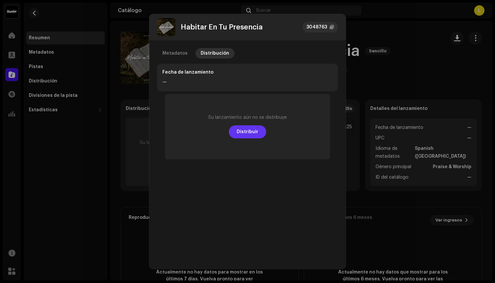
click at [250, 135] on span "Distribuir" at bounding box center [248, 131] width 22 height 13
